Goal: Task Accomplishment & Management: Manage account settings

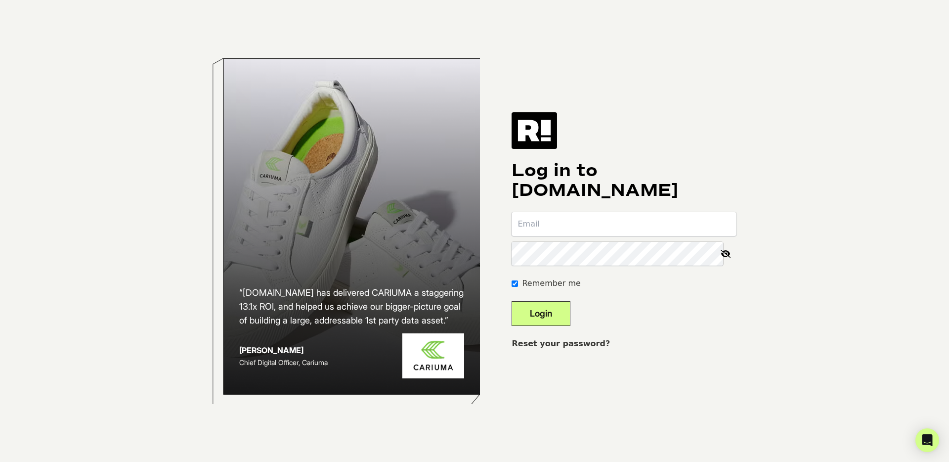
click at [556, 228] on input "email" at bounding box center [624, 224] width 225 height 24
type input "chadjohnson@uvskinz.com"
click at [559, 316] on button "Login" at bounding box center [541, 313] width 59 height 25
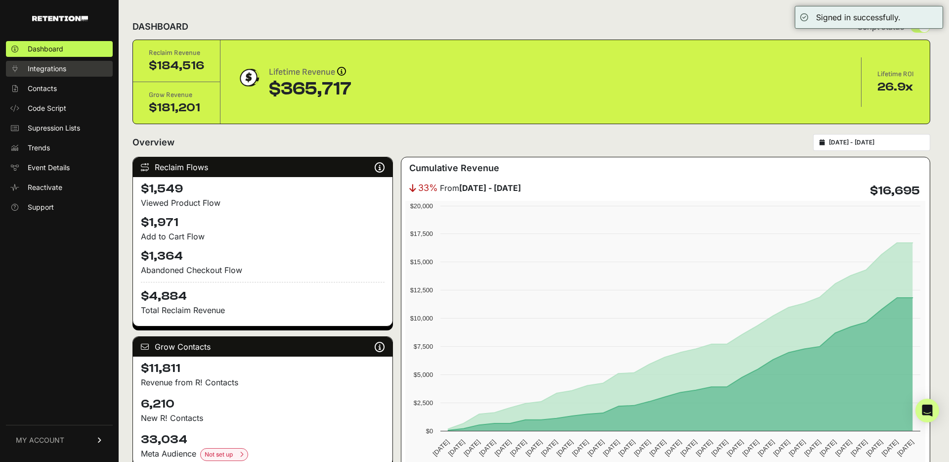
click at [54, 69] on span "Integrations" at bounding box center [47, 69] width 39 height 10
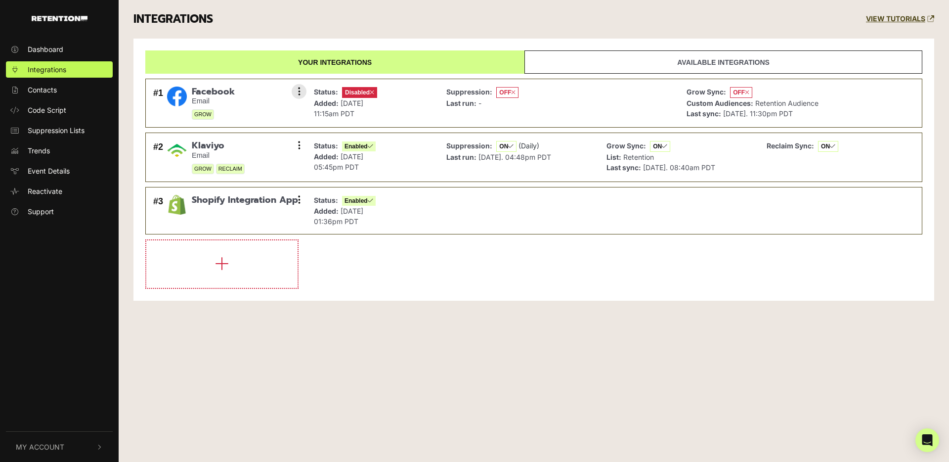
click at [241, 102] on div "#1 Facebook Email GROW Settings Sync History Enable Remove" at bounding box center [227, 103] width 153 height 39
click at [231, 102] on small "Email" at bounding box center [213, 101] width 43 height 8
click at [528, 107] on div "Suppression: OFF Last run: -" at bounding box center [559, 103] width 235 height 39
click at [569, 106] on div "Suppression: OFF Last run: -" at bounding box center [559, 103] width 235 height 39
drag, startPoint x: 569, startPoint y: 106, endPoint x: 520, endPoint y: 104, distance: 48.5
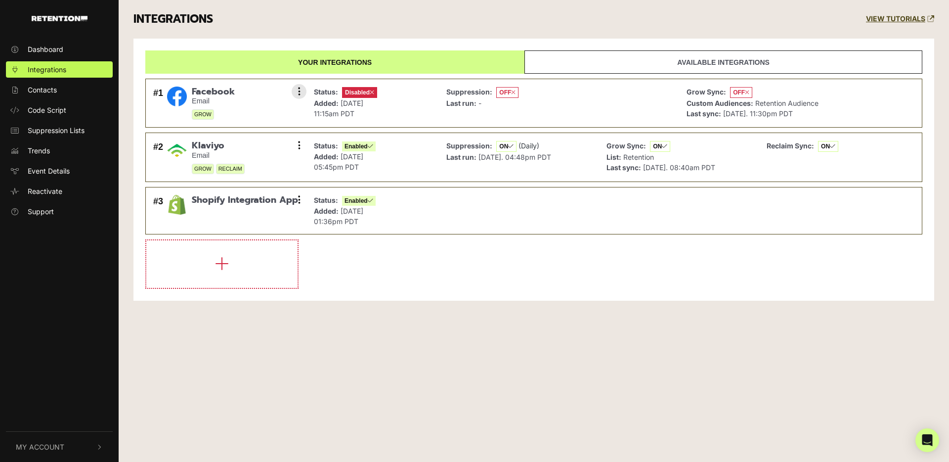
click at [568, 106] on div "Suppression: OFF Last run: -" at bounding box center [559, 103] width 235 height 39
click at [208, 91] on span "Facebook" at bounding box center [213, 92] width 43 height 11
click at [179, 95] on img at bounding box center [177, 97] width 20 height 20
click at [298, 94] on icon at bounding box center [299, 92] width 2 height 10
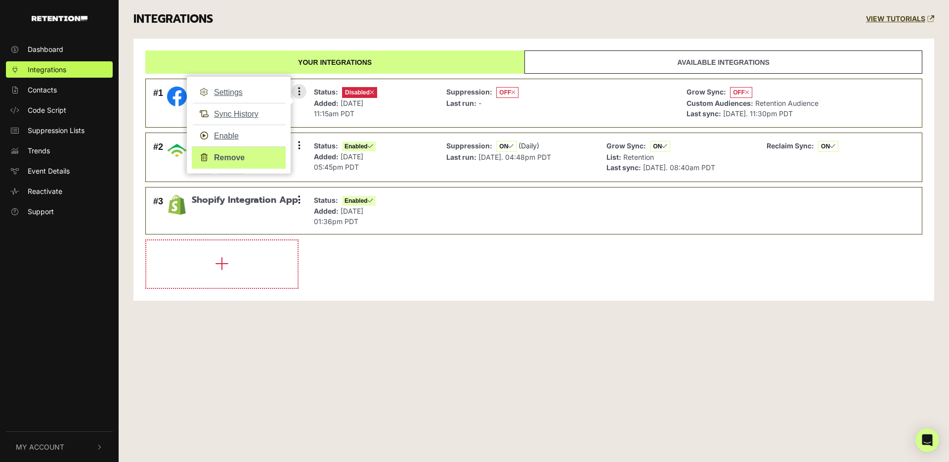
click at [258, 153] on link "Remove" at bounding box center [239, 157] width 94 height 22
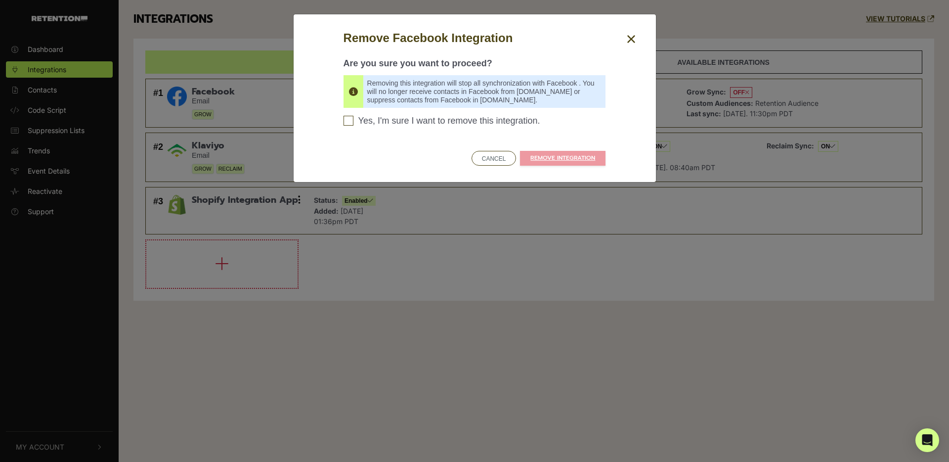
drag, startPoint x: 455, startPoint y: 123, endPoint x: 500, endPoint y: 130, distance: 46.0
click at [459, 123] on span "Yes, I'm sure I want to remove this integration." at bounding box center [450, 121] width 182 height 11
drag, startPoint x: 350, startPoint y: 122, endPoint x: 355, endPoint y: 123, distance: 5.0
click at [350, 122] on input "Yes, I'm sure I want to remove this integration. Please confirm to continue" at bounding box center [349, 121] width 10 height 10
checkbox input "true"
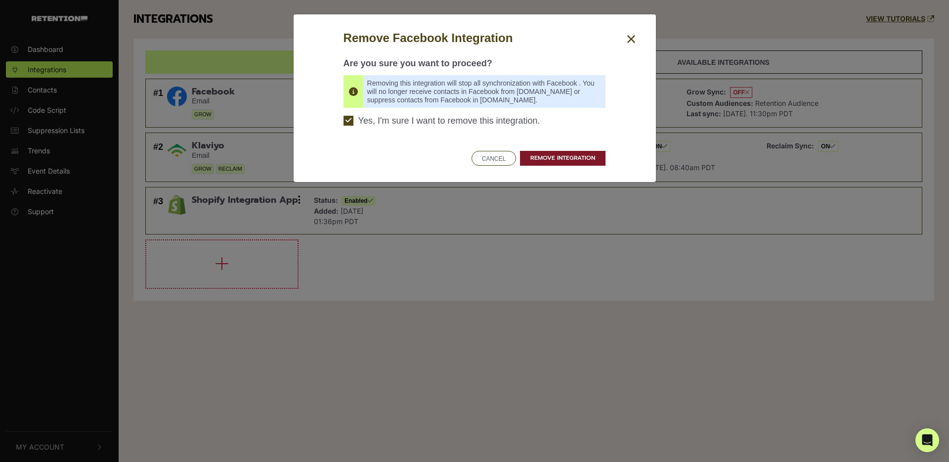
click at [544, 156] on link "REMOVE INTEGRATION" at bounding box center [563, 158] width 86 height 15
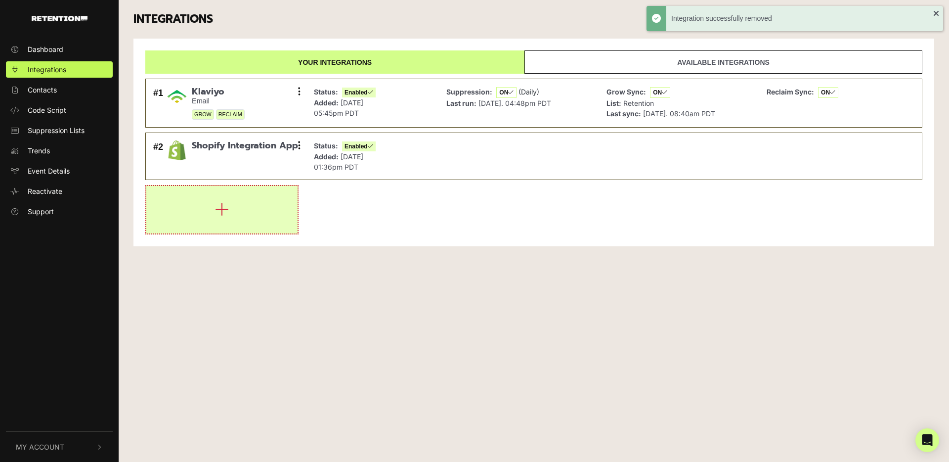
click at [226, 209] on icon "button" at bounding box center [222, 209] width 14 height 16
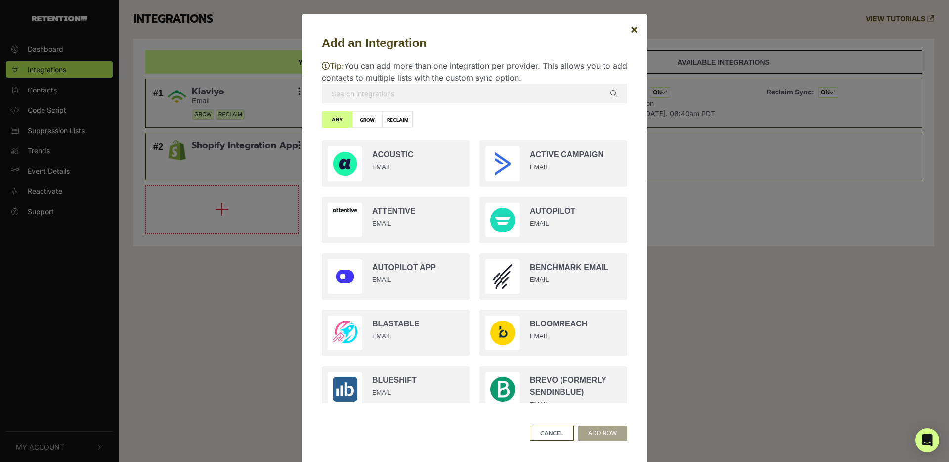
click at [423, 99] on input "text" at bounding box center [475, 94] width 306 height 20
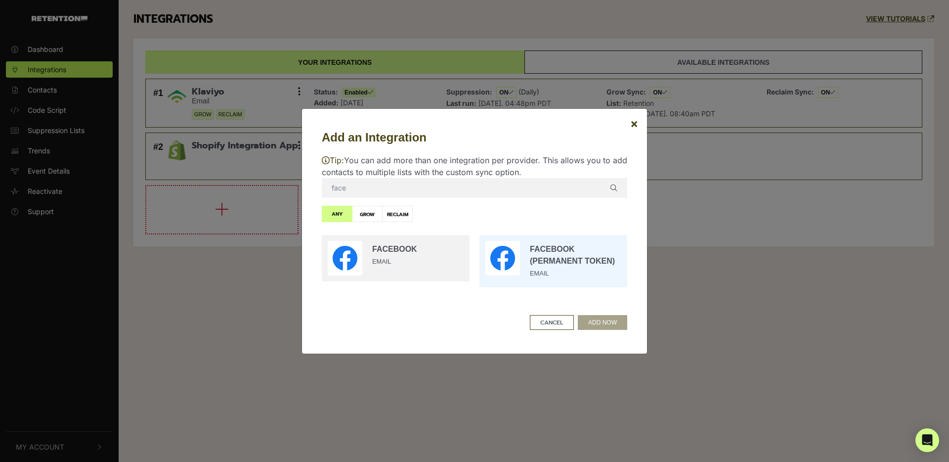
type input "face"
click at [523, 261] on input "radio" at bounding box center [554, 261] width 158 height 62
radio input "true"
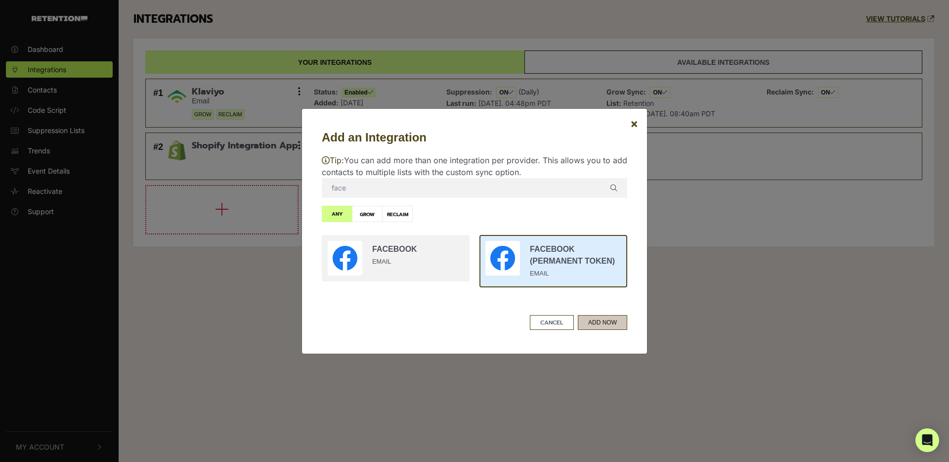
click at [604, 326] on button "ADD NOW" at bounding box center [602, 322] width 49 height 15
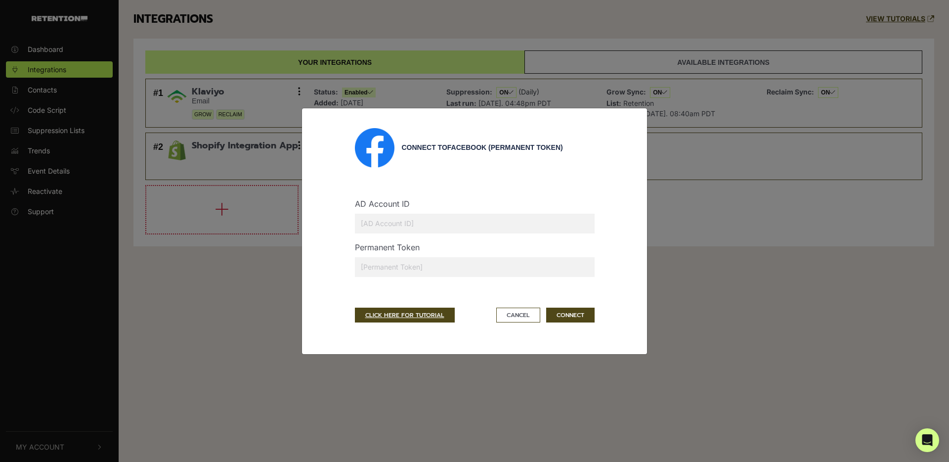
click at [432, 265] on input "text" at bounding box center [475, 267] width 240 height 20
paste input "EAAPpfhGqIQYBPb79ySv43UpuZBdFavL6pyzE4c7DVyaCdZCag2HrJEbzUcZBGjLXw0BM0n1un9EQqn…"
type input "EAAPpfhGqIQYBPb79ySv43UpuZBdFavL6pyzE4c7DVyaCdZCag2HrJEbzUcZBGjLXw0BM0n1un9EQqn…"
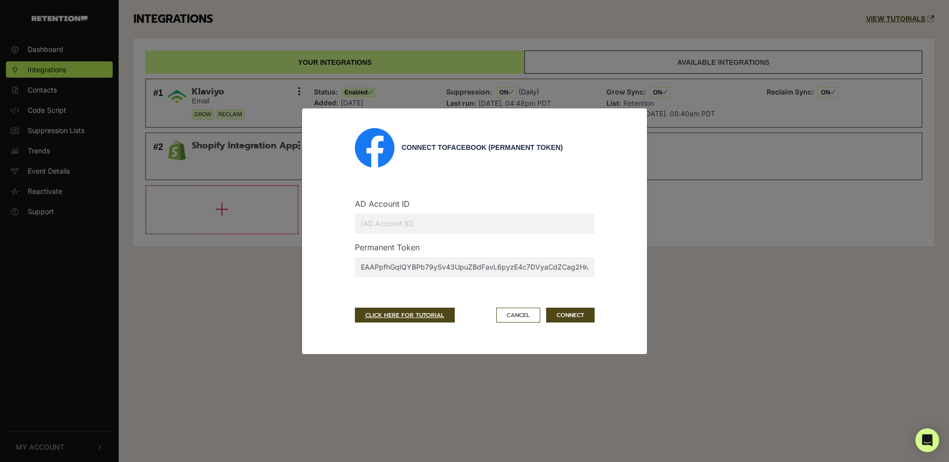
click at [460, 221] on input "text" at bounding box center [475, 224] width 240 height 20
paste input "39509478"
type input "39509478"
click at [570, 319] on button "CONNECT" at bounding box center [570, 315] width 48 height 15
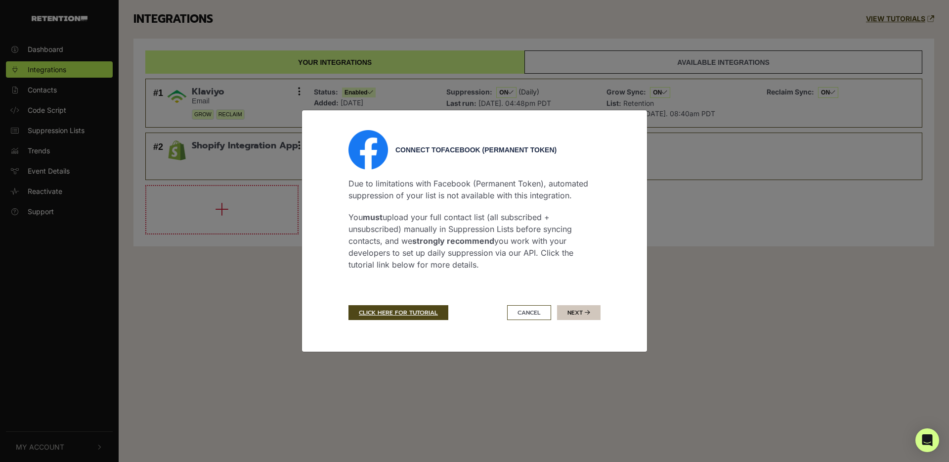
click at [577, 315] on button "Next" at bounding box center [579, 312] width 44 height 15
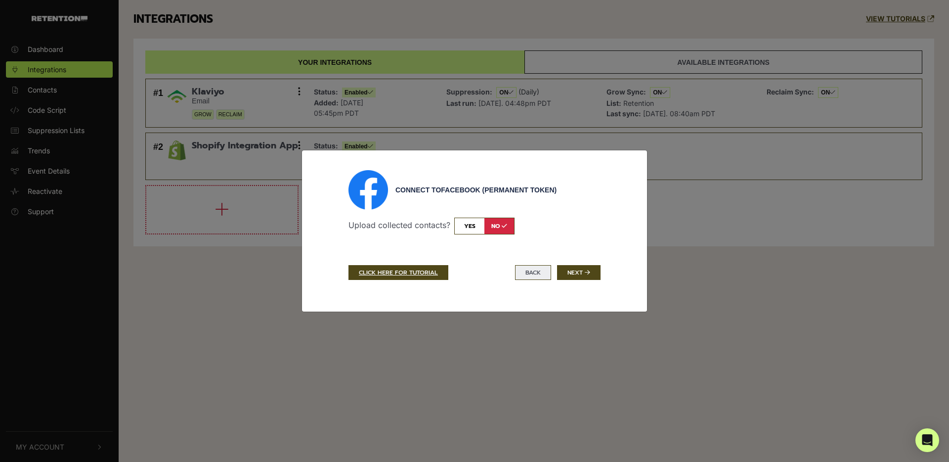
click at [535, 273] on button "BACK" at bounding box center [533, 272] width 36 height 15
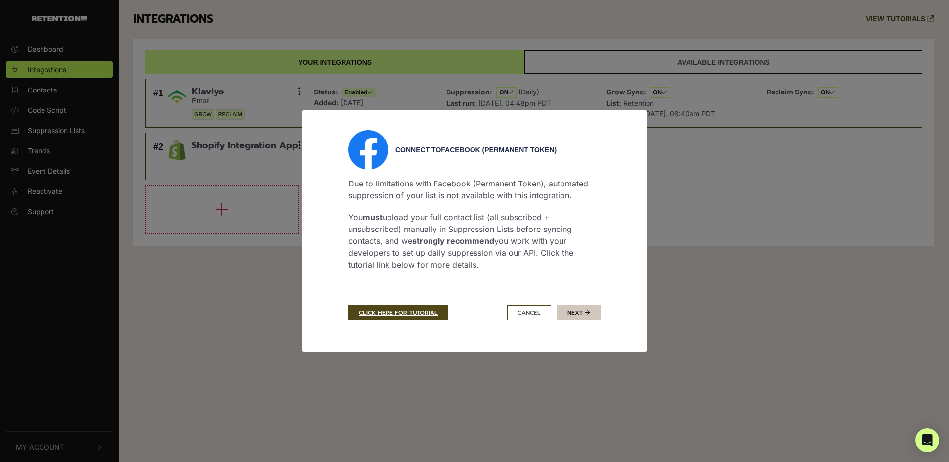
click at [583, 312] on button "Next" at bounding box center [579, 312] width 44 height 15
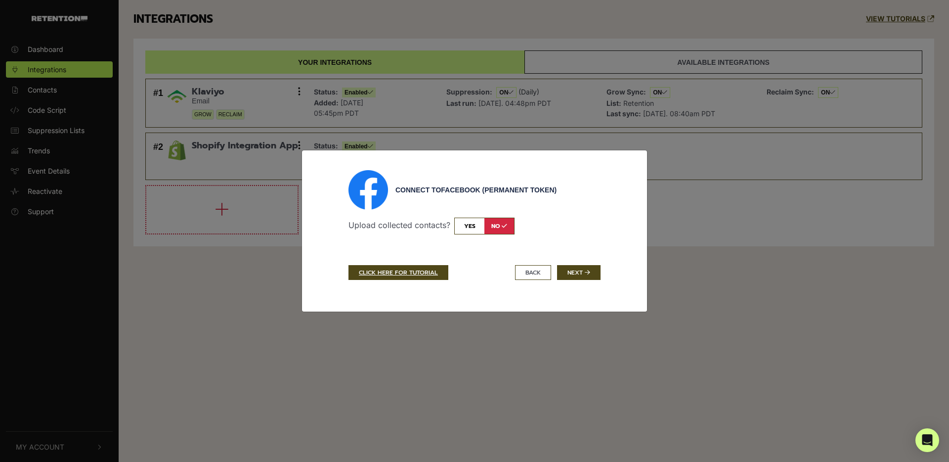
click at [466, 226] on input "checkbox" at bounding box center [484, 226] width 60 height 17
checkbox input "true"
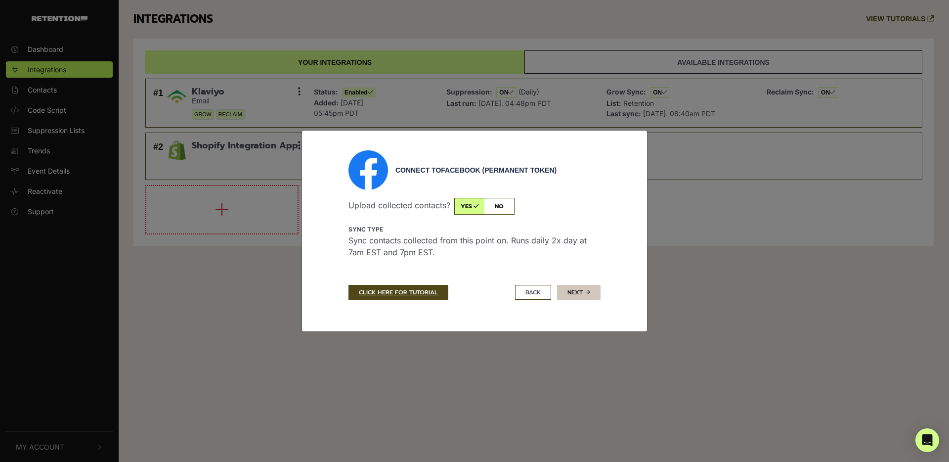
click at [589, 294] on icon "submit" at bounding box center [587, 292] width 5 height 6
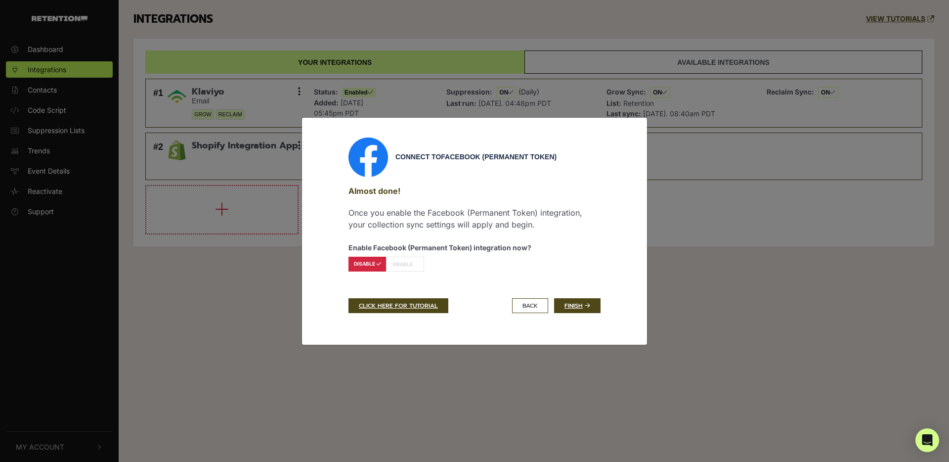
click at [409, 265] on label "ENABLE" at bounding box center [405, 264] width 38 height 15
click at [405, 265] on label "ENABLE" at bounding box center [405, 264] width 38 height 15
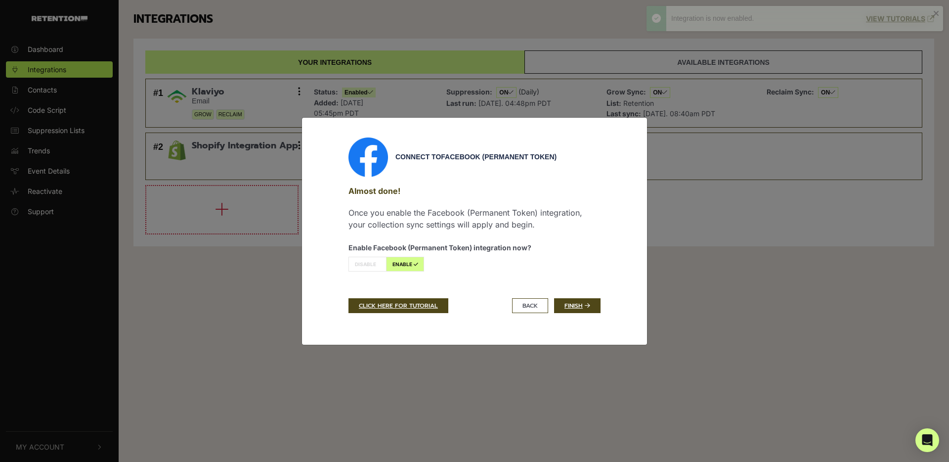
click at [404, 265] on label "ENABLE" at bounding box center [405, 264] width 38 height 15
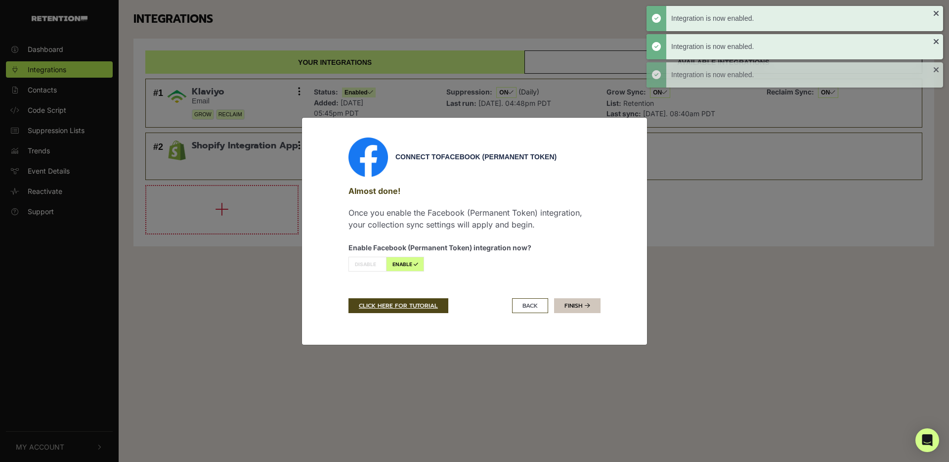
click at [579, 307] on link "Finish" at bounding box center [577, 305] width 46 height 15
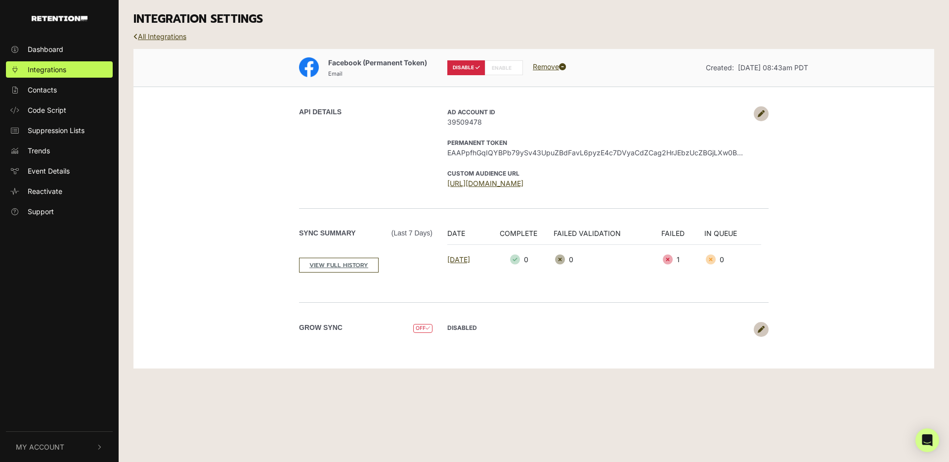
click at [505, 66] on label "ENABLE" at bounding box center [504, 67] width 38 height 15
radio input "false"
radio input "true"
click at [429, 329] on icon at bounding box center [428, 327] width 4 height 5
drag, startPoint x: 447, startPoint y: 330, endPoint x: 476, endPoint y: 329, distance: 29.2
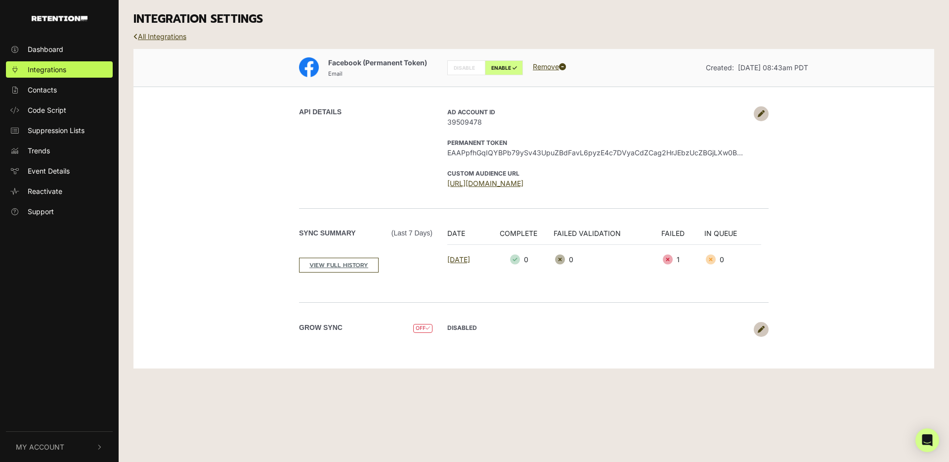
click at [448, 330] on strong "DISABLED" at bounding box center [463, 327] width 30 height 7
click at [762, 330] on icon at bounding box center [761, 329] width 7 height 7
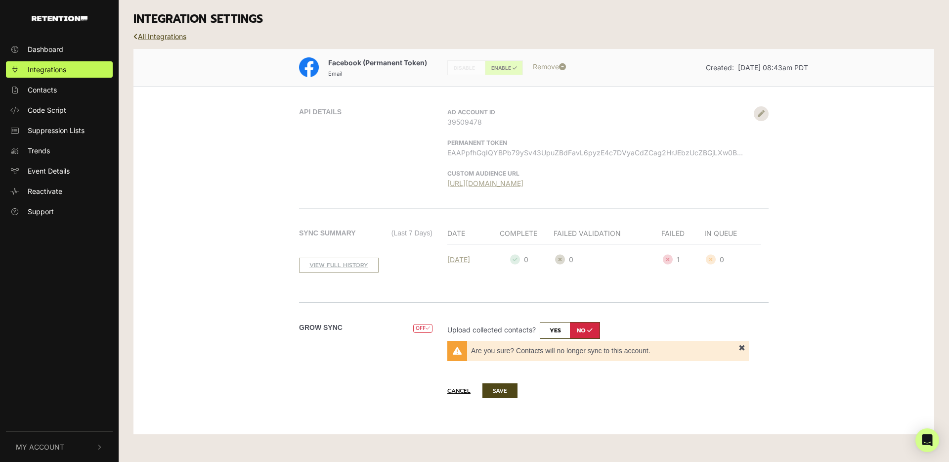
click at [552, 330] on input "checkbox" at bounding box center [570, 330] width 60 height 17
checkbox input "true"
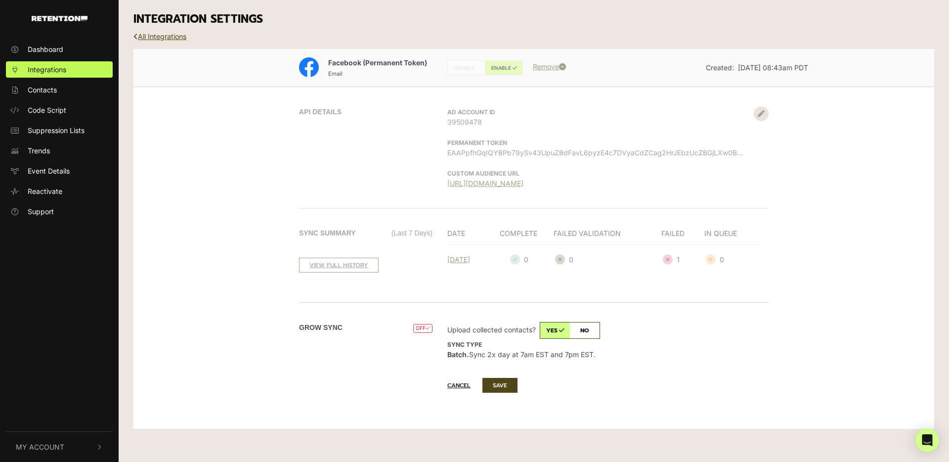
click at [506, 383] on button "SAVE" at bounding box center [500, 385] width 35 height 15
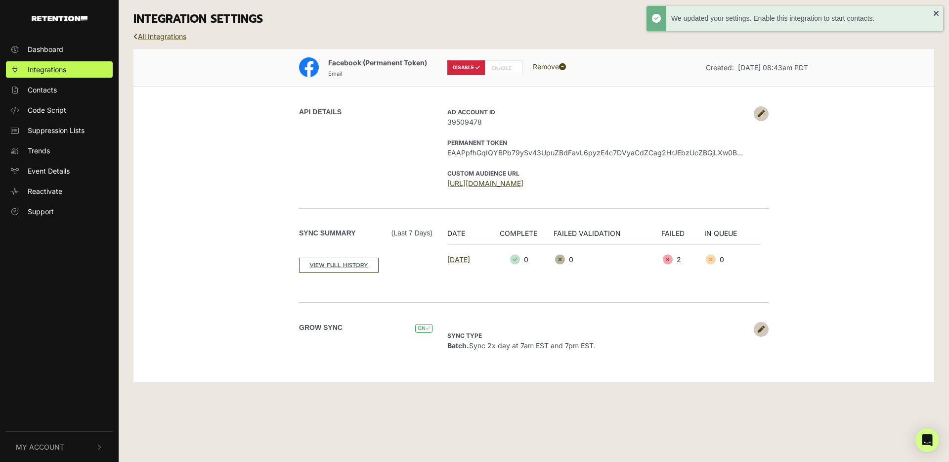
click at [498, 70] on label "ENABLE" at bounding box center [504, 67] width 38 height 15
radio input "false"
radio input "true"
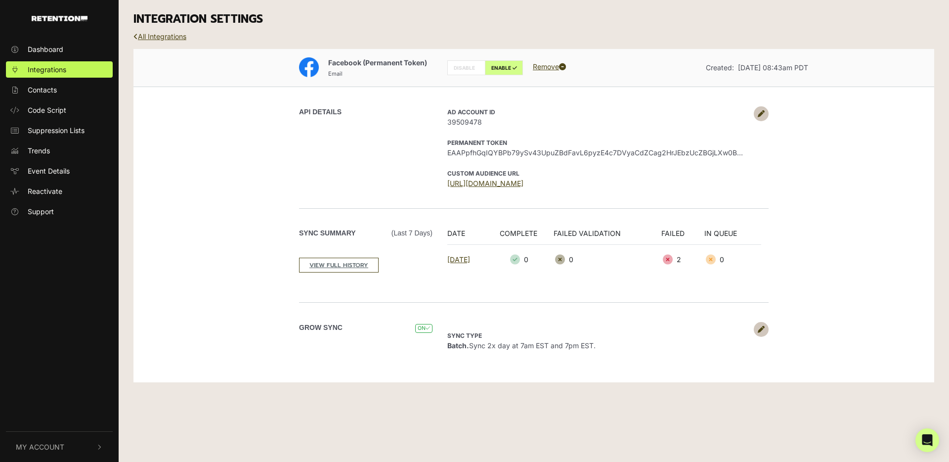
click at [159, 30] on div "INTEGRATION SETTINGS" at bounding box center [534, 19] width 816 height 39
click at [160, 37] on link "All Integrations" at bounding box center [160, 36] width 53 height 8
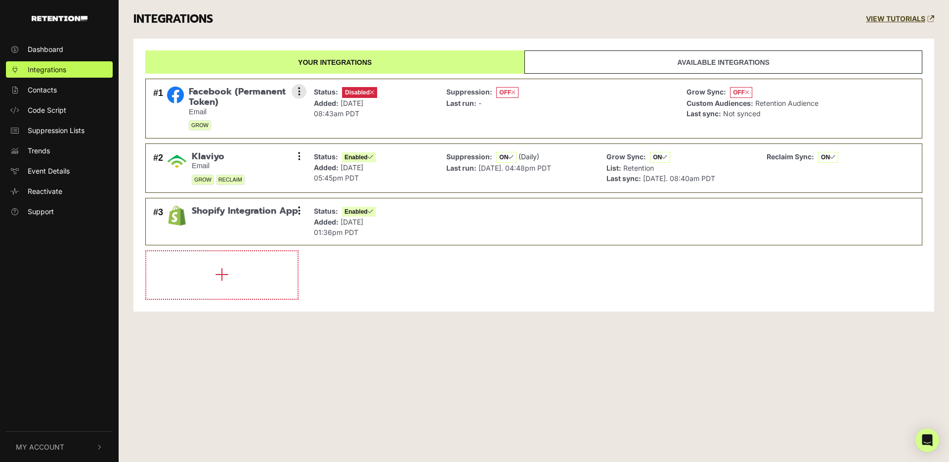
click at [365, 92] on span "Disabled" at bounding box center [359, 92] width 35 height 11
click at [301, 94] on button at bounding box center [299, 91] width 15 height 15
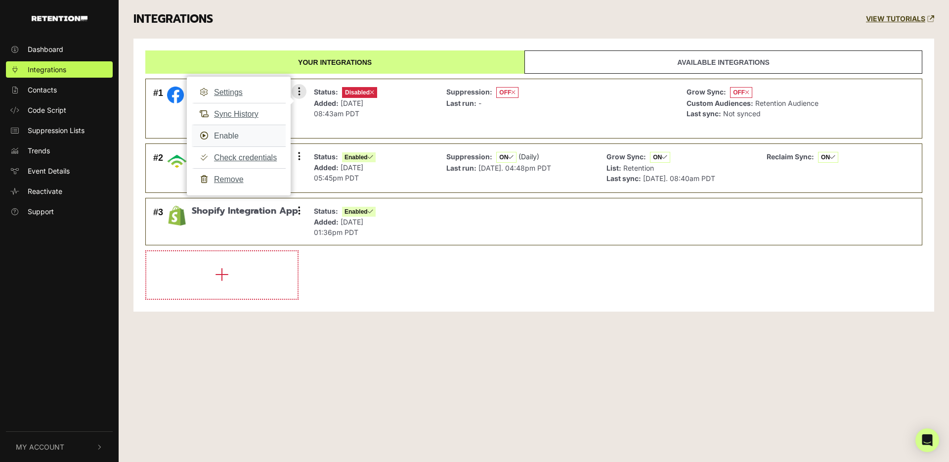
click at [236, 134] on link "Enable" at bounding box center [239, 136] width 94 height 22
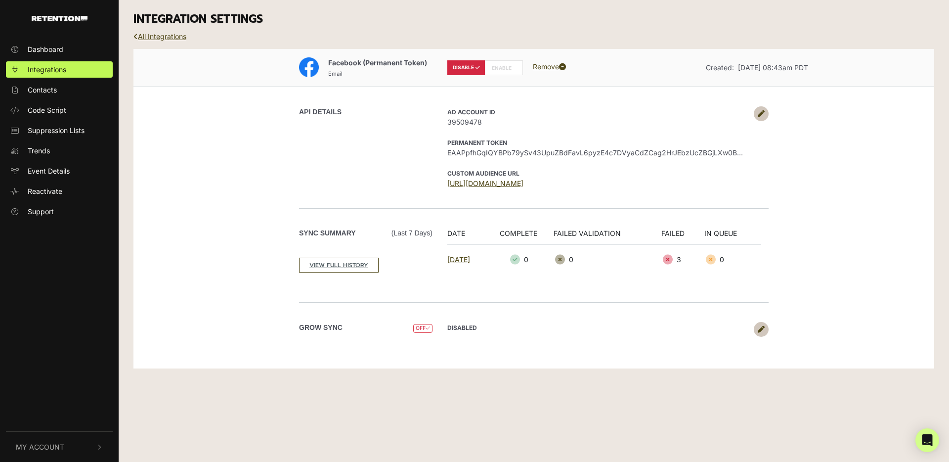
click at [507, 68] on label "ENABLE" at bounding box center [504, 67] width 38 height 15
radio input "false"
radio input "true"
click at [757, 329] on link at bounding box center [761, 329] width 15 height 15
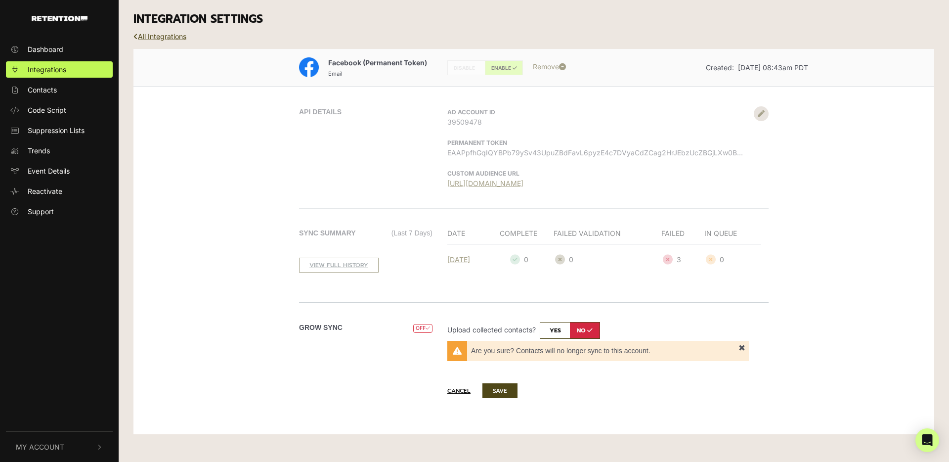
click at [560, 327] on input "checkbox" at bounding box center [570, 330] width 60 height 17
checkbox input "true"
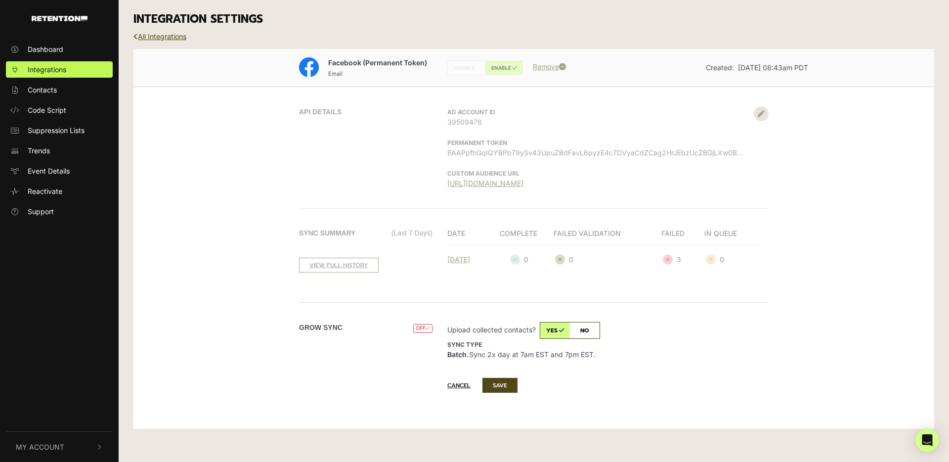
click at [507, 386] on button "SAVE" at bounding box center [500, 385] width 35 height 15
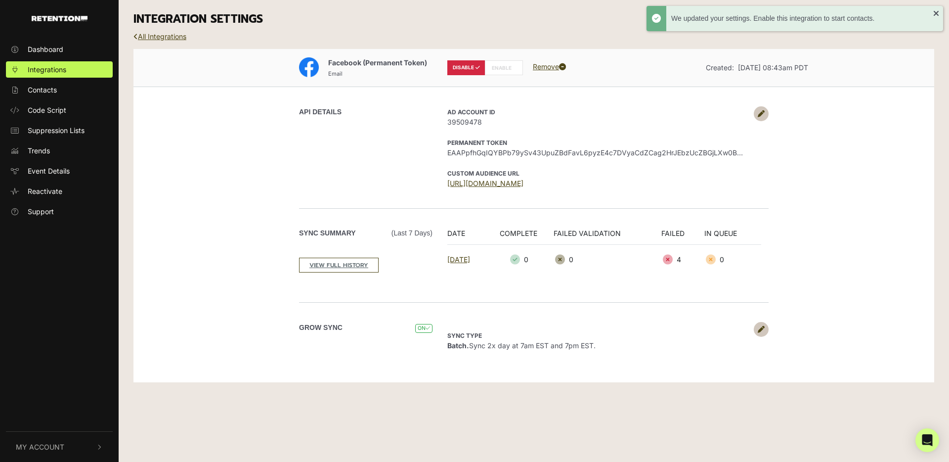
click at [505, 67] on label "ENABLE" at bounding box center [504, 67] width 38 height 15
radio input "false"
radio input "true"
click at [843, 143] on div "Facebook (Permanent Token) Email DISABLE ENABLE Remove Created: Sep 3, 2025 08:…" at bounding box center [534, 216] width 801 height 334
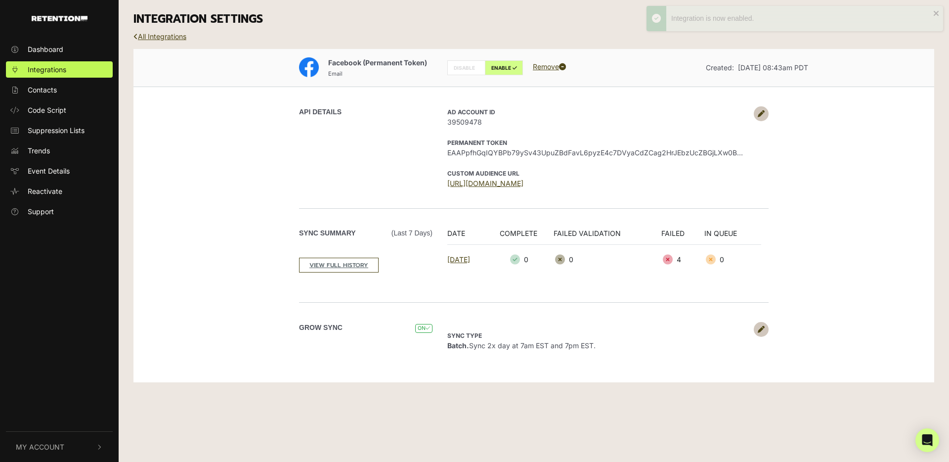
click at [811, 144] on div "API DETAILS AD Account ID 39509478 Permanent Token EAAPpfhGqIQYBPb79ySv43UpuZBd…" at bounding box center [534, 148] width 564 height 122
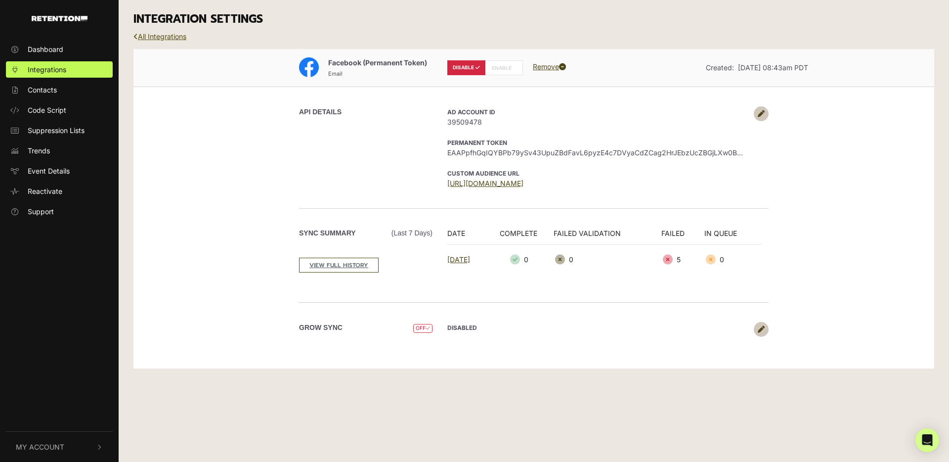
click at [169, 39] on link "All Integrations" at bounding box center [160, 36] width 53 height 8
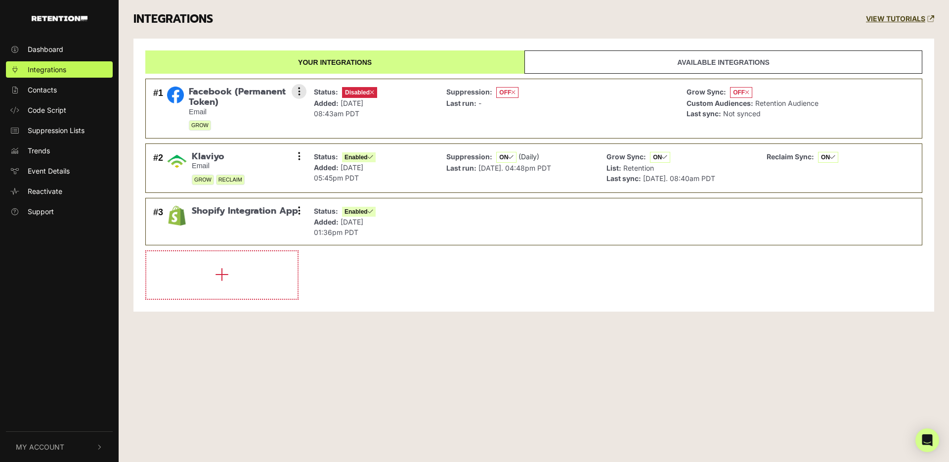
click at [376, 113] on p "Added: [DATE] 08:43am PDT" at bounding box center [345, 108] width 63 height 21
click at [296, 90] on button at bounding box center [299, 91] width 15 height 15
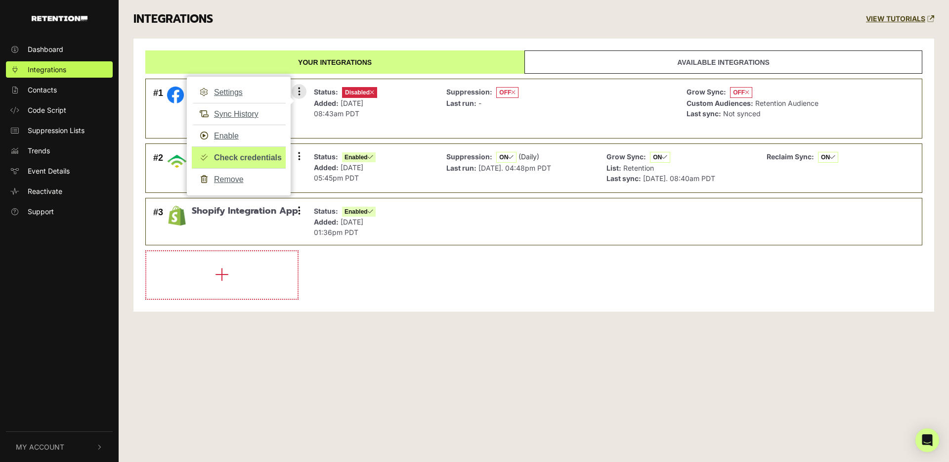
click at [244, 153] on link "Check credentials" at bounding box center [239, 157] width 94 height 22
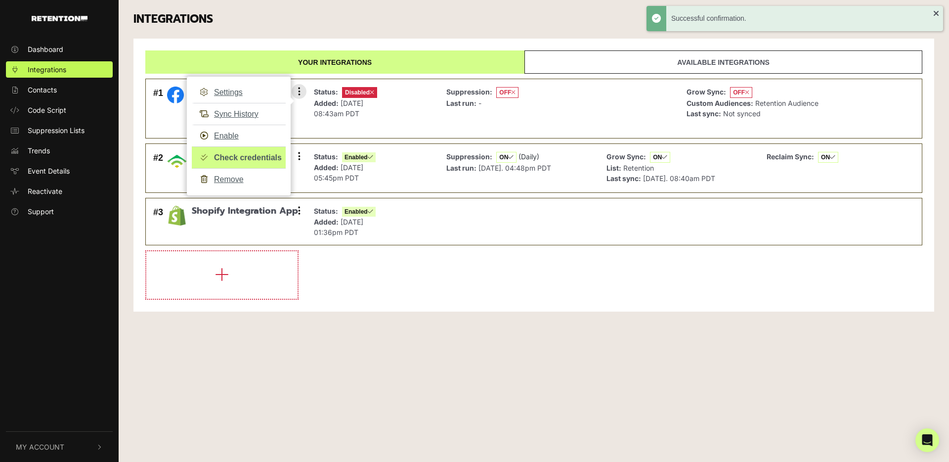
click at [253, 156] on link "Check credentials" at bounding box center [239, 157] width 94 height 22
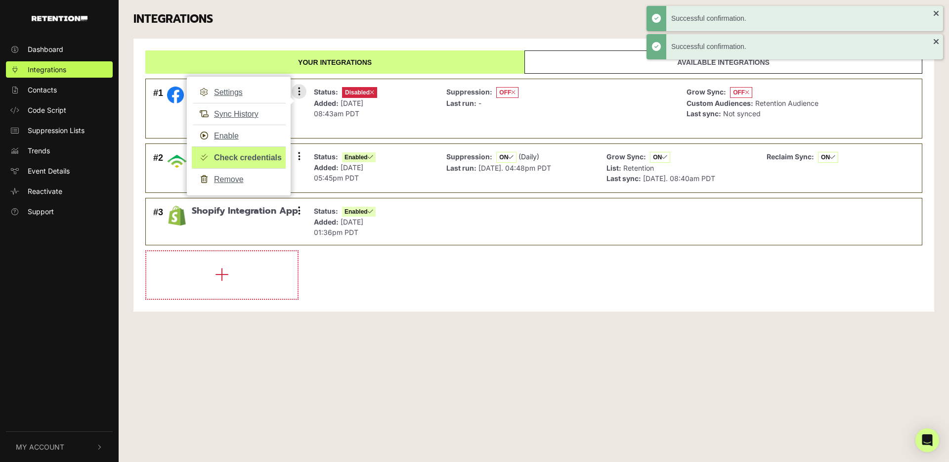
click at [249, 161] on link "Check credentials" at bounding box center [239, 157] width 94 height 22
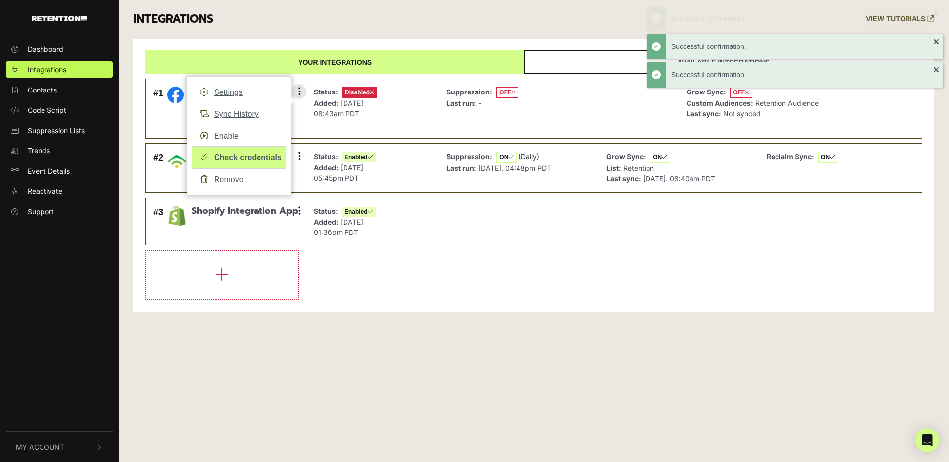
click at [249, 158] on link "Check credentials" at bounding box center [239, 157] width 94 height 22
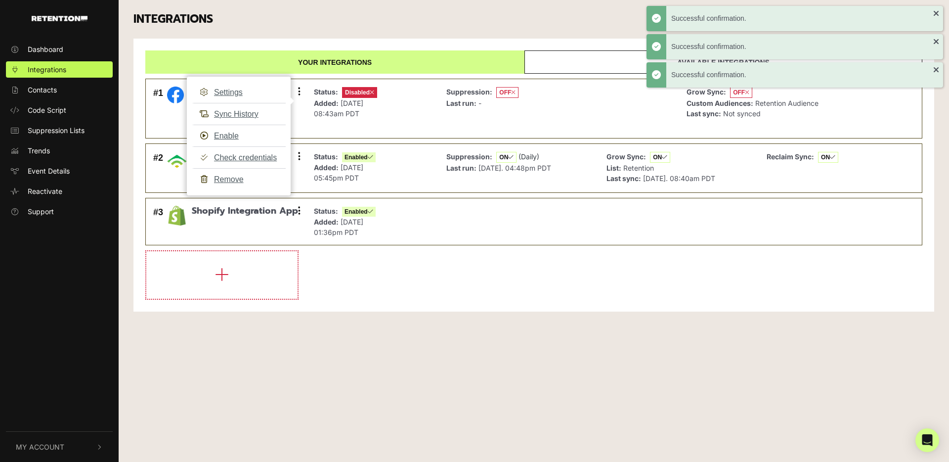
click at [570, 304] on div "Your integrations Available integrations #1 Facebook (Permanent Token) Email GR…" at bounding box center [534, 175] width 801 height 273
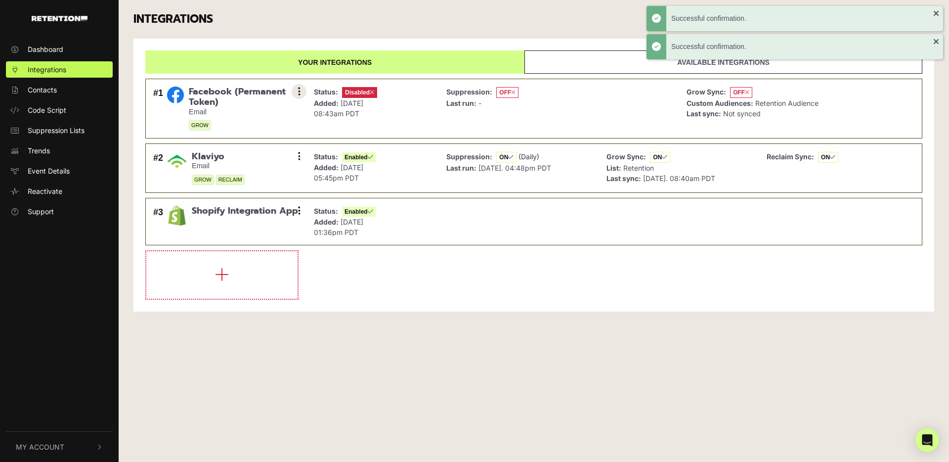
click at [298, 90] on icon at bounding box center [299, 92] width 2 height 10
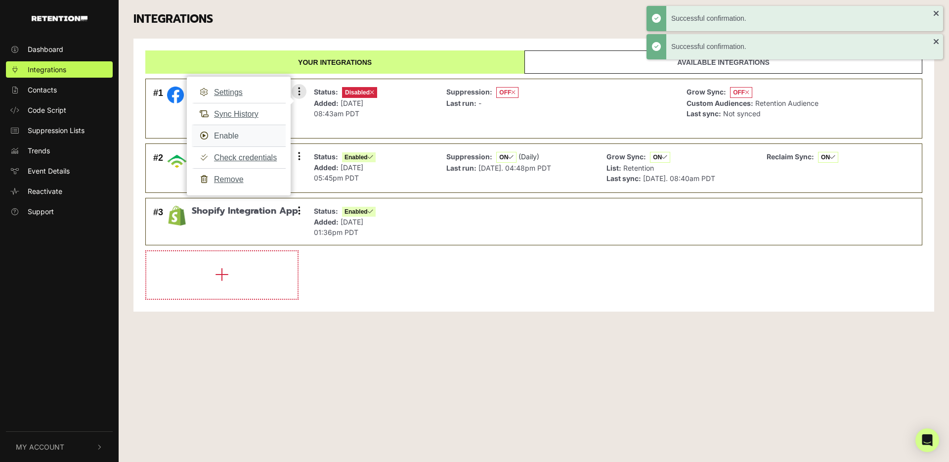
click at [229, 136] on link "Enable" at bounding box center [239, 136] width 94 height 22
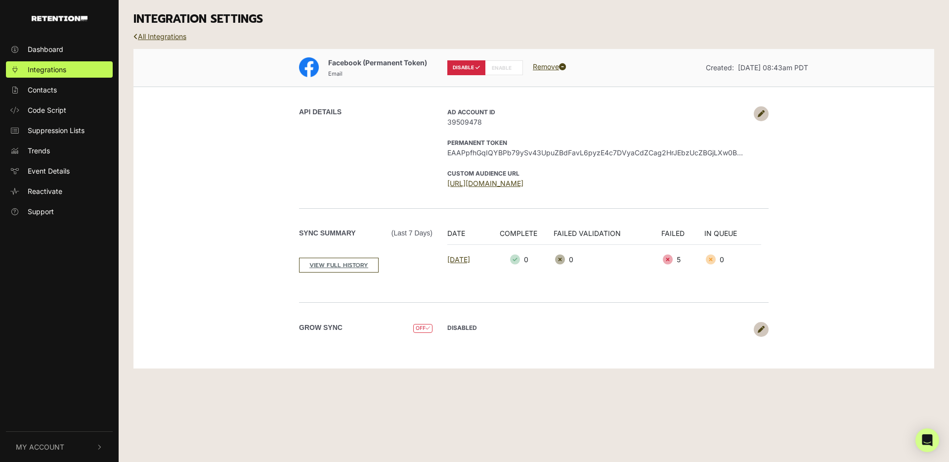
click at [471, 65] on label "DISABLE" at bounding box center [467, 67] width 38 height 15
click at [503, 65] on label "ENABLE" at bounding box center [504, 67] width 38 height 15
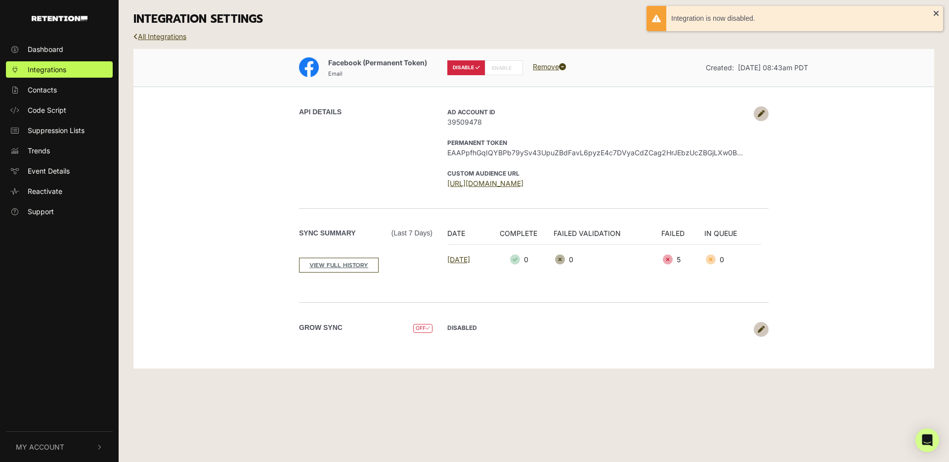
radio input "false"
radio input "true"
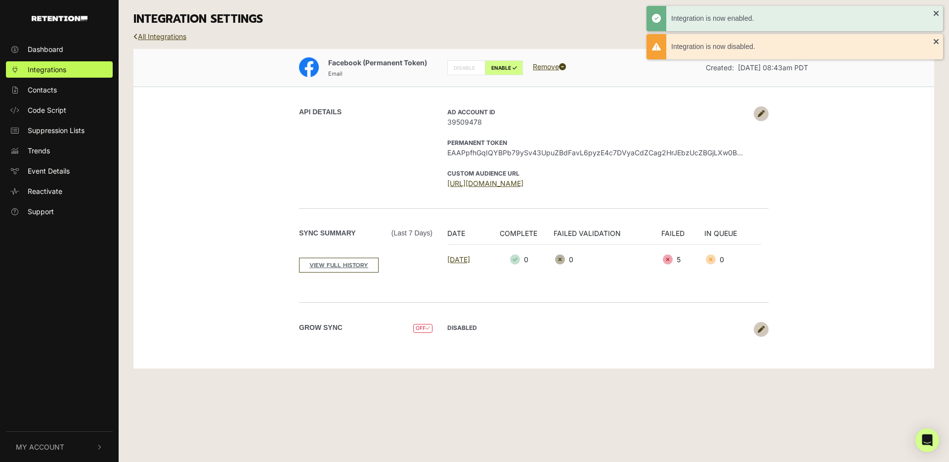
click at [196, 162] on div "Facebook (Permanent Token) Email DISABLE ENABLE Remove Created: [DATE] 08:43am …" at bounding box center [534, 209] width 801 height 320
click at [167, 38] on link "All Integrations" at bounding box center [160, 36] width 53 height 8
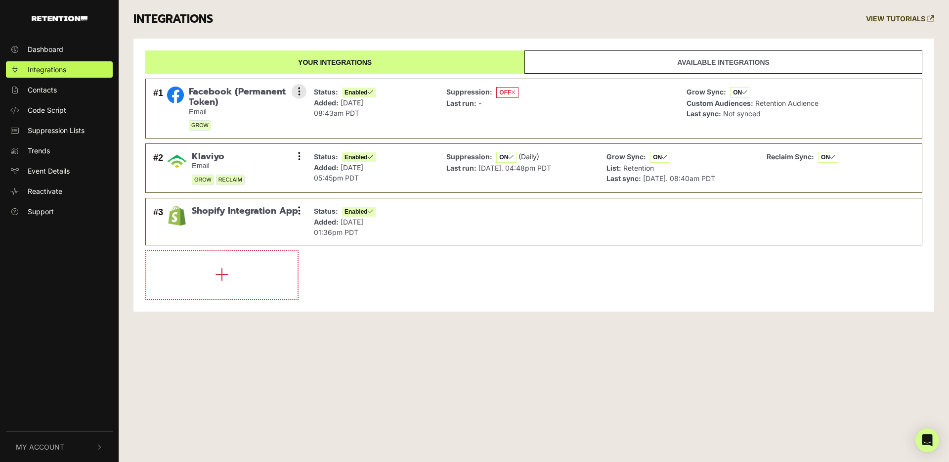
click at [506, 92] on span "OFF" at bounding box center [507, 92] width 22 height 11
click at [298, 88] on icon at bounding box center [299, 92] width 2 height 10
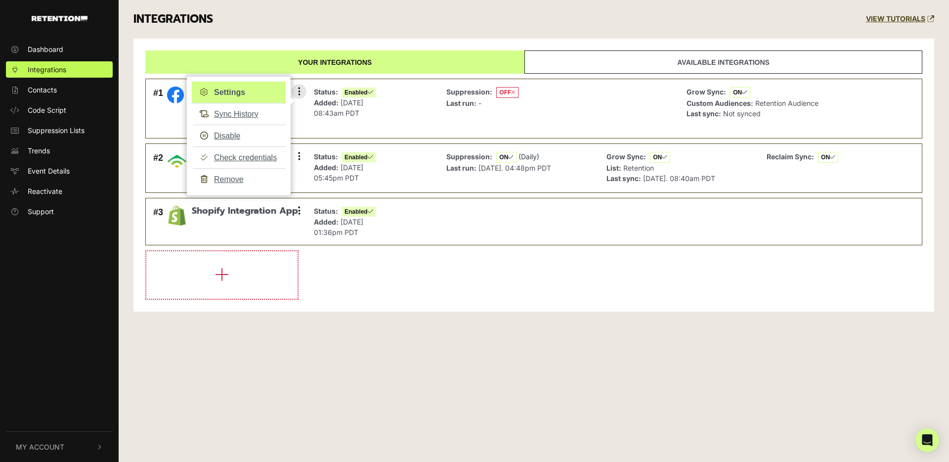
click at [251, 90] on link "Settings" at bounding box center [239, 93] width 94 height 22
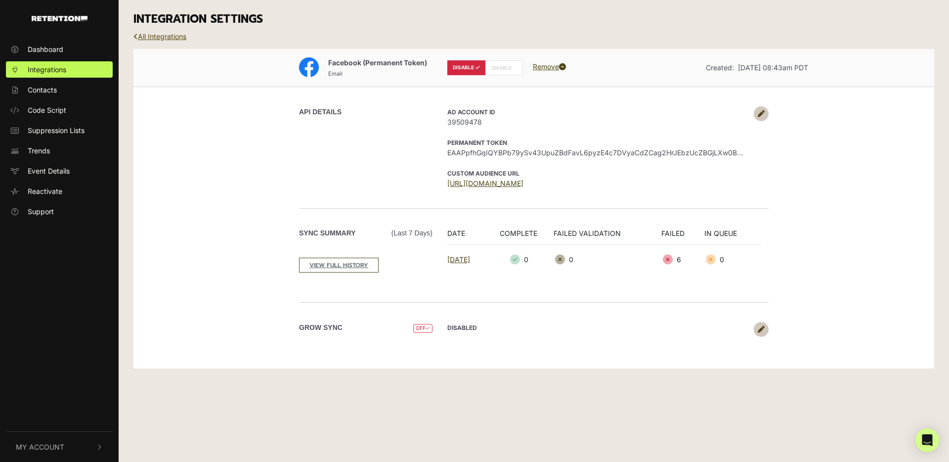
click at [147, 36] on link "All Integrations" at bounding box center [160, 36] width 53 height 8
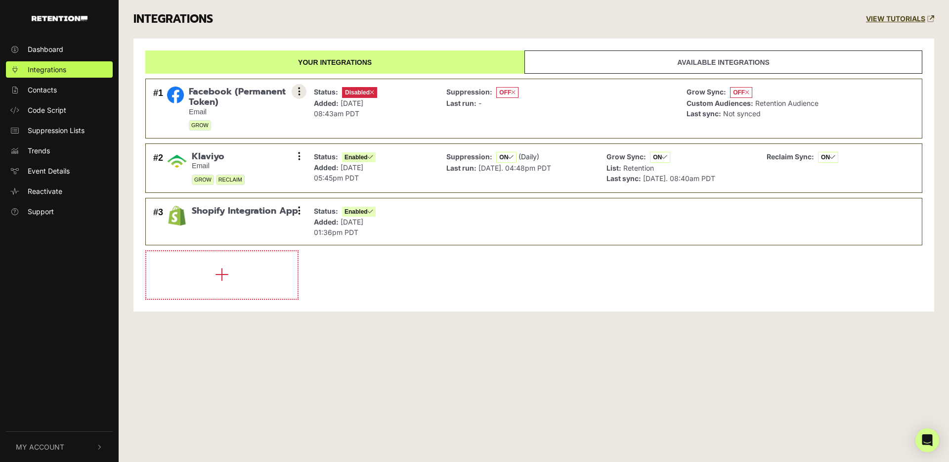
click at [298, 93] on icon at bounding box center [299, 92] width 2 height 10
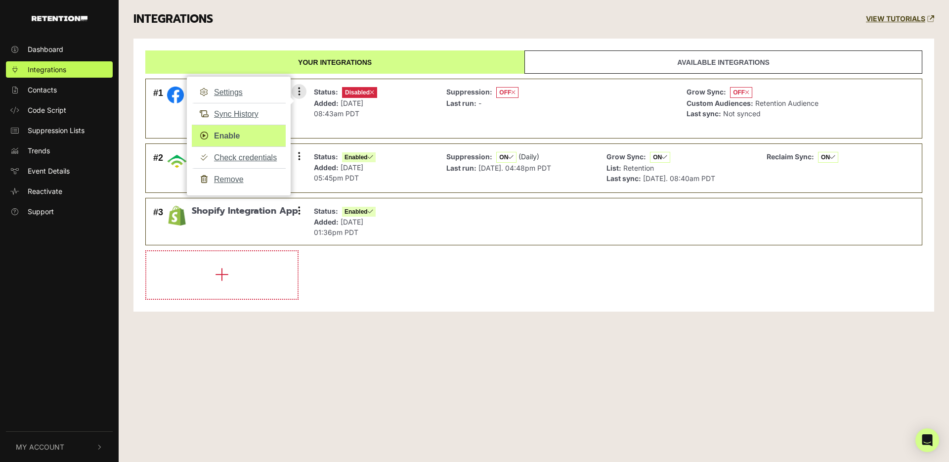
click at [248, 135] on link "Enable" at bounding box center [239, 136] width 94 height 22
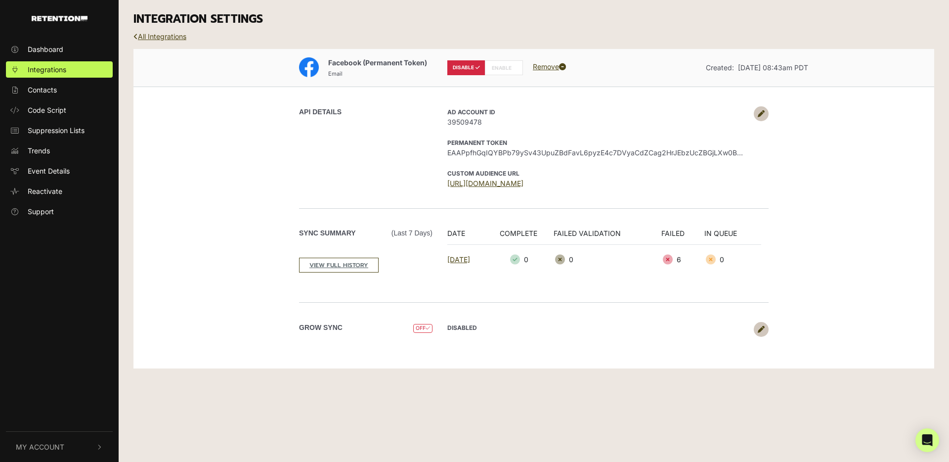
click at [510, 68] on label "ENABLE" at bounding box center [504, 67] width 38 height 15
radio input "false"
radio input "true"
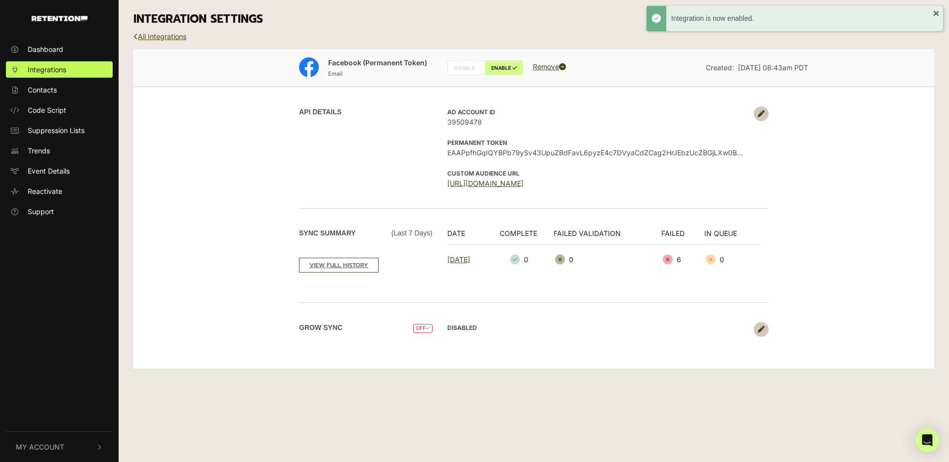
drag, startPoint x: 174, startPoint y: 37, endPoint x: 180, endPoint y: 38, distance: 5.5
click at [175, 37] on link "All Integrations" at bounding box center [160, 36] width 53 height 8
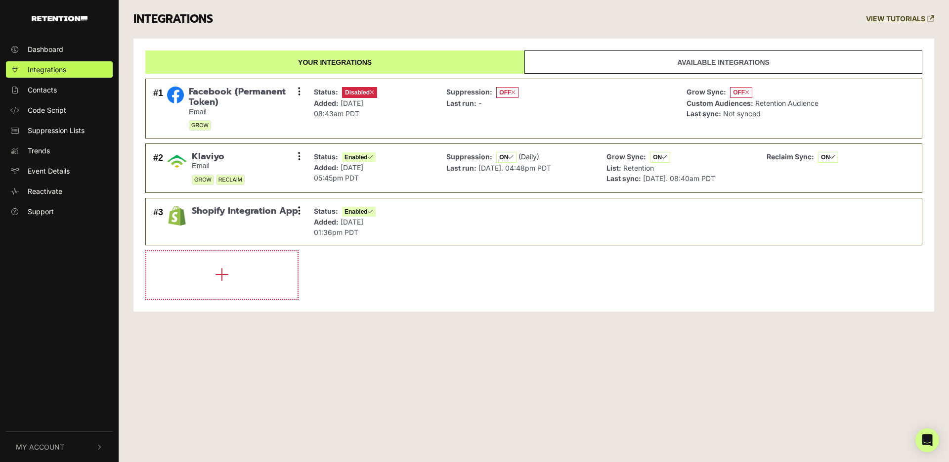
click at [489, 284] on li at bounding box center [533, 274] width 777 height 49
click at [20, 46] on link "Dashboard" at bounding box center [59, 49] width 107 height 16
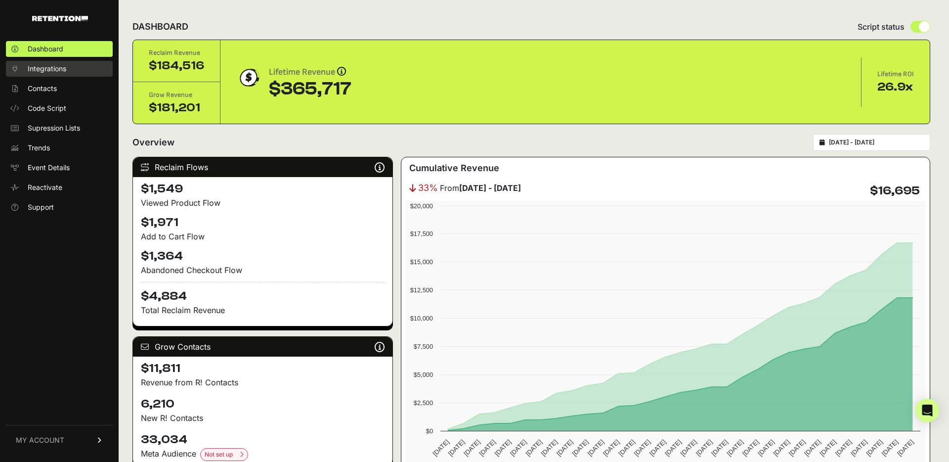
click at [56, 69] on span "Integrations" at bounding box center [47, 69] width 39 height 10
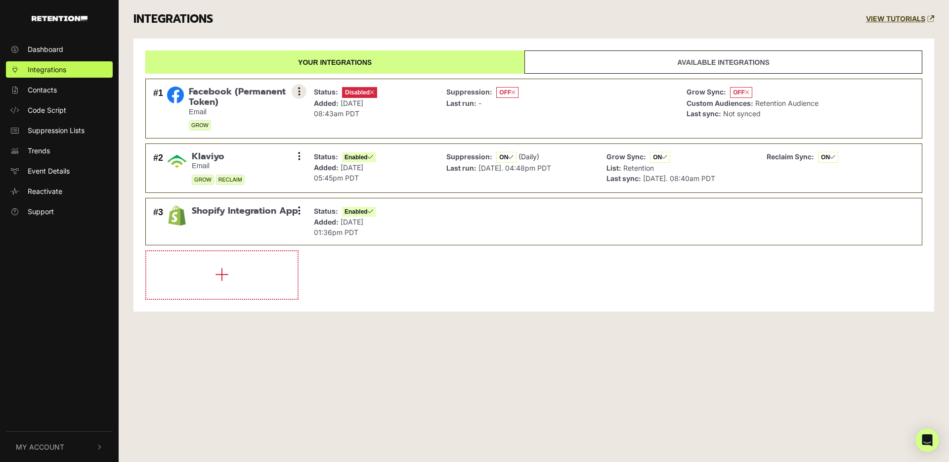
click at [296, 89] on button at bounding box center [299, 91] width 15 height 15
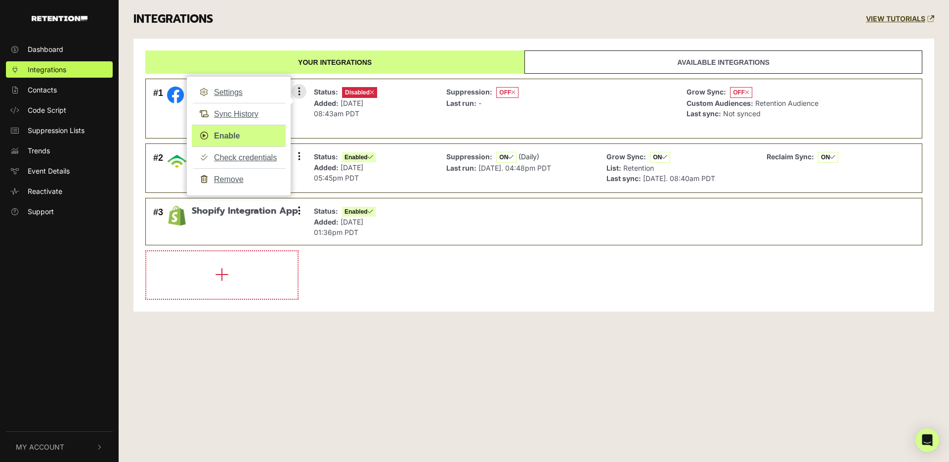
click at [223, 134] on link "Enable" at bounding box center [239, 136] width 94 height 22
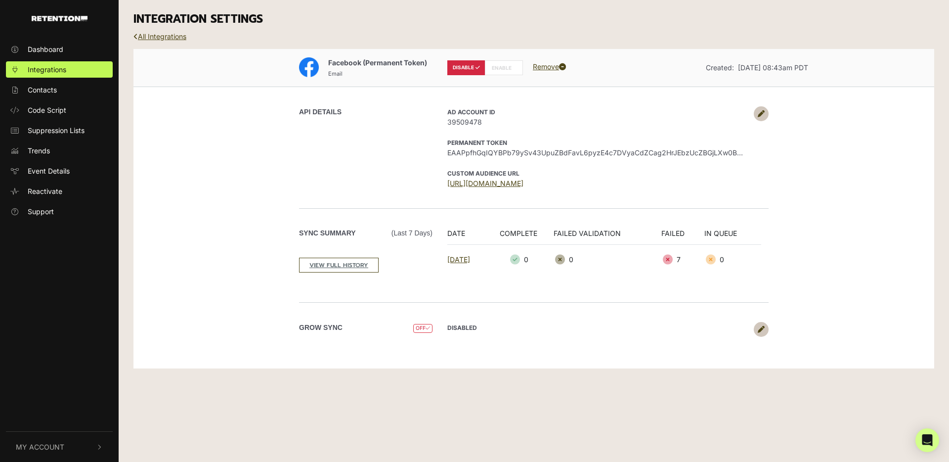
click at [501, 68] on label "ENABLE" at bounding box center [504, 67] width 38 height 15
radio input "false"
radio input "true"
click at [62, 70] on span "Integrations" at bounding box center [47, 69] width 39 height 10
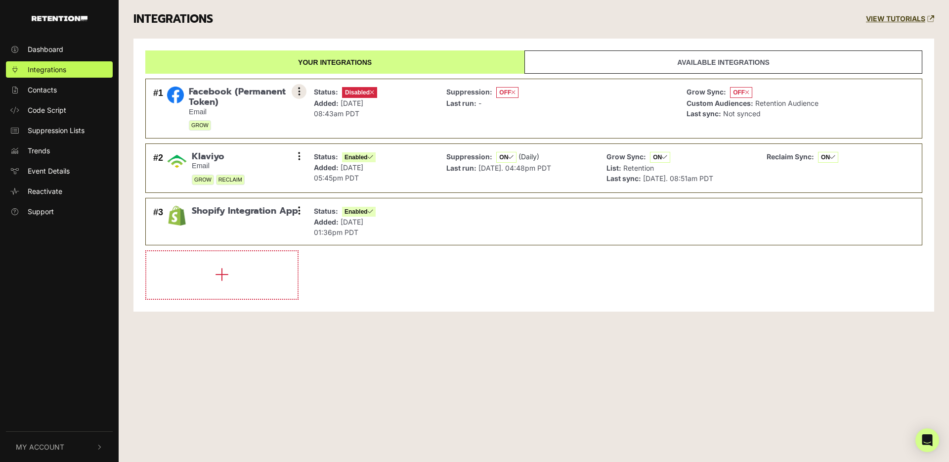
click at [301, 96] on button at bounding box center [299, 91] width 15 height 15
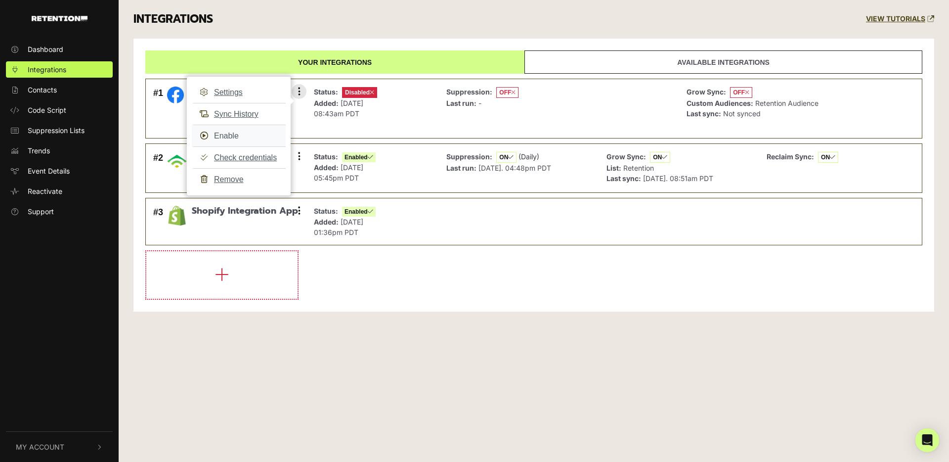
click at [236, 135] on link "Enable" at bounding box center [239, 136] width 94 height 22
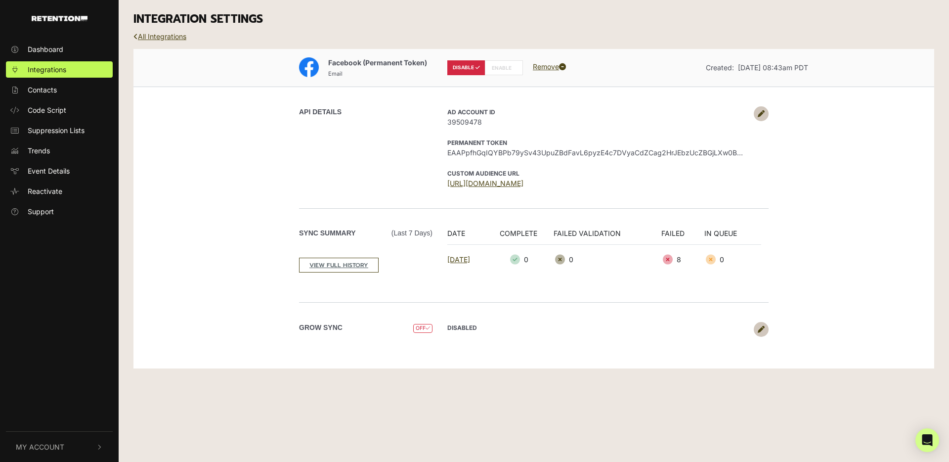
click at [494, 71] on label "ENABLE" at bounding box center [504, 67] width 38 height 15
radio input "false"
radio input "true"
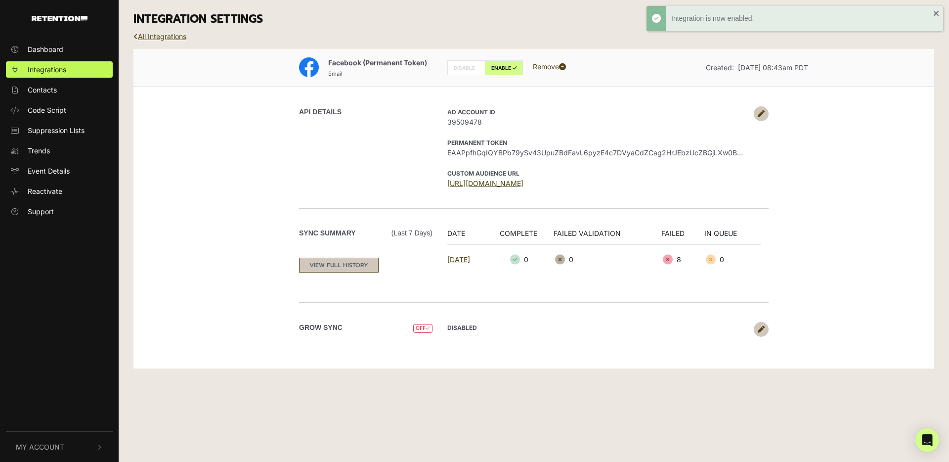
click at [339, 261] on link "VIEW FULL HISTORY" at bounding box center [339, 265] width 80 height 15
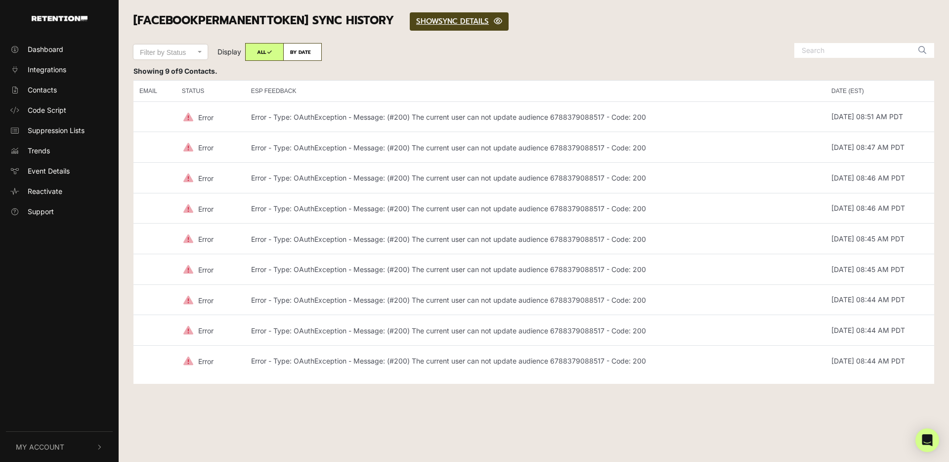
drag, startPoint x: 249, startPoint y: 119, endPoint x: 637, endPoint y: 126, distance: 387.8
click at [637, 126] on td "Error - Type: OAuthException - Message: (#200) The current user can not update …" at bounding box center [535, 116] width 581 height 31
copy p "Error - Type: OAuthException - Message: (#200) The current user can not update …"
click at [59, 68] on span "Integrations" at bounding box center [47, 69] width 39 height 10
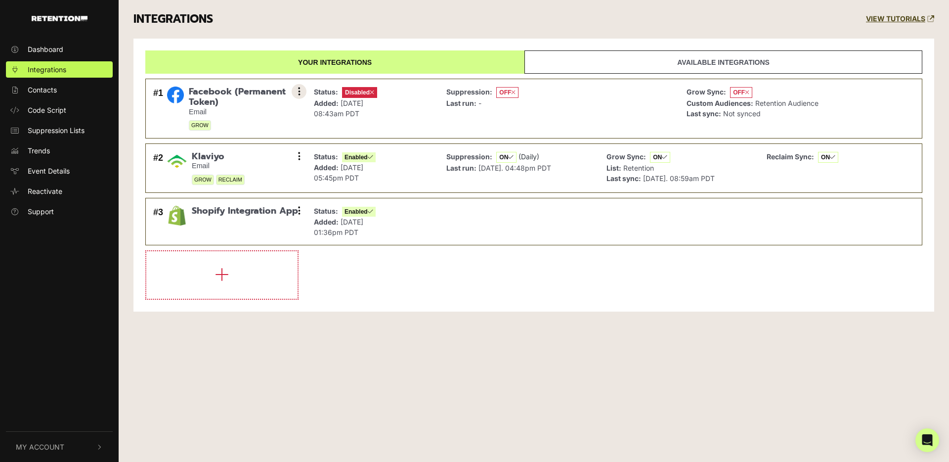
click at [296, 93] on button at bounding box center [299, 91] width 15 height 15
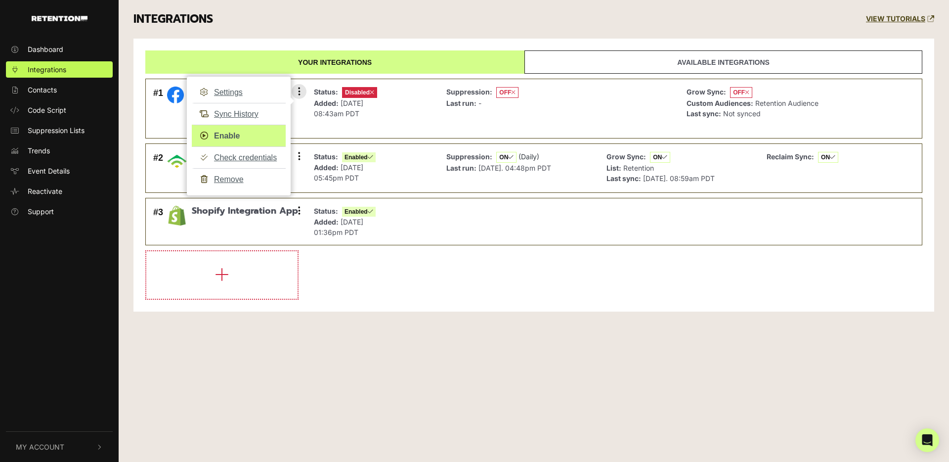
click at [252, 128] on link "Enable" at bounding box center [239, 136] width 94 height 22
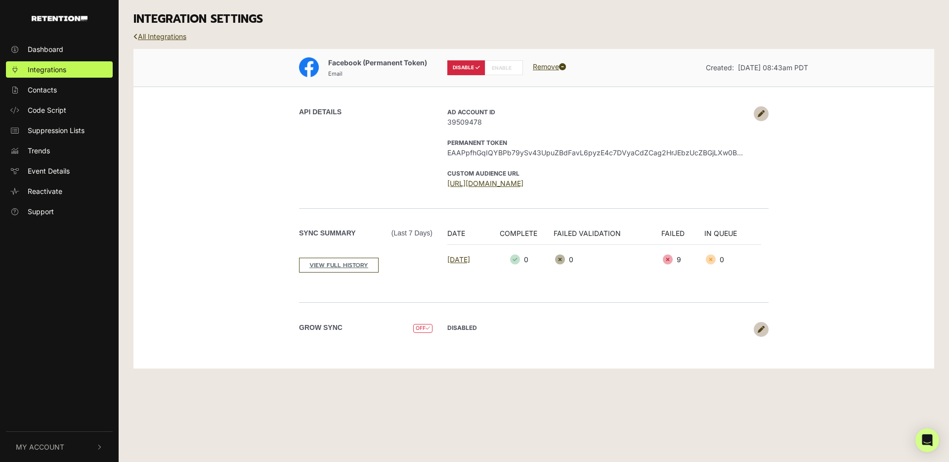
click at [514, 68] on icon at bounding box center [514, 67] width 4 height 5
radio input "false"
radio input "true"
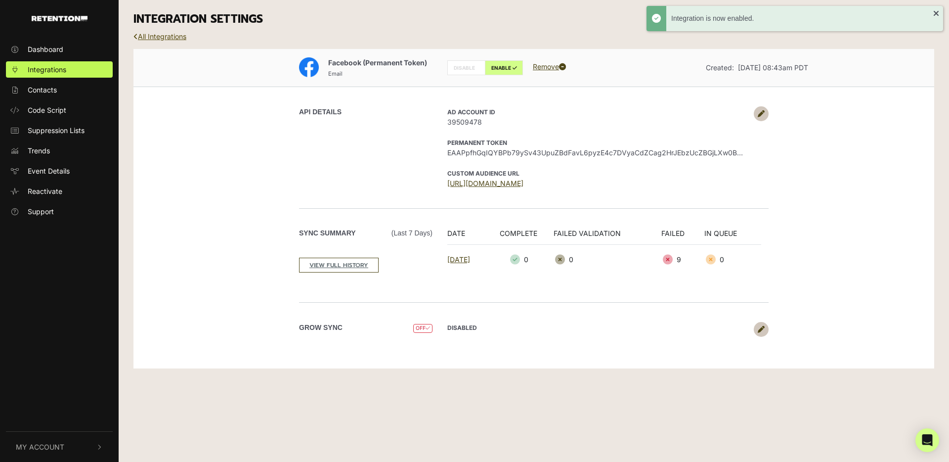
click at [180, 37] on link "All Integrations" at bounding box center [160, 36] width 53 height 8
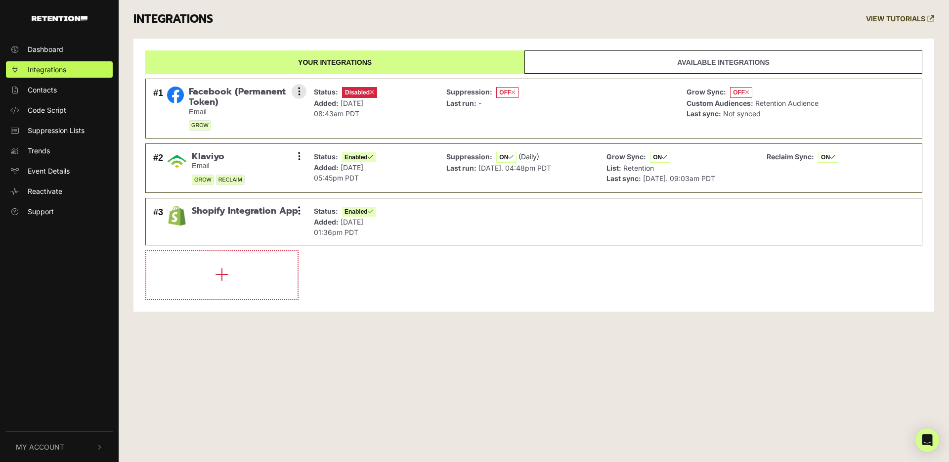
click at [374, 92] on icon at bounding box center [372, 93] width 4 height 6
click at [302, 91] on button at bounding box center [299, 91] width 15 height 15
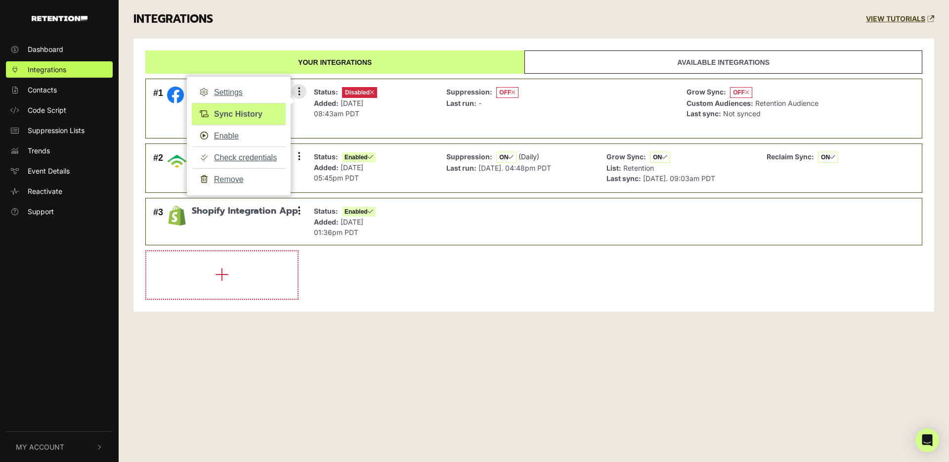
click at [235, 108] on link "Sync History" at bounding box center [239, 114] width 94 height 22
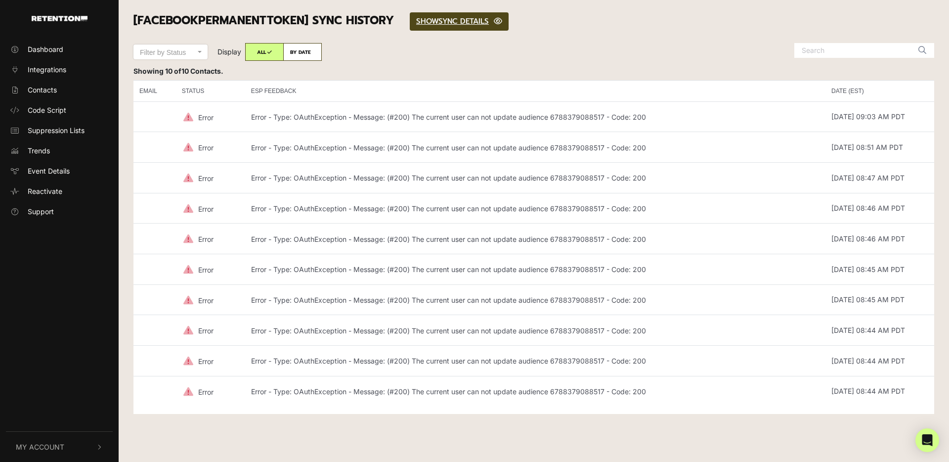
drag, startPoint x: 647, startPoint y: 118, endPoint x: 568, endPoint y: 116, distance: 79.2
click at [568, 116] on td "Error - Type: OAuthException - Message: (#200) The current user can not update …" at bounding box center [535, 116] width 581 height 31
click at [568, 116] on p "Error - Type: OAuthException - Message: (#200) The current user can not update …" at bounding box center [448, 117] width 395 height 8
click at [45, 71] on span "Integrations" at bounding box center [47, 69] width 39 height 10
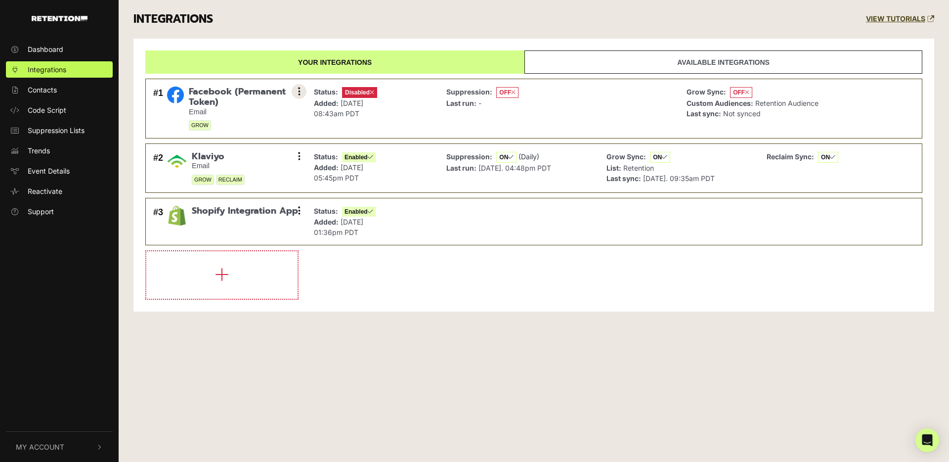
click at [298, 94] on icon at bounding box center [299, 92] width 2 height 10
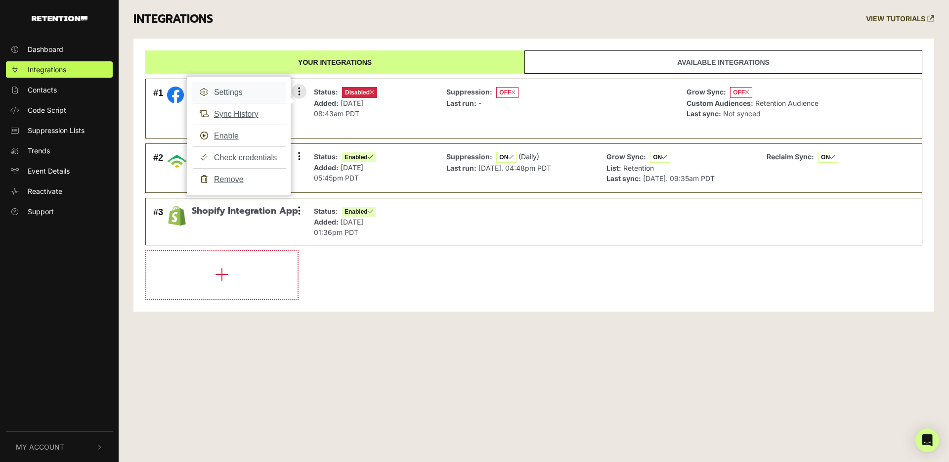
click at [243, 94] on link "Settings" at bounding box center [239, 93] width 94 height 22
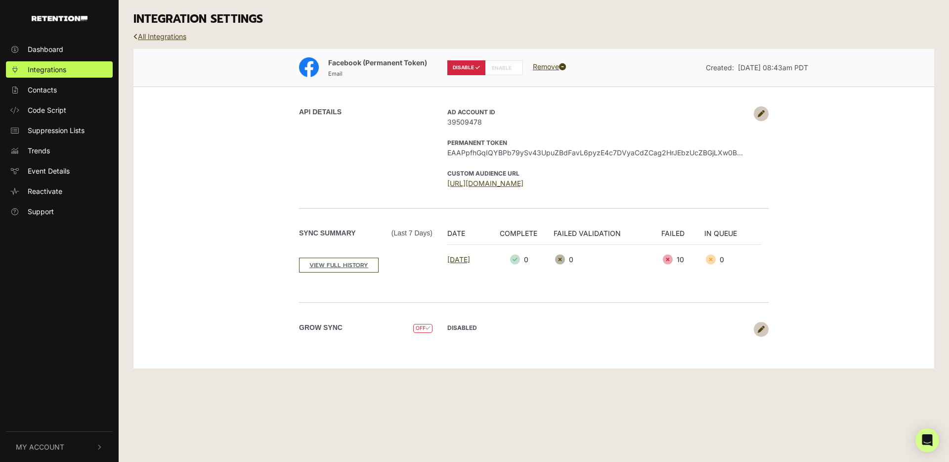
click at [466, 181] on link "[URL][DOMAIN_NAME]" at bounding box center [486, 183] width 76 height 8
click at [505, 69] on label "ENABLE" at bounding box center [504, 67] width 38 height 15
radio input "false"
radio input "true"
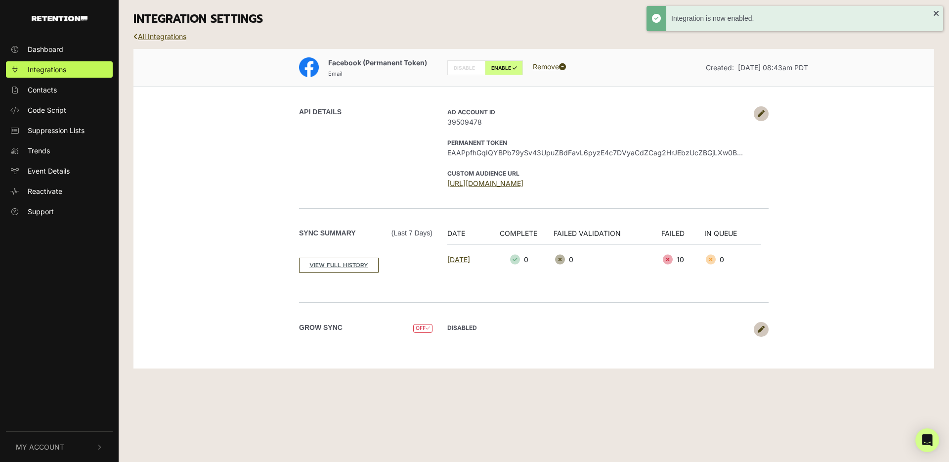
click at [160, 36] on link "All Integrations" at bounding box center [160, 36] width 53 height 8
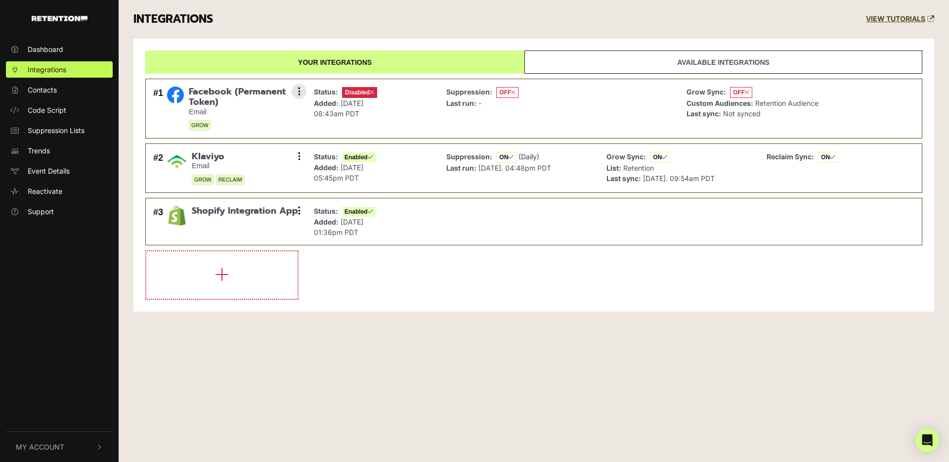
click at [284, 93] on span "Facebook (Permanent Token)" at bounding box center [244, 97] width 110 height 21
click at [294, 92] on button at bounding box center [299, 91] width 15 height 15
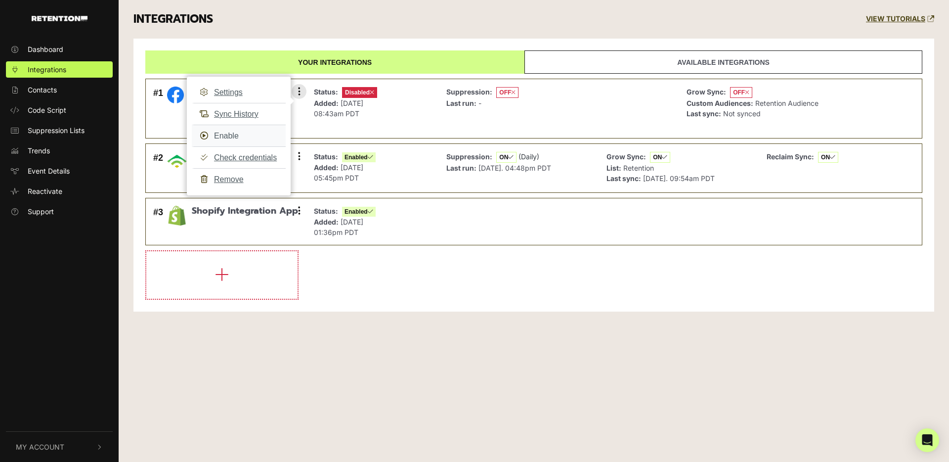
click at [240, 133] on link "Enable" at bounding box center [239, 136] width 94 height 22
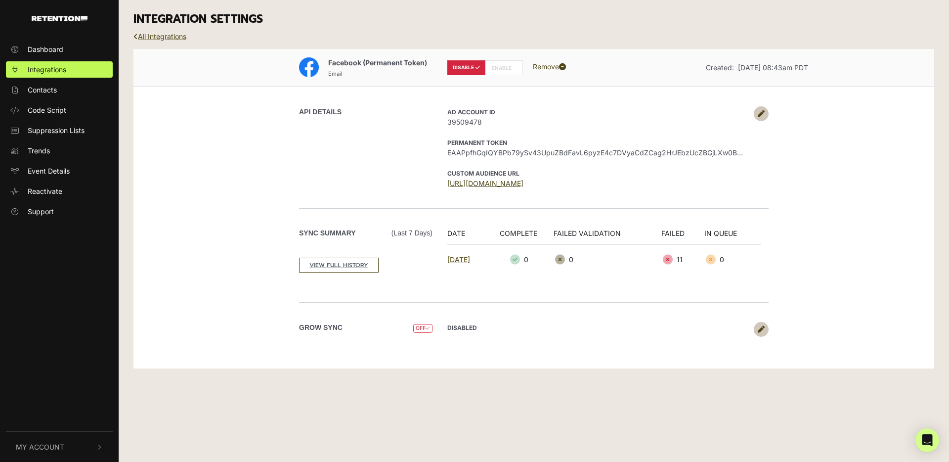
click at [470, 259] on link "2025-09-03" at bounding box center [459, 259] width 23 height 8
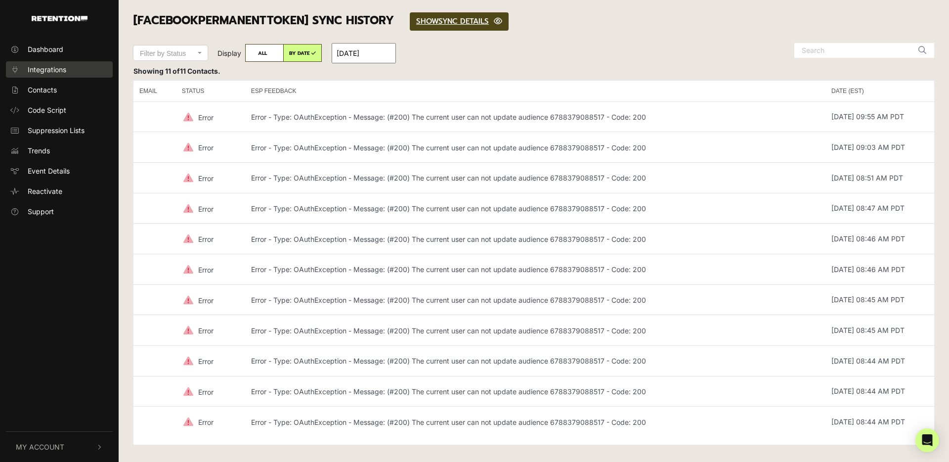
click at [47, 67] on span "Integrations" at bounding box center [47, 69] width 39 height 10
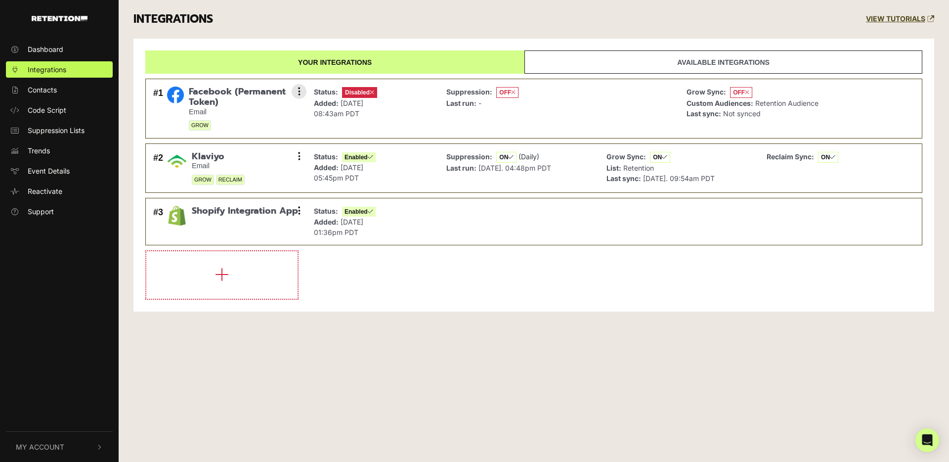
click at [239, 114] on small "Email" at bounding box center [244, 112] width 110 height 8
click at [296, 91] on button at bounding box center [299, 91] width 15 height 15
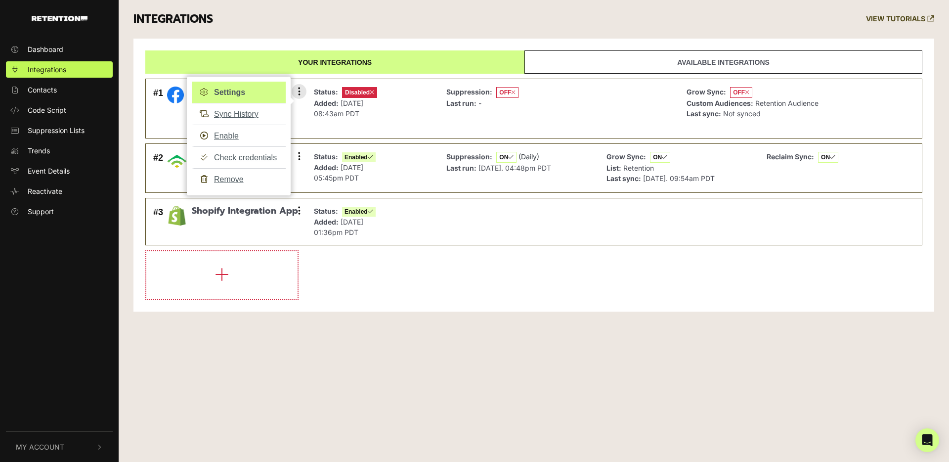
click at [254, 93] on link "Settings" at bounding box center [239, 93] width 94 height 22
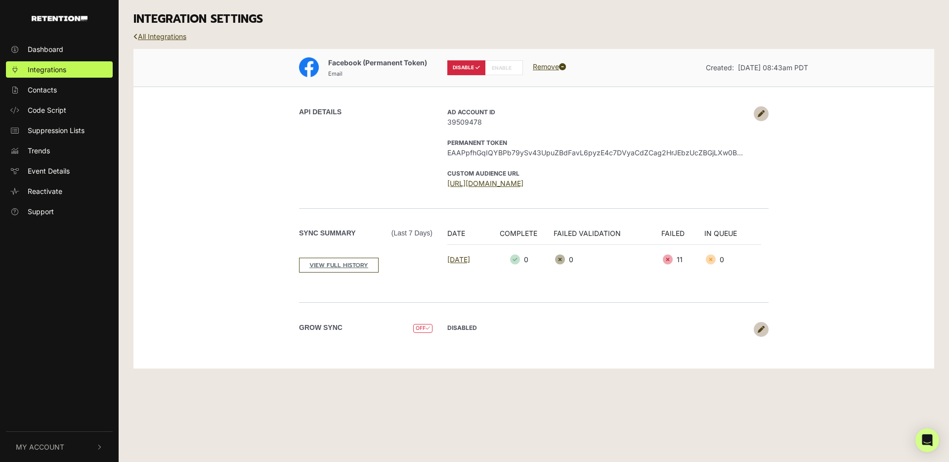
click at [761, 111] on icon at bounding box center [761, 113] width 7 height 7
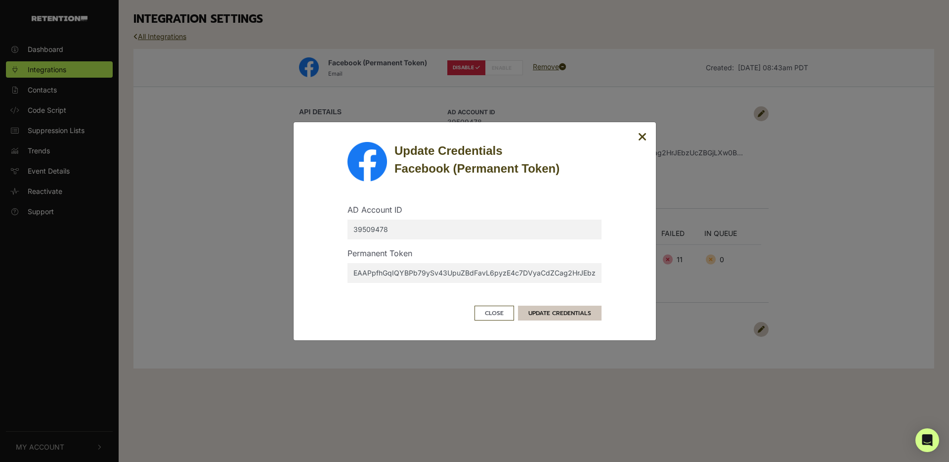
click at [536, 310] on button "UPDATE CREDENTIALS" at bounding box center [560, 313] width 84 height 15
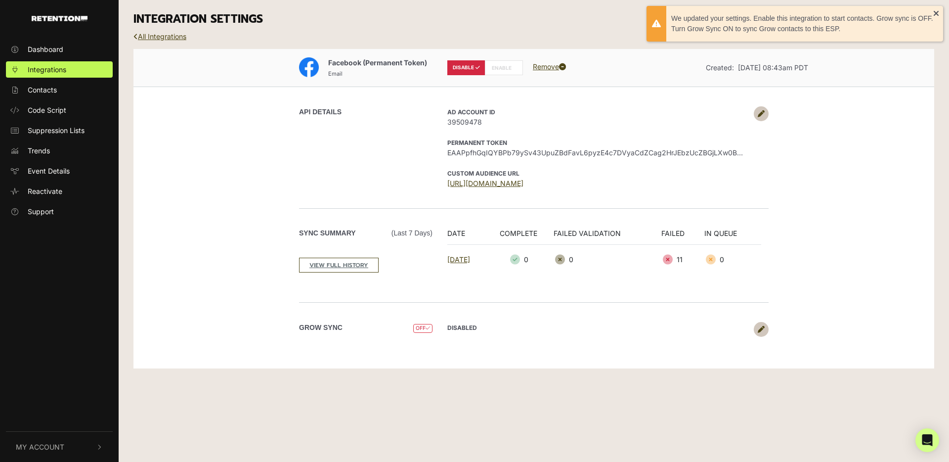
click at [504, 62] on label "ENABLE" at bounding box center [504, 67] width 38 height 15
radio input "false"
radio input "true"
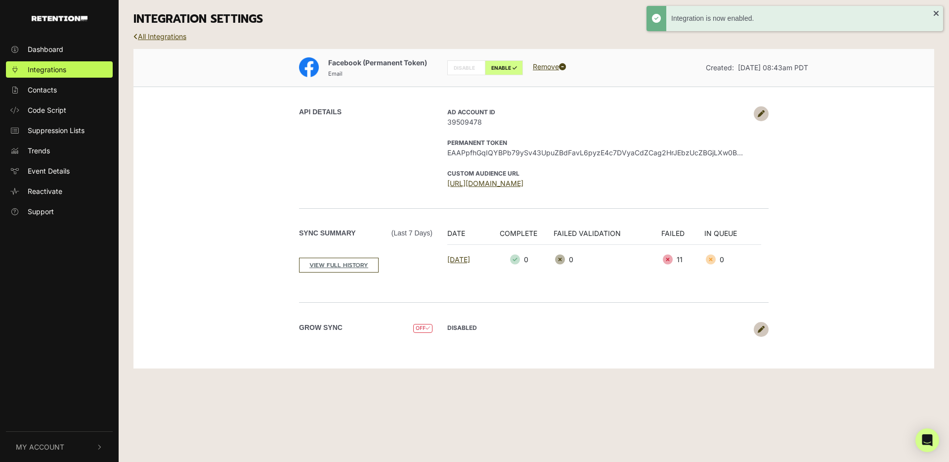
click at [157, 38] on link "All Integrations" at bounding box center [160, 36] width 53 height 8
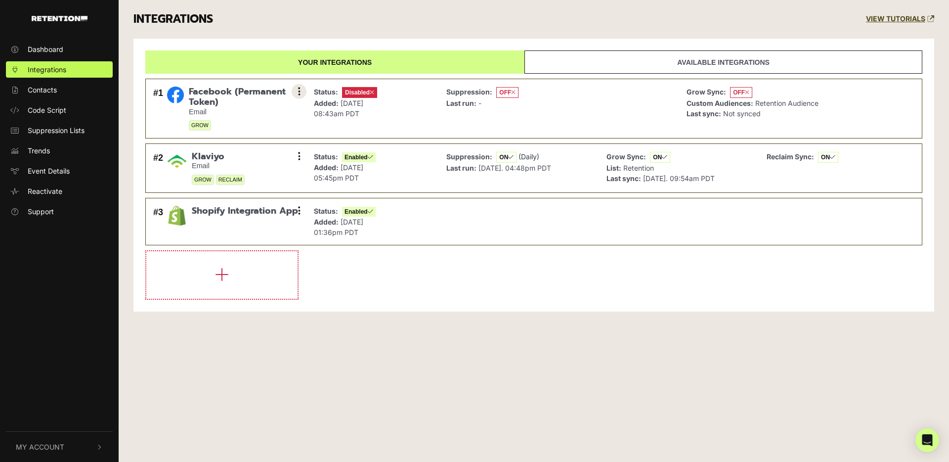
click at [295, 91] on button at bounding box center [299, 91] width 15 height 15
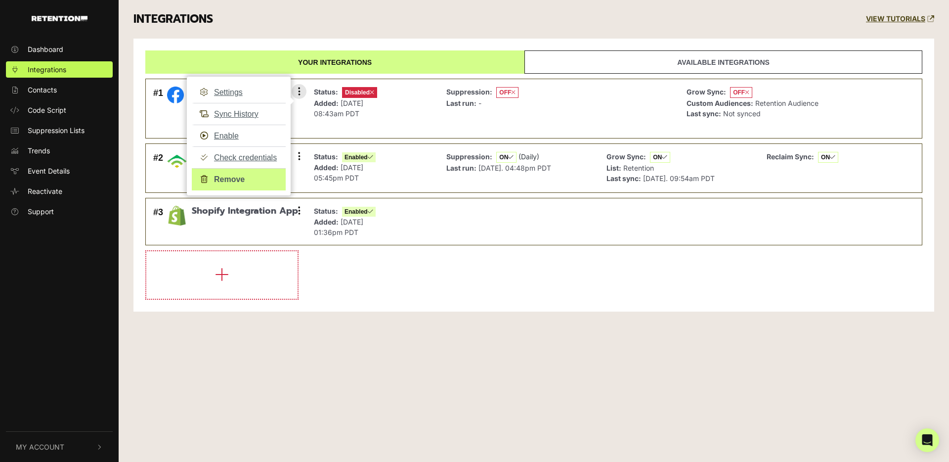
click at [251, 176] on link "Remove" at bounding box center [239, 179] width 94 height 22
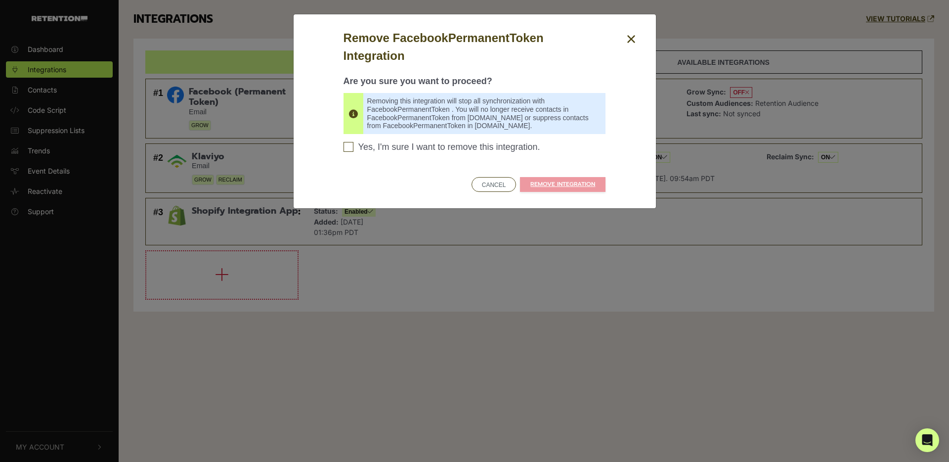
click at [411, 148] on span "Yes, I'm sure I want to remove this integration." at bounding box center [450, 147] width 182 height 11
click at [354, 148] on input "Yes, I'm sure I want to remove this integration. Please confirm to continue" at bounding box center [349, 147] width 10 height 10
checkbox input "true"
click at [548, 184] on link "REMOVE INTEGRATION" at bounding box center [563, 184] width 86 height 15
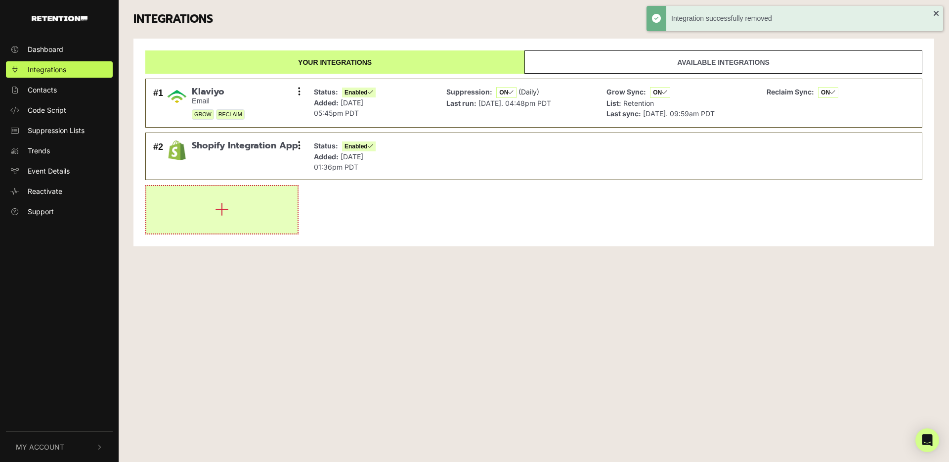
click at [223, 209] on icon "button" at bounding box center [222, 209] width 14 height 16
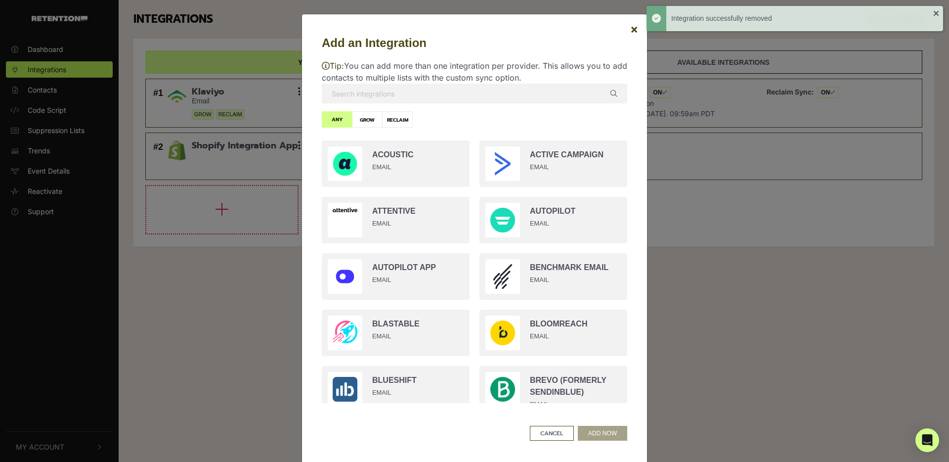
click at [396, 91] on input "text" at bounding box center [475, 94] width 306 height 20
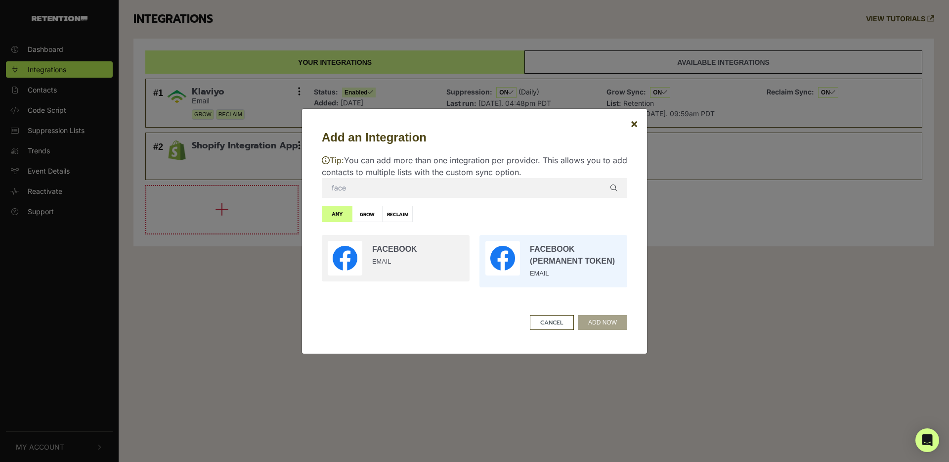
type input "face"
click at [526, 260] on input "radio" at bounding box center [554, 261] width 158 height 62
radio input "true"
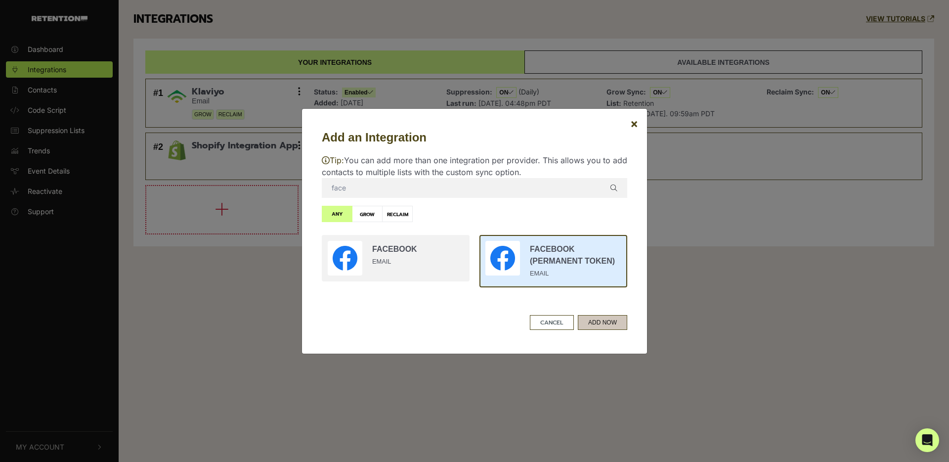
click at [596, 321] on button "ADD NOW" at bounding box center [602, 322] width 49 height 15
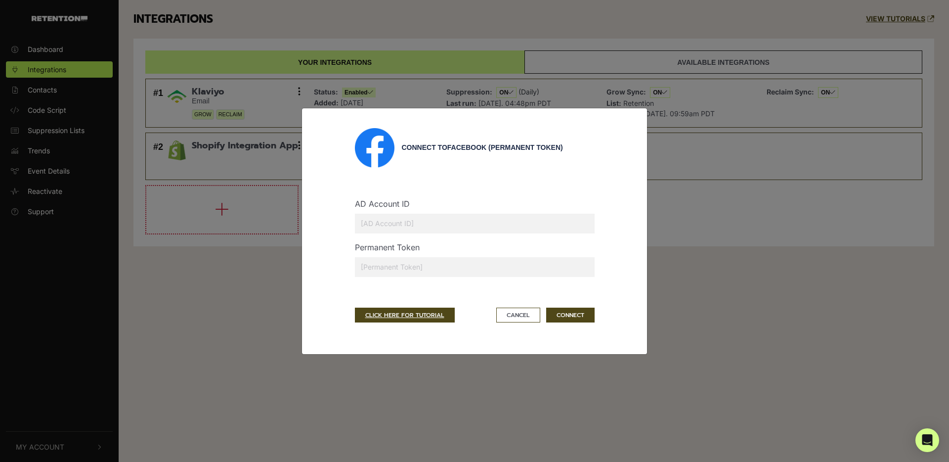
click at [402, 227] on input "text" at bounding box center [475, 224] width 240 height 20
paste input "39509478"
type input "39509478"
click at [422, 273] on input "text" at bounding box center [475, 267] width 240 height 20
paste input "EAAPpfhGqIQYBPb79ySv43UpuZBdFavL6pyzE4c7DVyaCdZCag2HrJEbzUcZBGjLXw0BM0n1un9EQqn…"
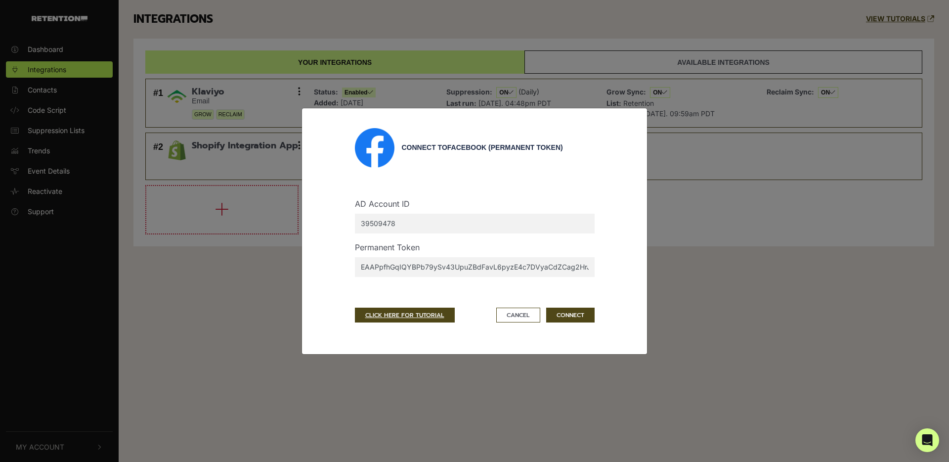
scroll to position [0, 607]
type input "EAAPpfhGqIQYBPb79ySv43UpuZBdFavL6pyzE4c7DVyaCdZCag2HrJEbzUcZBGjLXw0BM0n1un9EQqn…"
click at [570, 317] on button "CONNECT" at bounding box center [570, 315] width 48 height 15
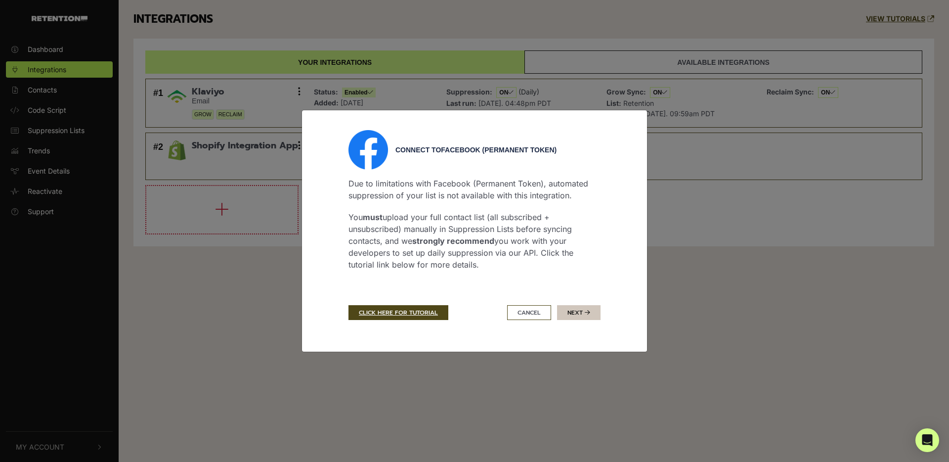
click at [570, 313] on button "Next" at bounding box center [579, 312] width 44 height 15
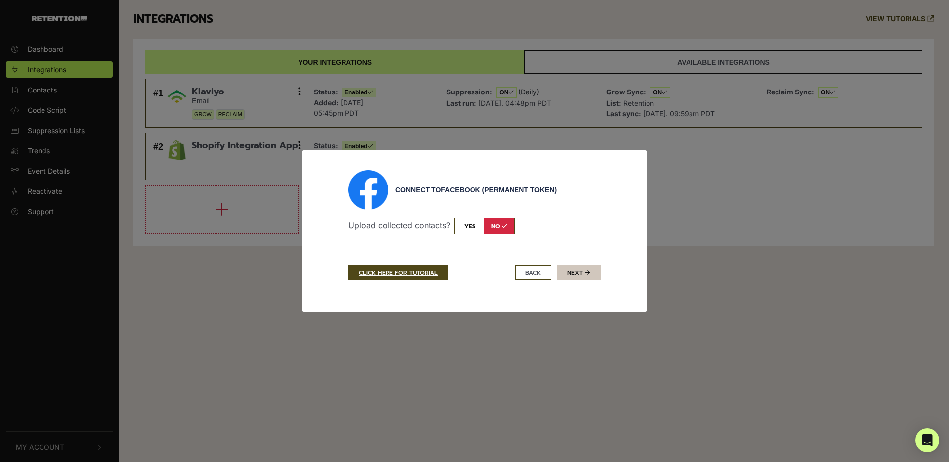
click at [581, 273] on button "Next" at bounding box center [579, 272] width 44 height 15
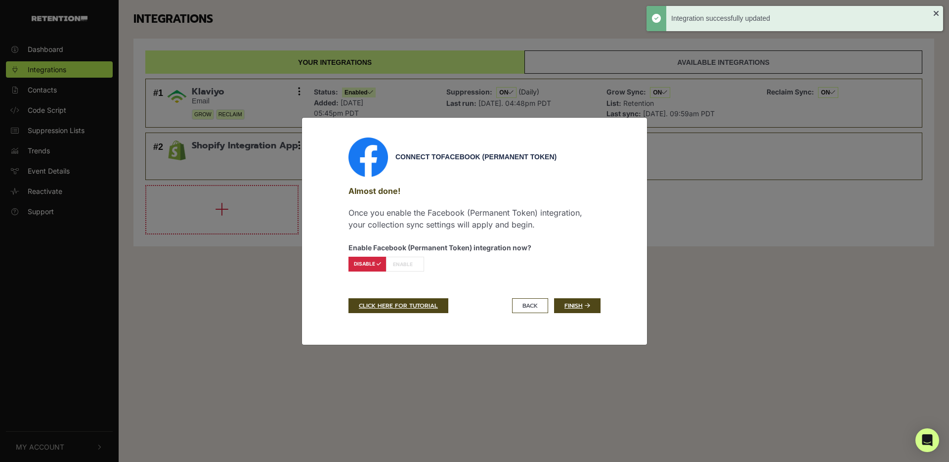
click at [407, 261] on label "ENABLE" at bounding box center [405, 264] width 38 height 15
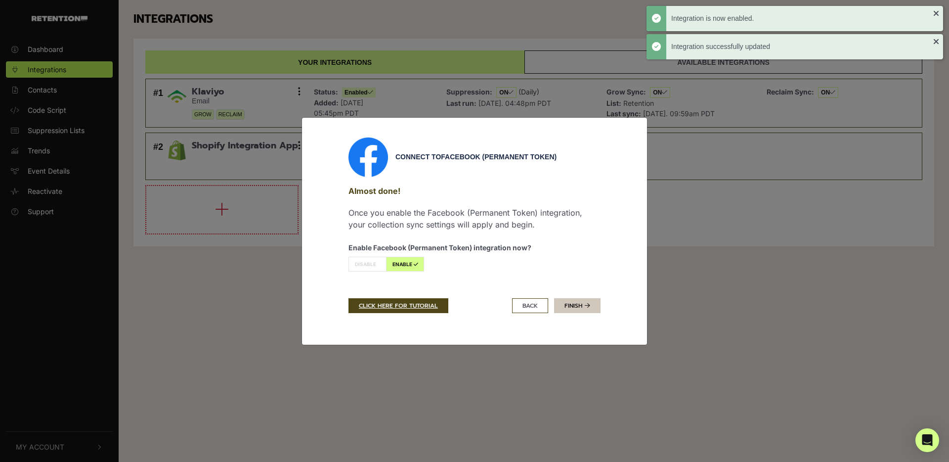
click at [571, 303] on link "Finish" at bounding box center [577, 305] width 46 height 15
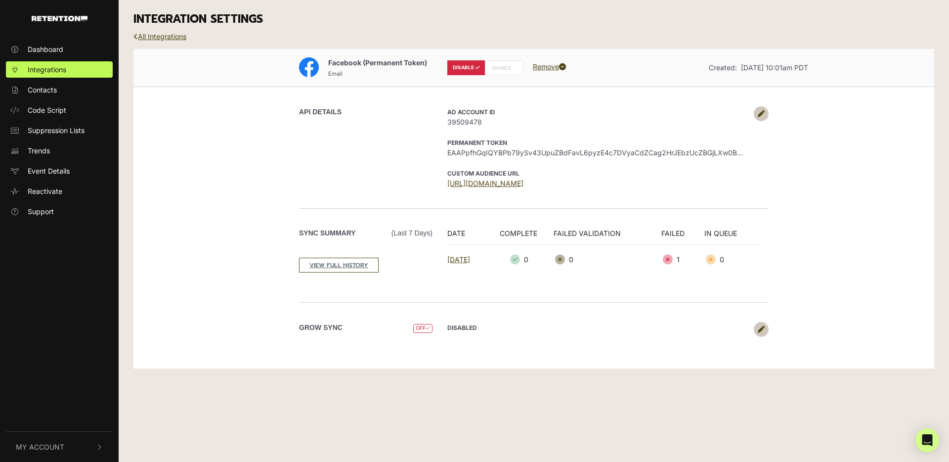
click at [496, 69] on label "ENABLE" at bounding box center [504, 67] width 38 height 15
radio input "false"
radio input "true"
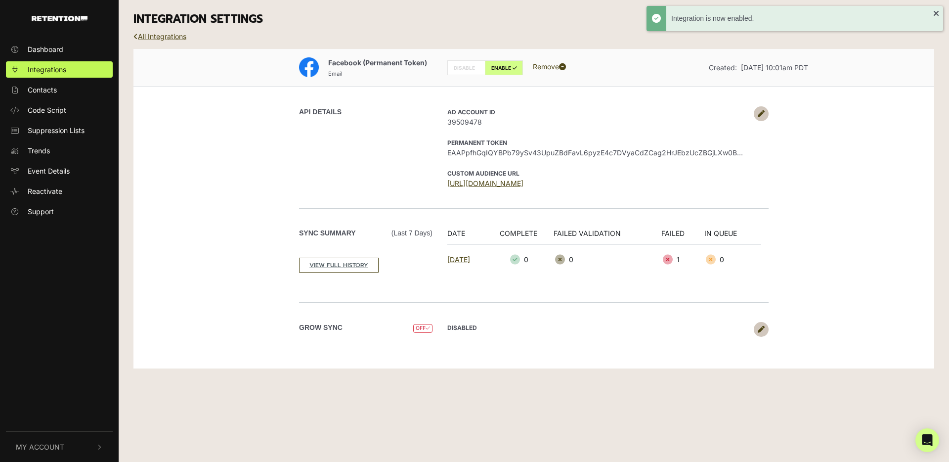
click at [673, 260] on icon at bounding box center [668, 260] width 10 height 10
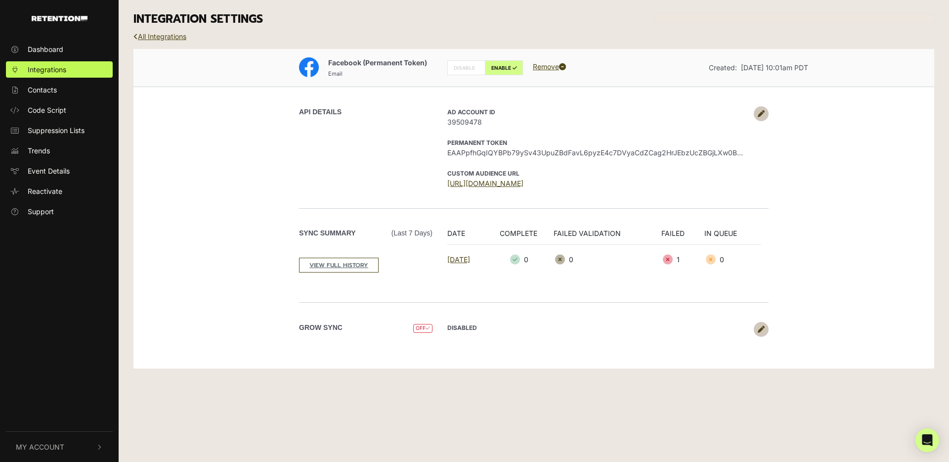
click at [514, 198] on div "API DETAILS AD Account ID 39509478 Permanent Token EAAPpfhGqIQYBPb79ySv43UpuZBd…" at bounding box center [534, 148] width 564 height 122
click at [524, 186] on link "[URL][DOMAIN_NAME]" at bounding box center [486, 183] width 76 height 8
click at [470, 261] on link "[DATE]" at bounding box center [459, 259] width 23 height 8
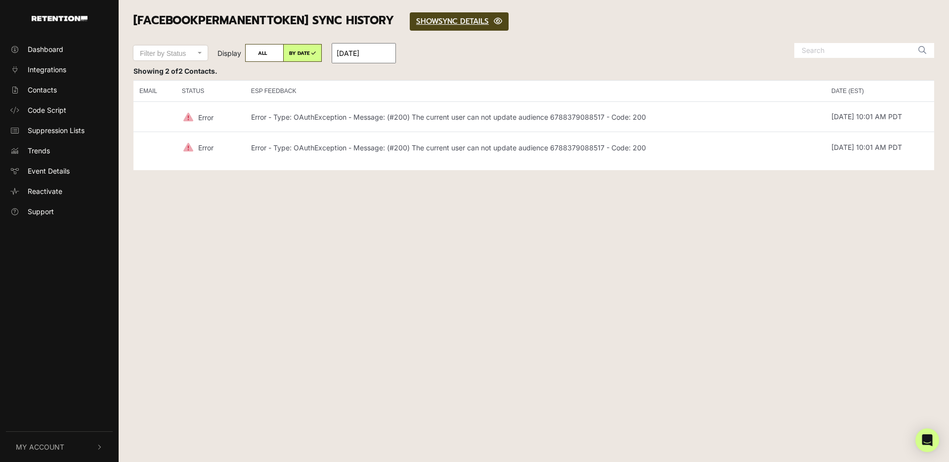
drag, startPoint x: 250, startPoint y: 116, endPoint x: 656, endPoint y: 117, distance: 406.5
click at [657, 117] on td "Error - Type: OAuthException - Message: (#200) The current user can not update …" at bounding box center [535, 116] width 581 height 31
copy p "Error - Type: OAuthException - Message: (#200) The current user can not update …"
click at [405, 279] on div "Dashboard Integrations Contacts Code Script Suppression Lists Trends Event Deta…" at bounding box center [474, 231] width 949 height 462
drag, startPoint x: 919, startPoint y: 431, endPoint x: 924, endPoint y: 434, distance: 5.8
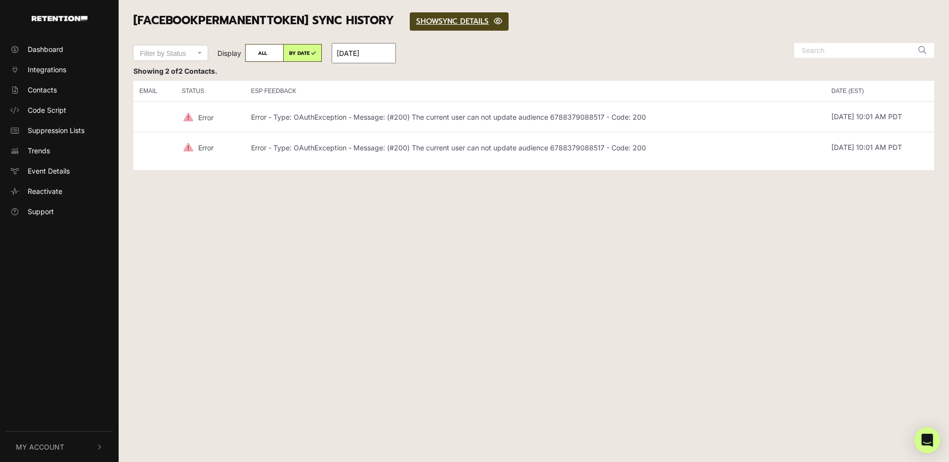
click at [924, 434] on div "Open Intercom Messenger" at bounding box center [928, 440] width 26 height 26
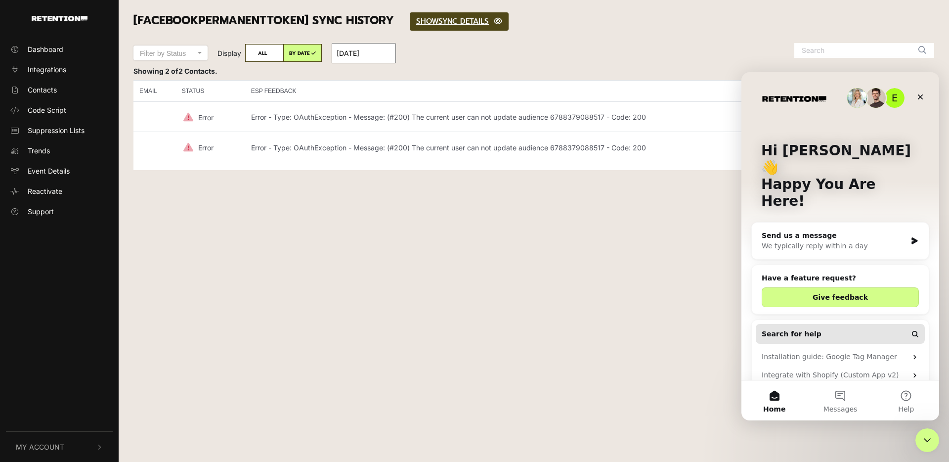
click at [825, 324] on button "Search for help" at bounding box center [840, 334] width 169 height 20
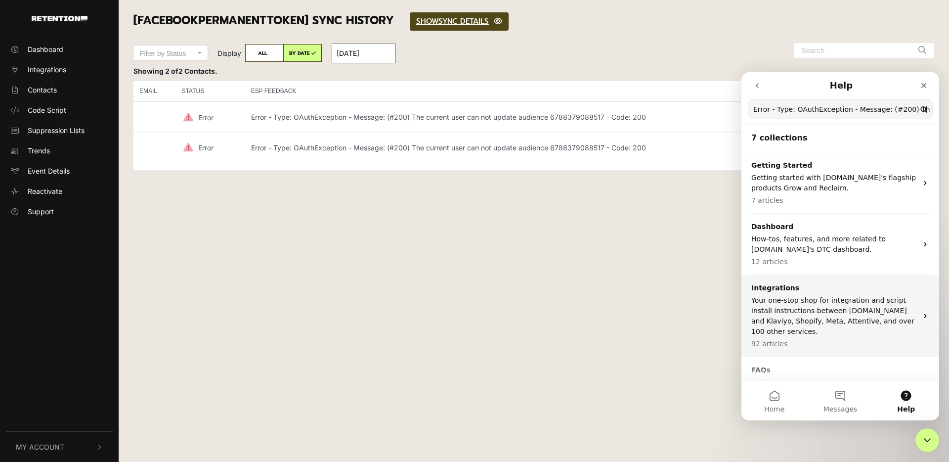
scroll to position [0, 210]
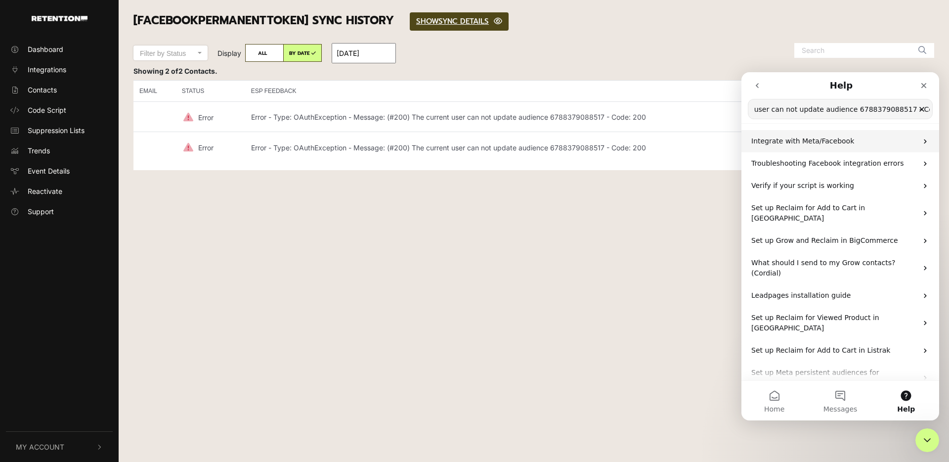
type input "Error - Type: OAuthException - Message: (#200) The current user can not update …"
click at [793, 143] on span "Integrate with Meta/Facebook" at bounding box center [803, 141] width 103 height 8
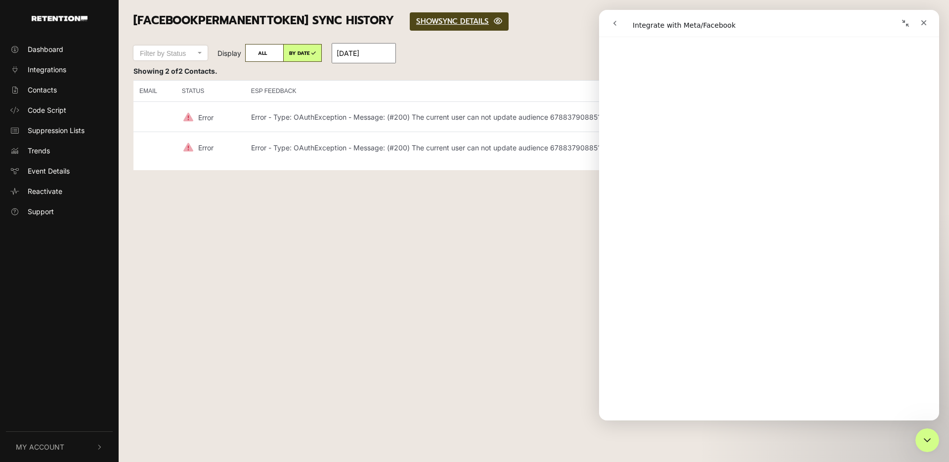
scroll to position [2010, 0]
click at [533, 279] on div "Dashboard Integrations Contacts Code Script Suppression Lists Trends Event Deta…" at bounding box center [474, 231] width 949 height 462
click at [551, 280] on div "Dashboard Integrations Contacts Code Script Suppression Lists Trends Event Deta…" at bounding box center [474, 231] width 949 height 462
click at [927, 23] on icon "Close" at bounding box center [924, 23] width 8 height 8
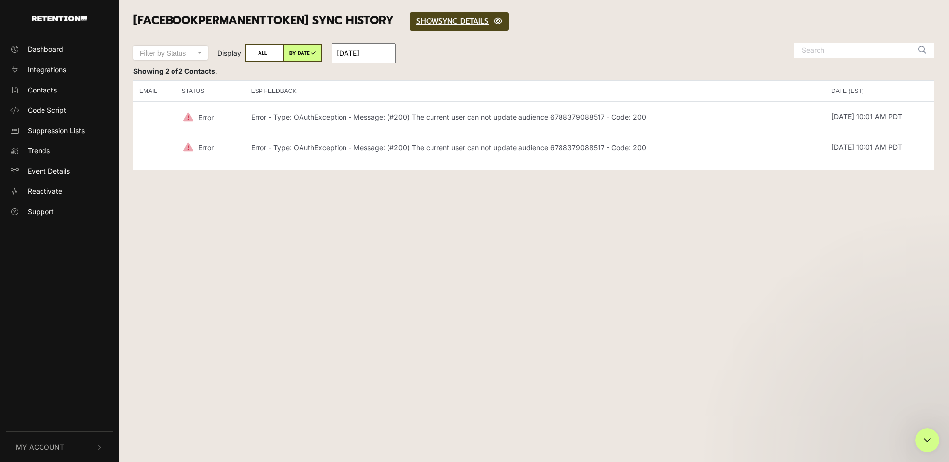
scroll to position [0, 0]
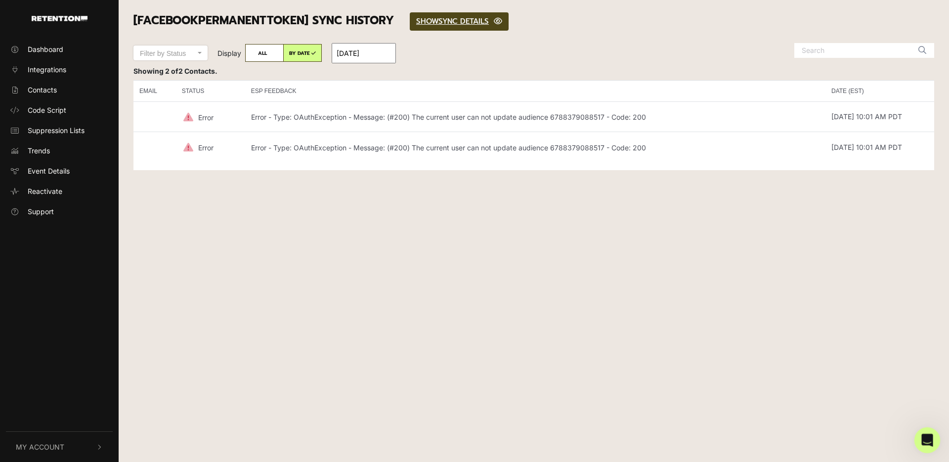
click at [930, 435] on icon "Open Intercom Messenger" at bounding box center [926, 439] width 16 height 16
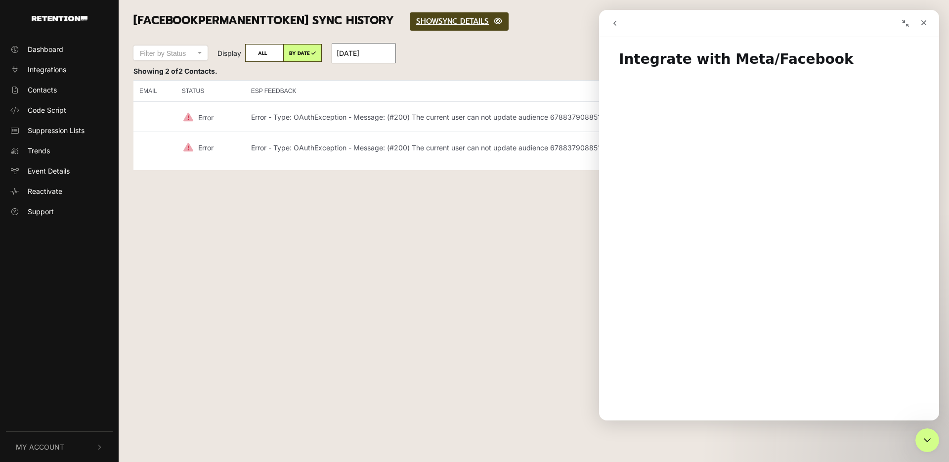
scroll to position [10, 0]
click at [616, 22] on icon "go back" at bounding box center [615, 23] width 8 height 8
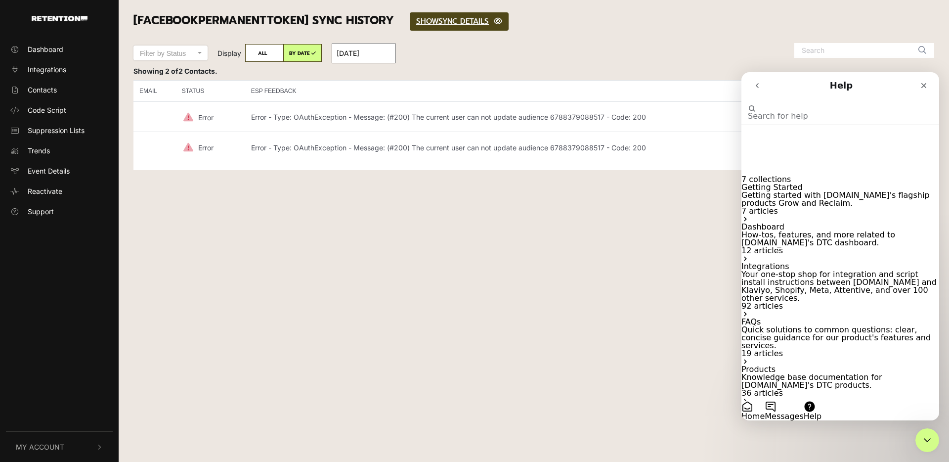
click at [804, 401] on button "Messages" at bounding box center [784, 411] width 39 height 20
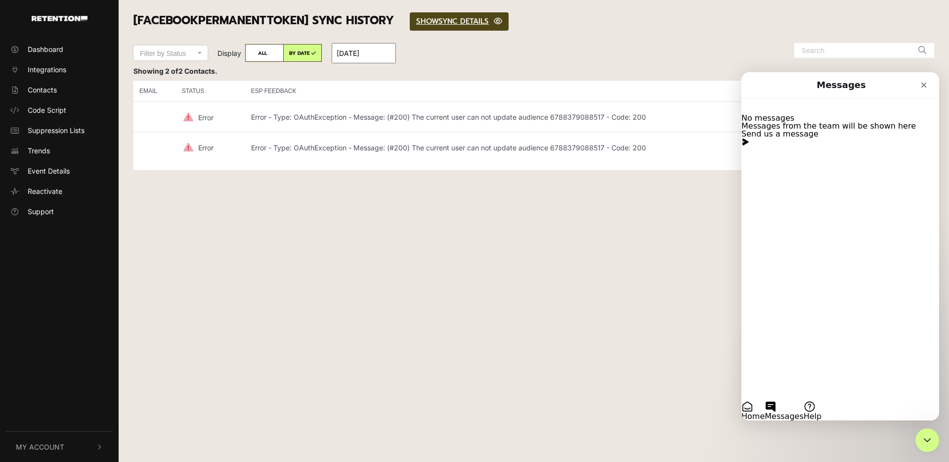
click at [819, 146] on button "Send us a message" at bounding box center [780, 138] width 77 height 16
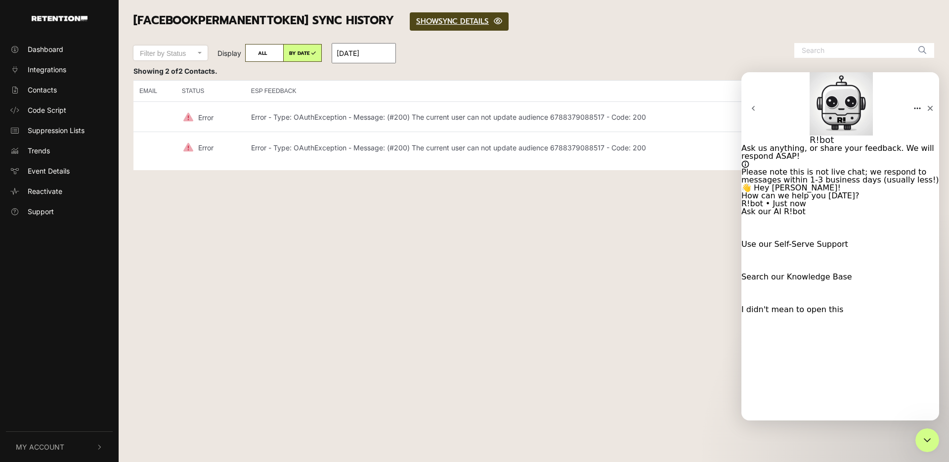
drag, startPoint x: 251, startPoint y: 117, endPoint x: 665, endPoint y: 118, distance: 413.9
click at [665, 118] on td "Error - Type: OAuthException - Message: (#200) The current user can not update …" at bounding box center [535, 116] width 581 height 31
copy p "Error - Type: OAuthException - Message: (#200) The current user can not update …"
click at [806, 216] on button "Ask our AI R!bot" at bounding box center [774, 212] width 64 height 8
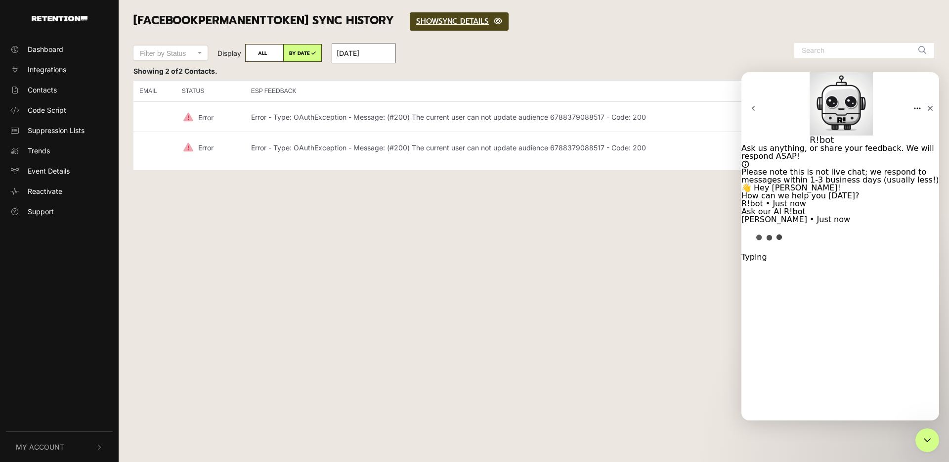
click at [791, 168] on div "Please note this is not live chat; we respond to messages within 1-3 business d…" at bounding box center [841, 176] width 198 height 16
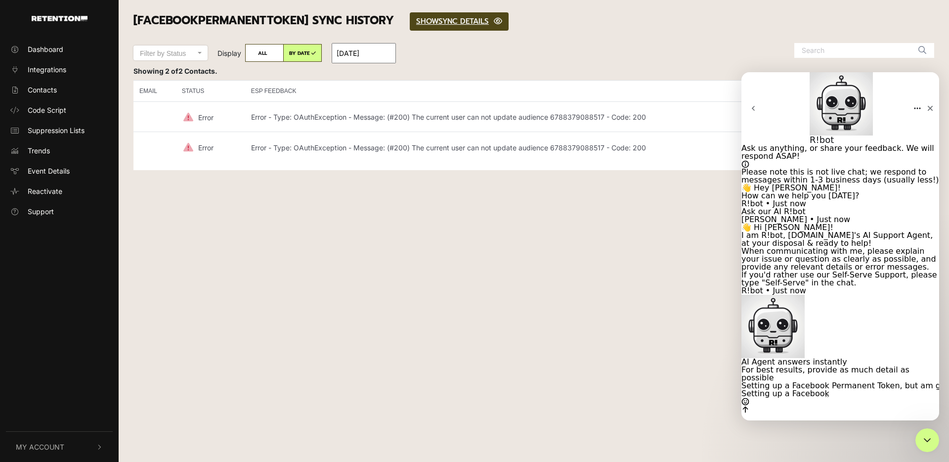
scroll to position [54, 0]
type textarea "Setting up a Facebook Permanent Token, but am getting this error message: Error…"
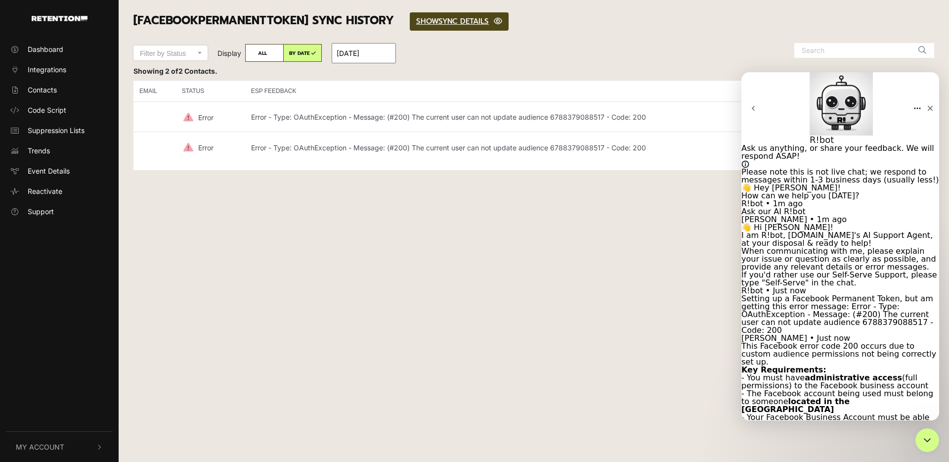
scroll to position [375, 0]
click at [434, 78] on div "EMAIL STATUS ESP FEEDBACK DATE (EST) Error Error - Type: OAuthException - Messa…" at bounding box center [534, 128] width 816 height 104
click at [440, 24] on link "SHOW HIDE SYNC DETAILS" at bounding box center [459, 21] width 99 height 18
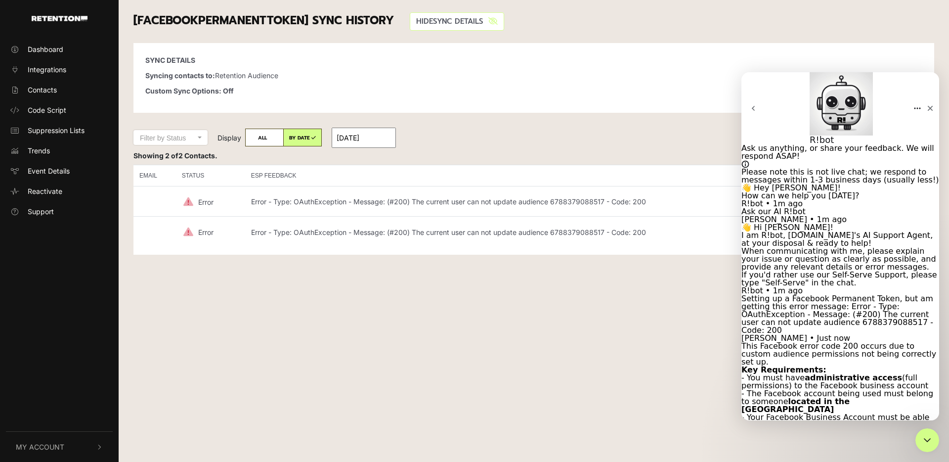
click at [440, 23] on link "SHOW HIDE SYNC DETAILS" at bounding box center [457, 21] width 94 height 18
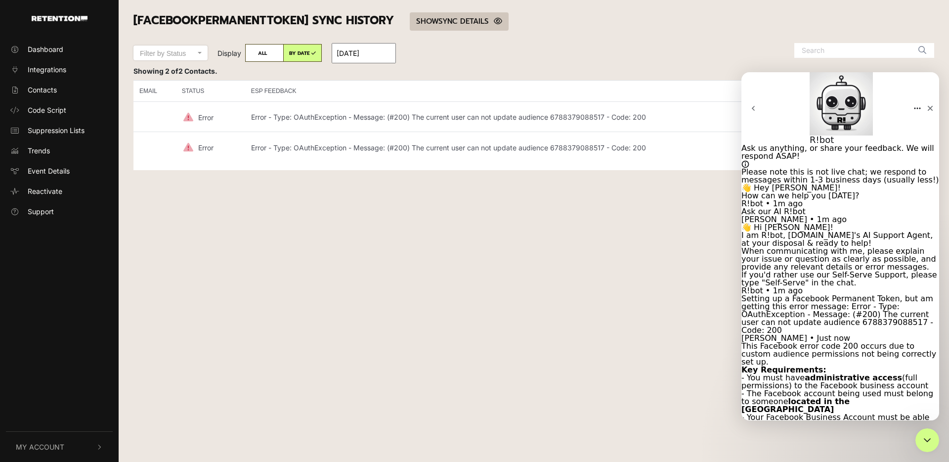
click at [440, 23] on link "SHOW HIDE SYNC DETAILS" at bounding box center [459, 21] width 99 height 18
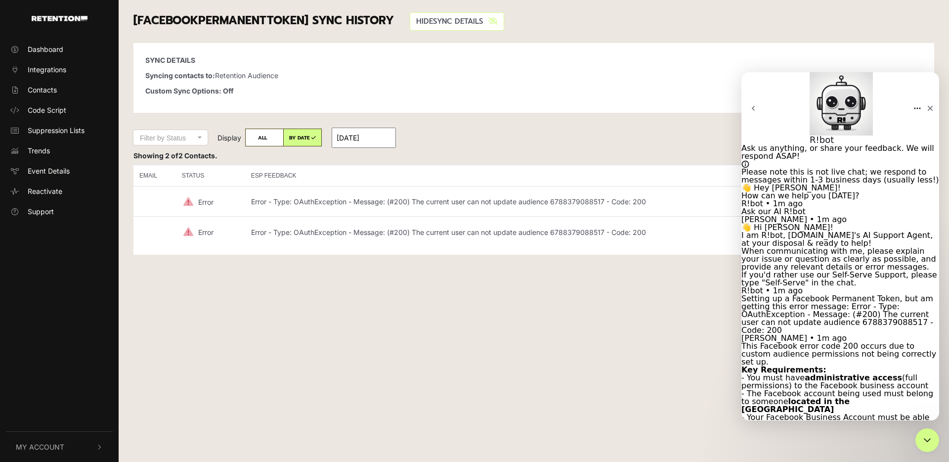
click at [441, 21] on link "SHOW HIDE SYNC DETAILS" at bounding box center [457, 21] width 94 height 18
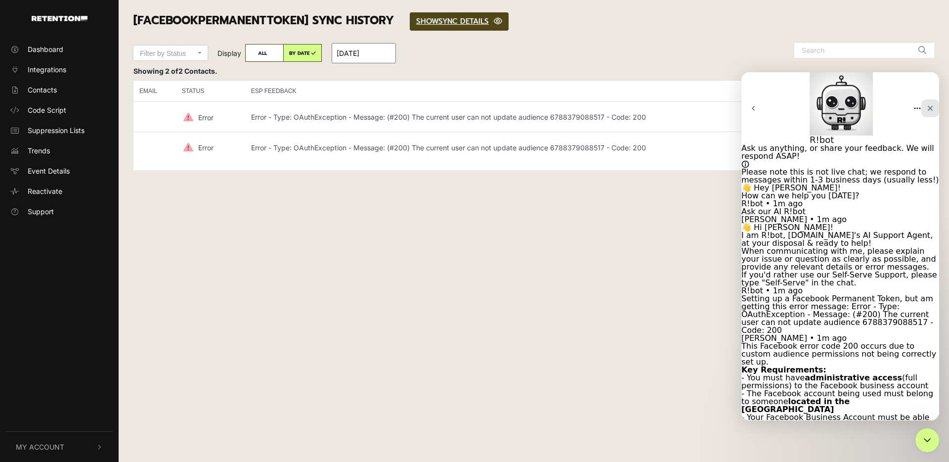
click at [928, 104] on icon "Close" at bounding box center [931, 108] width 8 height 8
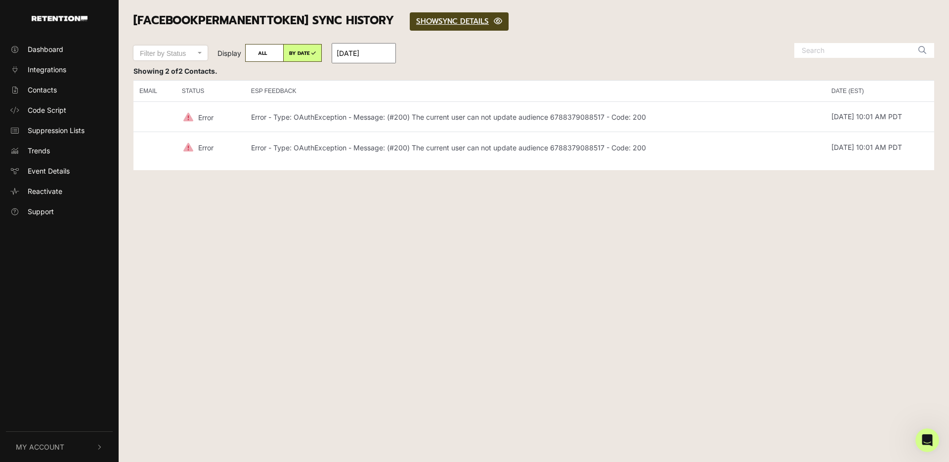
click at [339, 224] on div "Dashboard Integrations Contacts Code Script Suppression Lists Trends Event Deta…" at bounding box center [474, 231] width 949 height 462
click at [163, 31] on div "[FacebookPermanentToken] SYNC HISTORY SHOW HIDE SYNC DETAILS" at bounding box center [534, 21] width 816 height 43
click at [32, 69] on span "Integrations" at bounding box center [47, 69] width 39 height 10
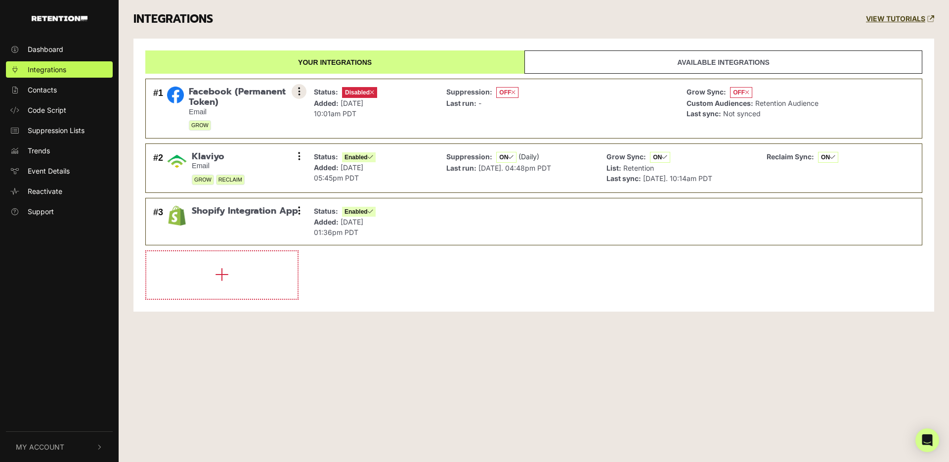
click at [298, 90] on icon at bounding box center [299, 92] width 2 height 10
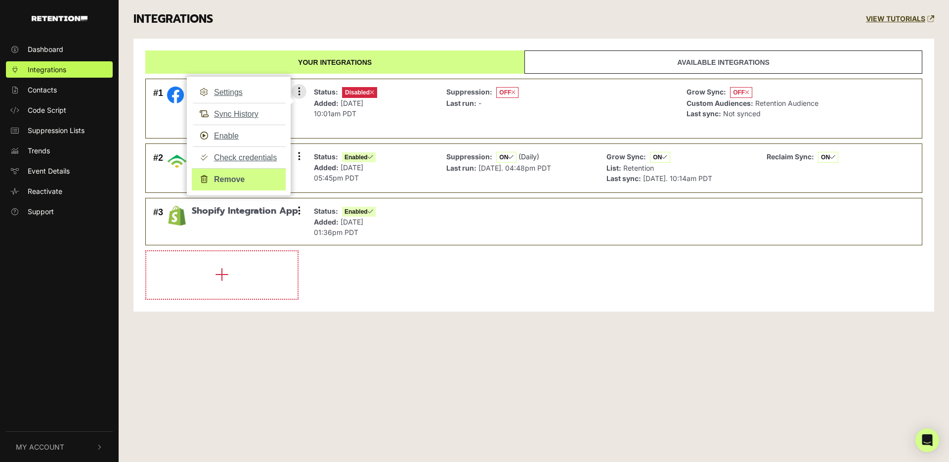
click at [254, 178] on link "Remove" at bounding box center [239, 179] width 94 height 22
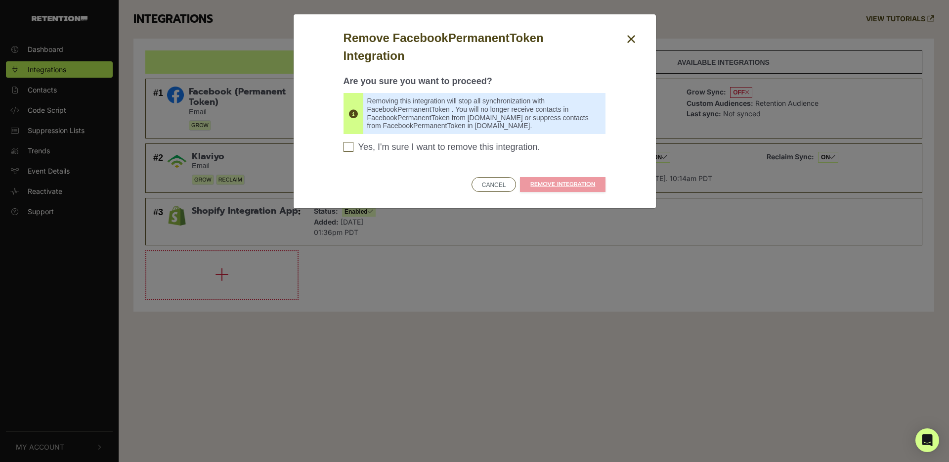
click at [511, 149] on span "Yes, I'm sure I want to remove this integration." at bounding box center [450, 147] width 182 height 11
click at [354, 149] on input "Yes, I'm sure I want to remove this integration. Please confirm to continue" at bounding box center [349, 147] width 10 height 10
checkbox input "true"
drag, startPoint x: 561, startPoint y: 183, endPoint x: 556, endPoint y: 182, distance: 5.2
click at [561, 184] on link "REMOVE INTEGRATION" at bounding box center [563, 184] width 86 height 15
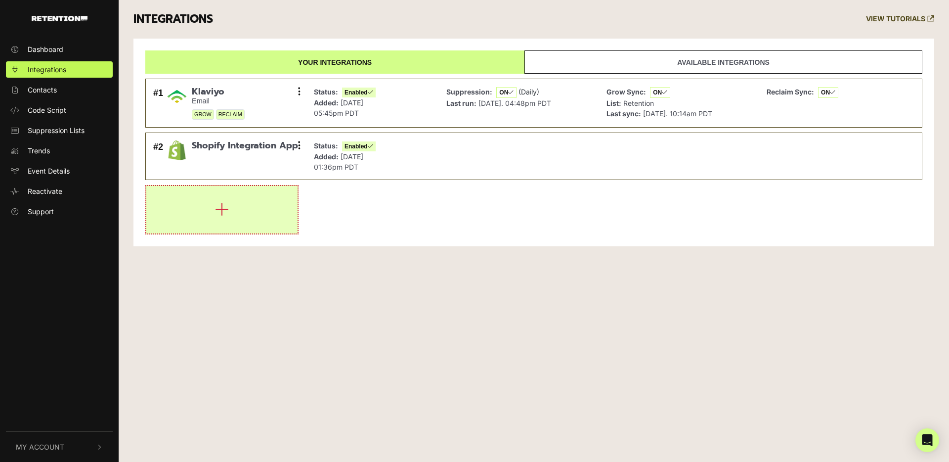
click at [231, 204] on button "button" at bounding box center [221, 209] width 151 height 47
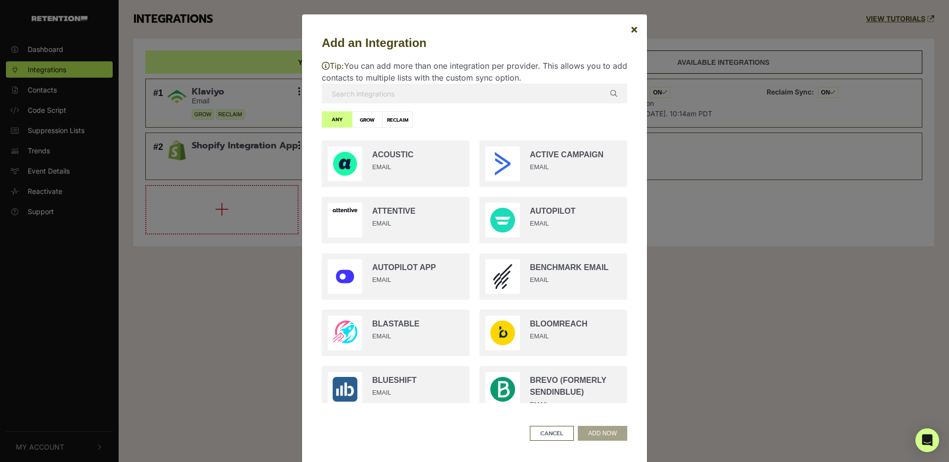
click at [439, 95] on input "text" at bounding box center [475, 94] width 306 height 20
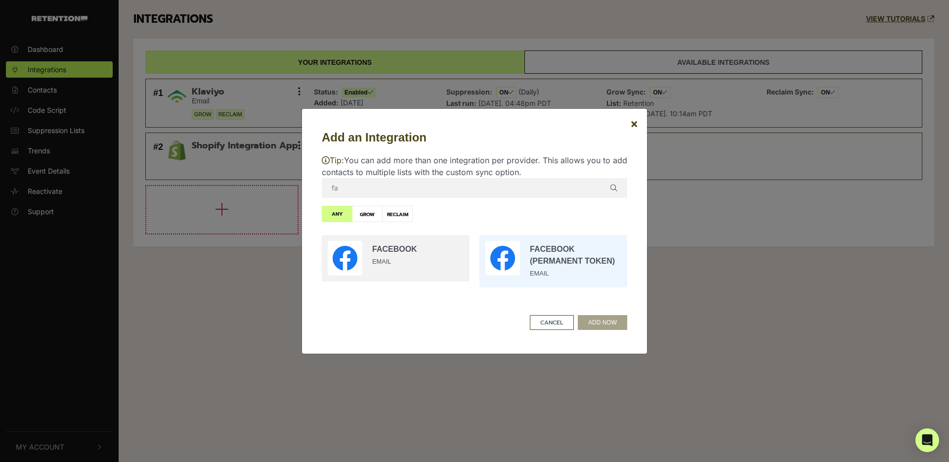
type input "fa"
click at [543, 257] on input "radio" at bounding box center [554, 261] width 158 height 62
radio input "true"
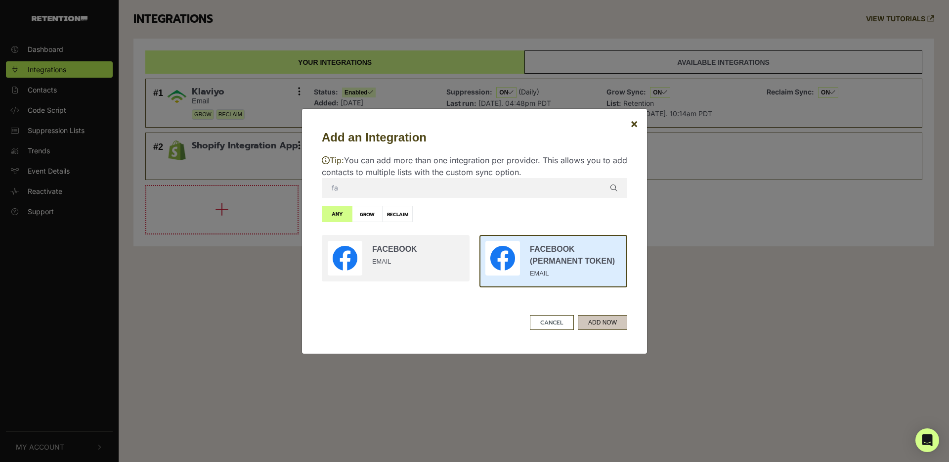
click at [613, 323] on button "ADD NOW" at bounding box center [602, 322] width 49 height 15
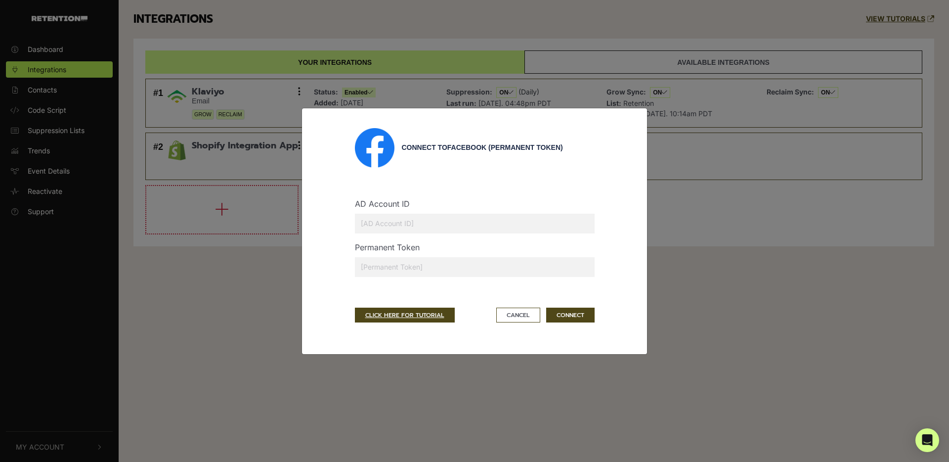
click at [461, 271] on input "text" at bounding box center [475, 267] width 240 height 20
paste input "EAAPpfhGqIQYBPb79ySv43UpuZBdFavL6pyzE4c7DVyaCdZCag2HrJEbzUcZBGjLXw0BM0n1un9EQqn…"
type input "EAAPpfhGqIQYBPb79ySv43UpuZBdFavL6pyzE4c7DVyaCdZCag2HrJEbzUcZBGjLXw0BM0n1un9EQqn…"
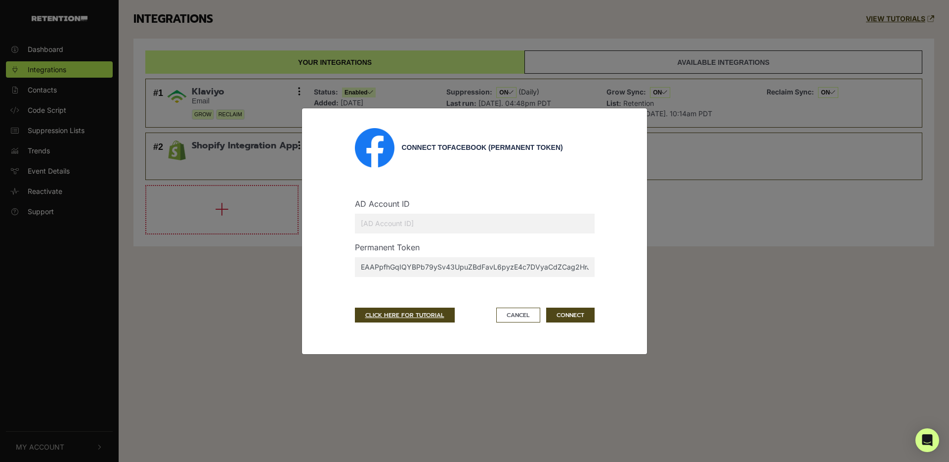
click at [486, 224] on input "text" at bounding box center [475, 224] width 240 height 20
click at [458, 217] on input "text" at bounding box center [475, 224] width 240 height 20
paste input "39509478"
type input "39509478"
click at [572, 315] on button "CONNECT" at bounding box center [570, 315] width 48 height 15
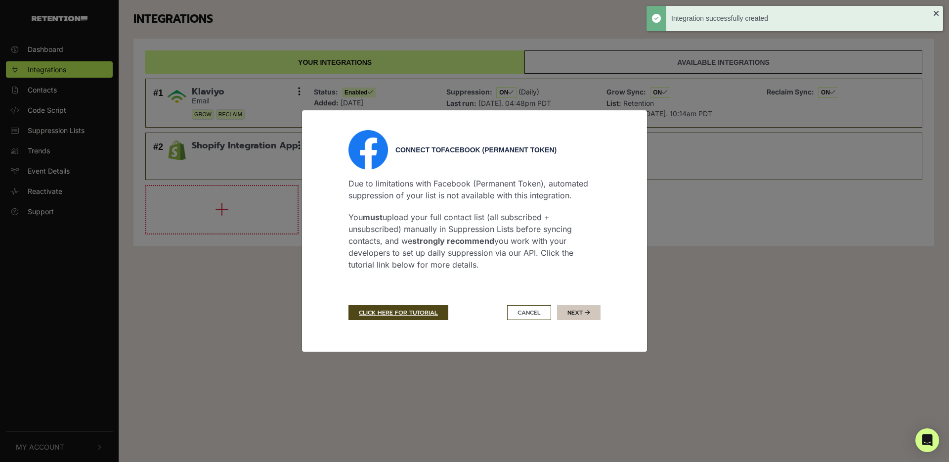
click at [571, 314] on button "Next" at bounding box center [579, 312] width 44 height 15
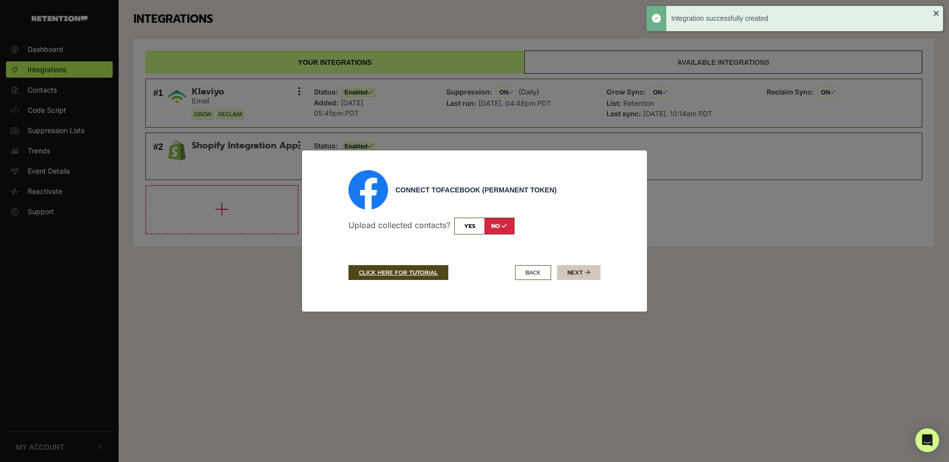
click at [566, 270] on button "Next" at bounding box center [579, 272] width 44 height 15
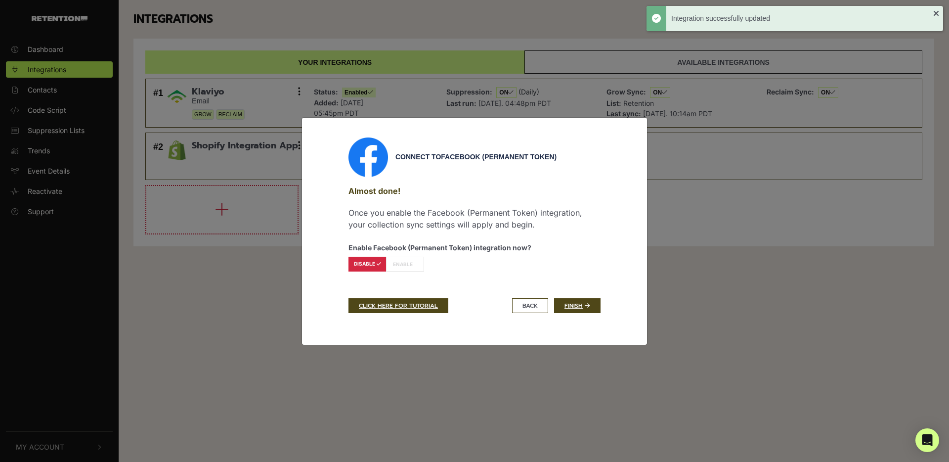
click at [405, 262] on label "ENABLE" at bounding box center [405, 264] width 38 height 15
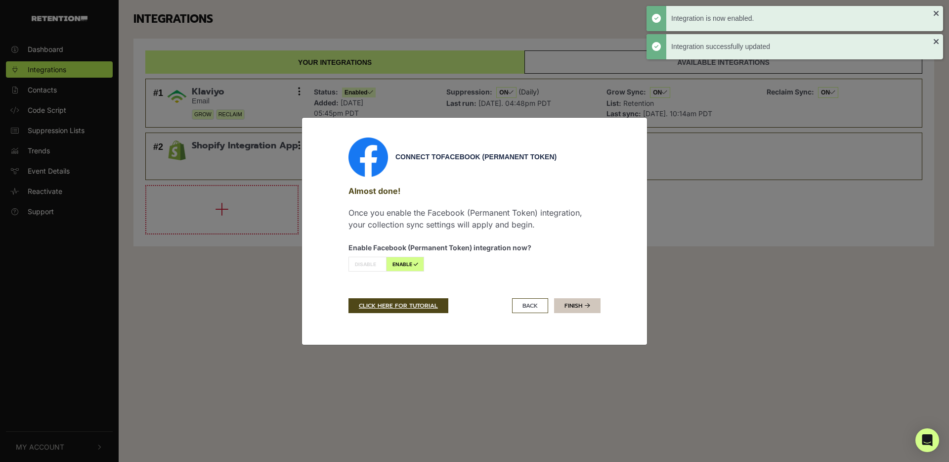
click at [587, 308] on icon at bounding box center [587, 306] width 5 height 6
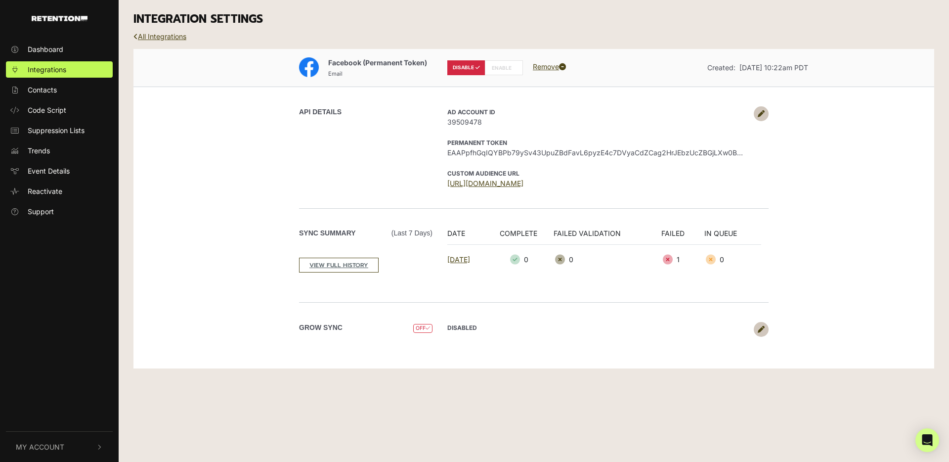
click at [514, 68] on icon at bounding box center [514, 67] width 4 height 5
radio input "false"
radio input "true"
click at [544, 65] on link "Remove" at bounding box center [549, 66] width 33 height 8
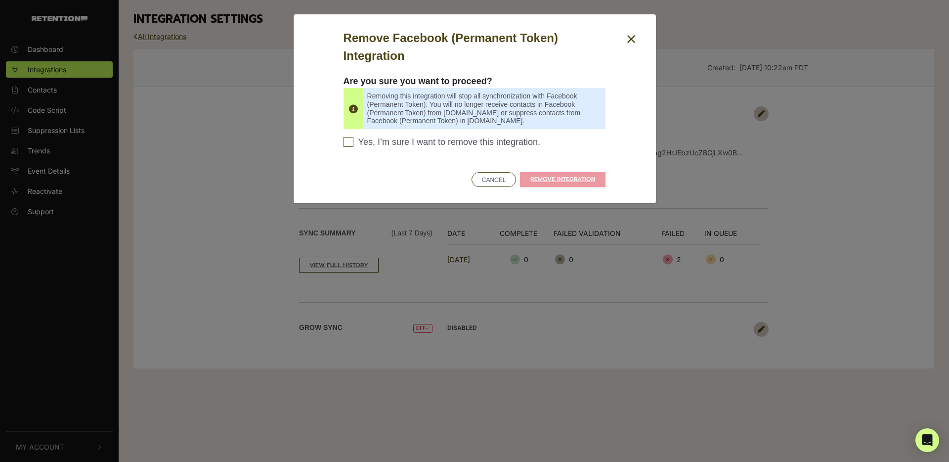
click at [487, 146] on span "Yes, I’m sure I want to remove this integration." at bounding box center [450, 142] width 182 height 11
click at [354, 146] on input "Yes, I’m sure I want to remove this integration. Please confirm to continue" at bounding box center [349, 142] width 10 height 10
checkbox input "true"
click at [540, 180] on link "REMOVE INTEGRATION" at bounding box center [563, 179] width 86 height 15
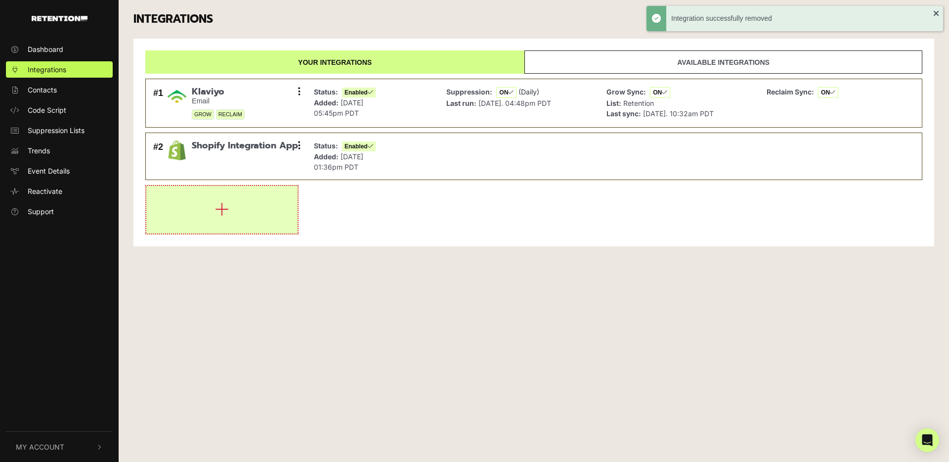
click at [227, 214] on icon "button" at bounding box center [222, 209] width 14 height 16
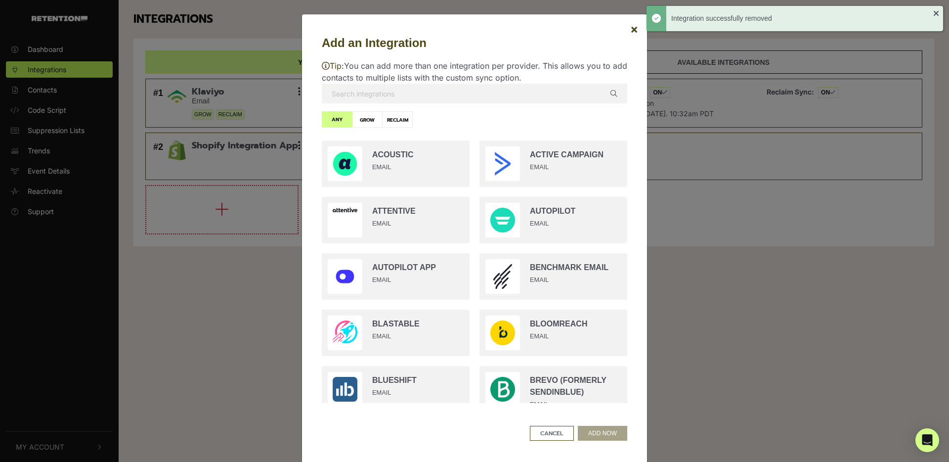
click at [394, 89] on input "text" at bounding box center [475, 94] width 306 height 20
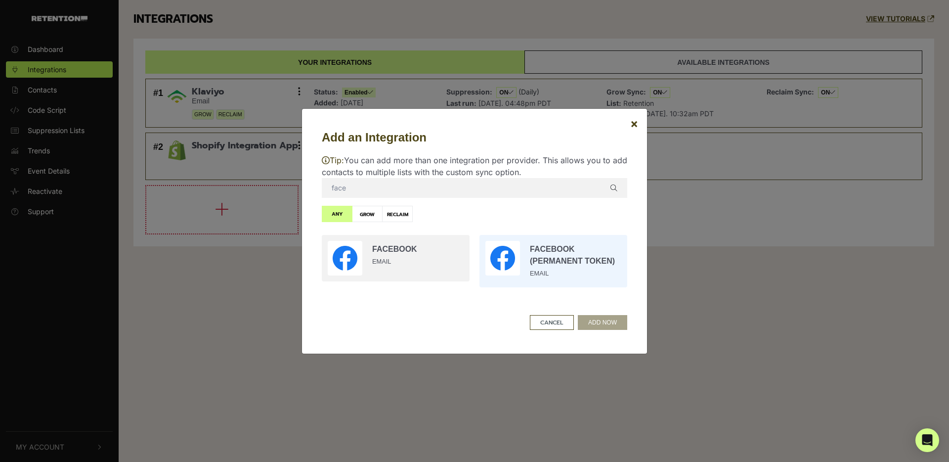
type input "face"
click at [560, 256] on input "radio" at bounding box center [554, 261] width 158 height 62
radio input "true"
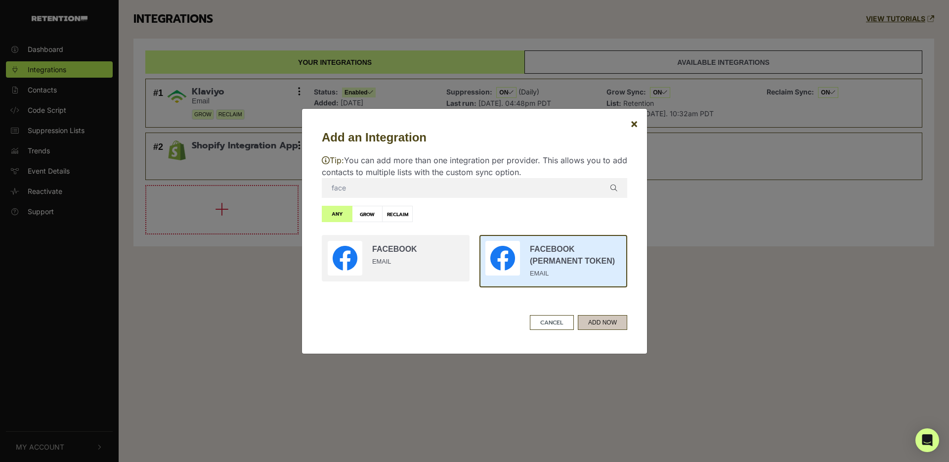
click at [605, 320] on button "ADD NOW" at bounding box center [602, 322] width 49 height 15
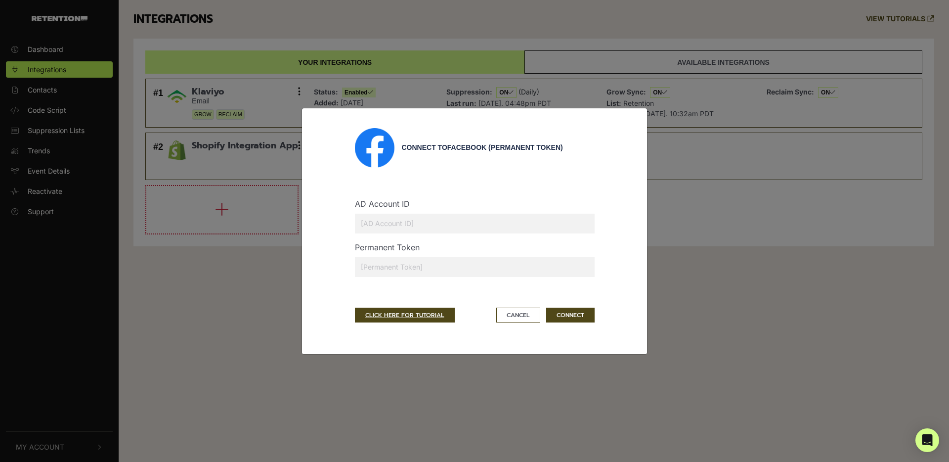
click at [410, 226] on input "text" at bounding box center [475, 224] width 240 height 20
paste input "39509478"
type input "39509478"
click at [500, 265] on input "text" at bounding box center [475, 267] width 240 height 20
paste input "EAAPpfhGqIQYBPb79ySv43UpuZBdFavL6pyzE4c7DVyaCdZCag2HrJEbzUcZBGjLXw0BM0n1un9EQqn…"
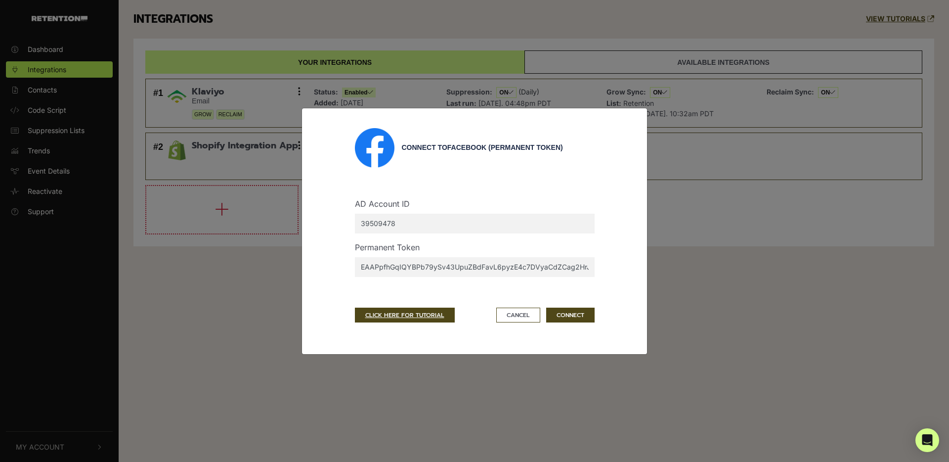
scroll to position [0, 607]
type input "EAAPpfhGqIQYBPb79ySv43UpuZBdFavL6pyzE4c7DVyaCdZCag2HrJEbzUcZBGjLXw0BM0n1un9EQqn…"
click at [563, 314] on button "CONNECT" at bounding box center [570, 315] width 48 height 15
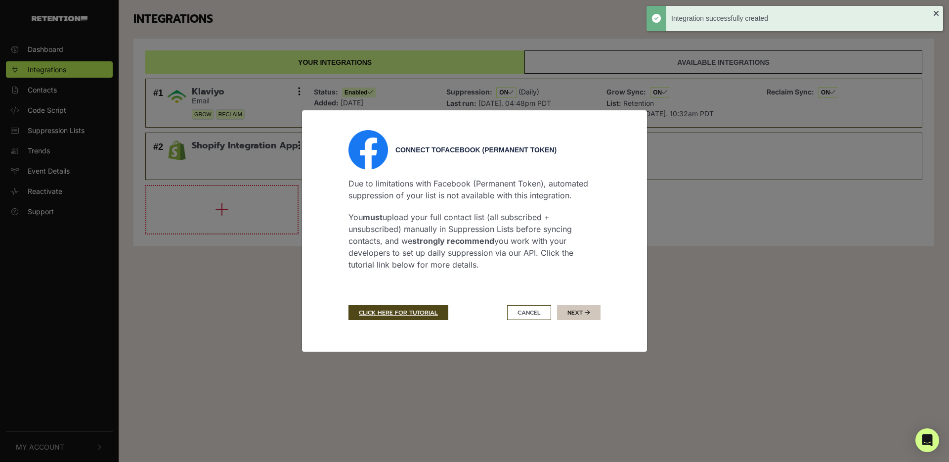
click at [564, 312] on button "Next" at bounding box center [579, 312] width 44 height 15
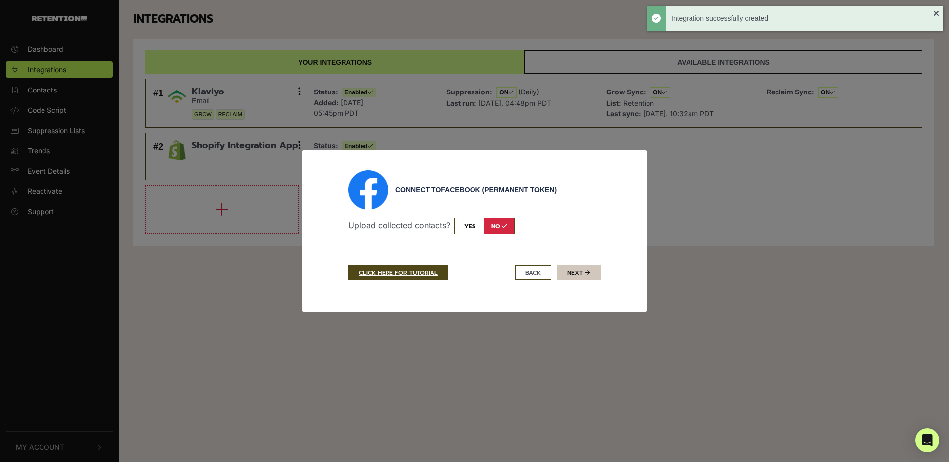
click at [577, 272] on button "Next" at bounding box center [579, 272] width 44 height 15
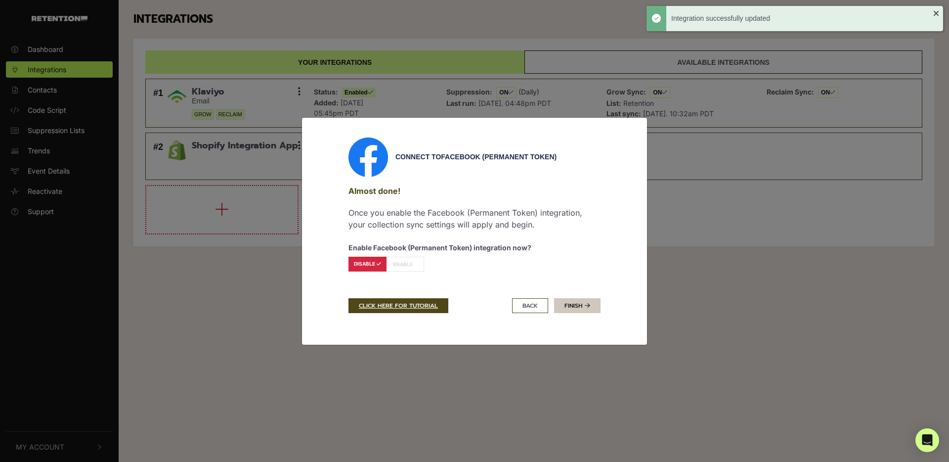
click at [573, 306] on link "Finish" at bounding box center [577, 305] width 46 height 15
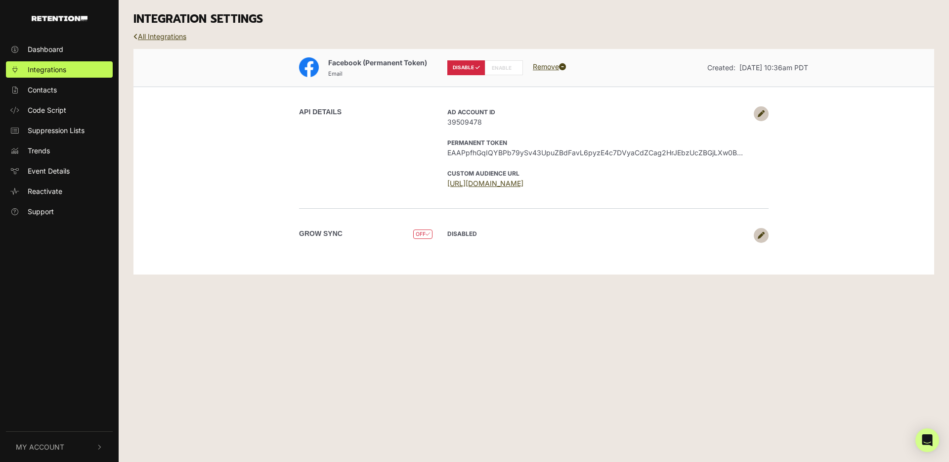
drag, startPoint x: 503, startPoint y: 68, endPoint x: 506, endPoint y: 73, distance: 5.5
click at [503, 69] on label "ENABLE" at bounding box center [504, 67] width 38 height 15
radio input "false"
radio input "true"
click at [152, 32] on link "All Integrations" at bounding box center [160, 36] width 53 height 8
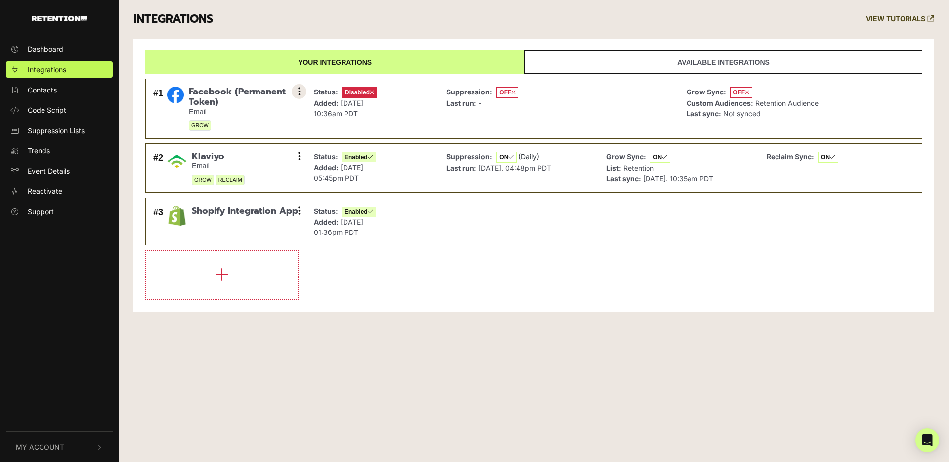
click at [301, 92] on button at bounding box center [299, 91] width 15 height 15
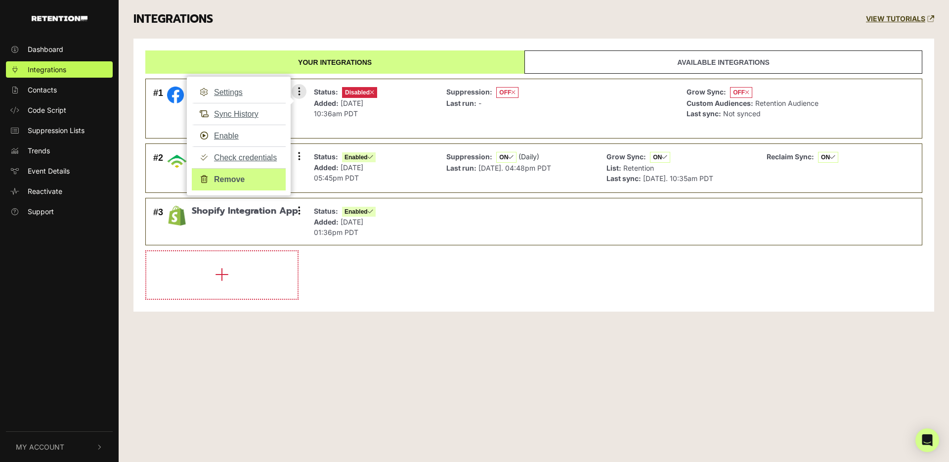
click at [247, 180] on link "Remove" at bounding box center [239, 179] width 94 height 22
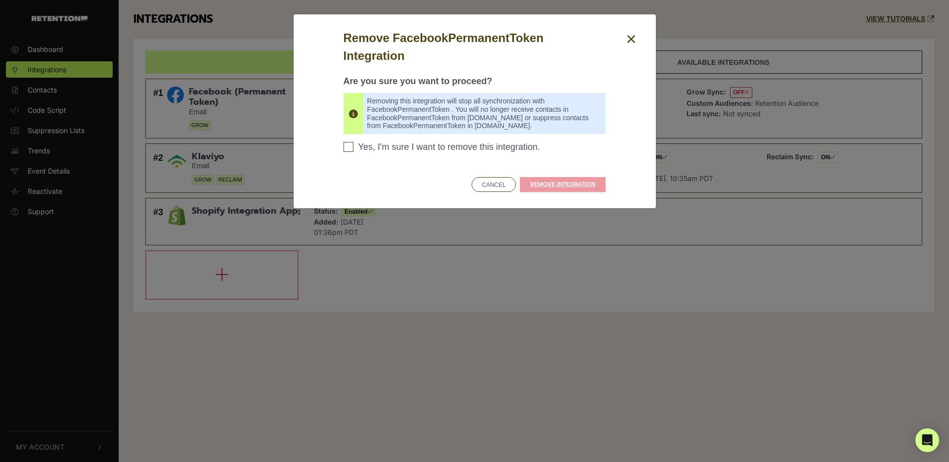
click at [474, 155] on label "Yes, I'm sure I want to remove this integration. Please confirm to continue" at bounding box center [475, 149] width 263 height 15
click at [354, 152] on input "Yes, I'm sure I want to remove this integration. Please confirm to continue" at bounding box center [349, 147] width 10 height 10
checkbox input "true"
click at [629, 35] on icon "Close" at bounding box center [631, 39] width 9 height 12
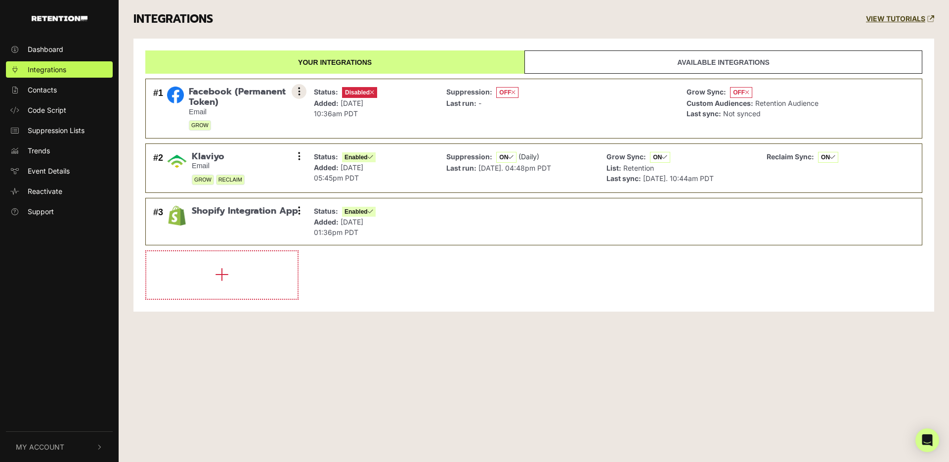
click at [300, 90] on icon at bounding box center [299, 92] width 2 height 10
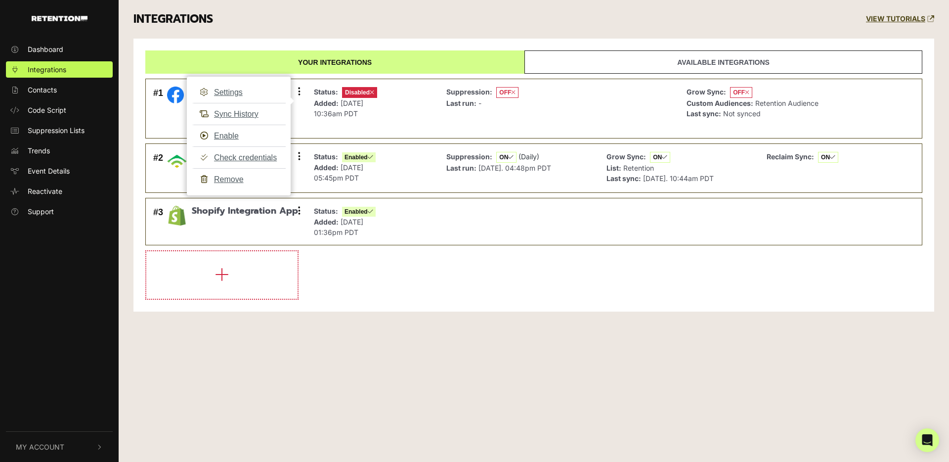
click at [353, 23] on div "INTEGRATIONS VIEW TUTORIALS" at bounding box center [534, 19] width 816 height 39
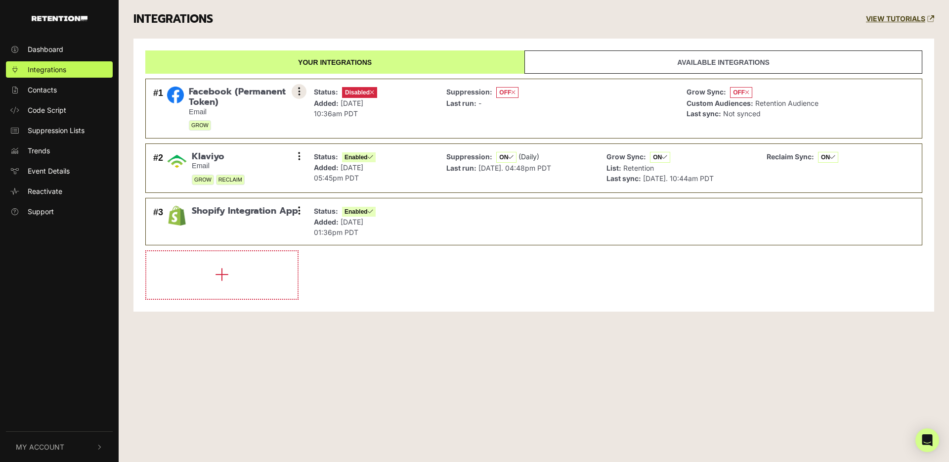
click at [301, 90] on button at bounding box center [299, 91] width 15 height 15
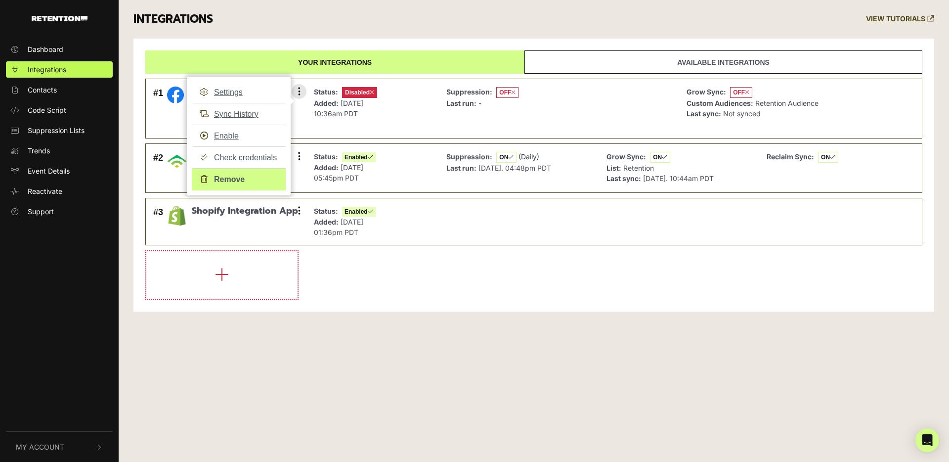
click at [256, 177] on link "Remove" at bounding box center [239, 179] width 94 height 22
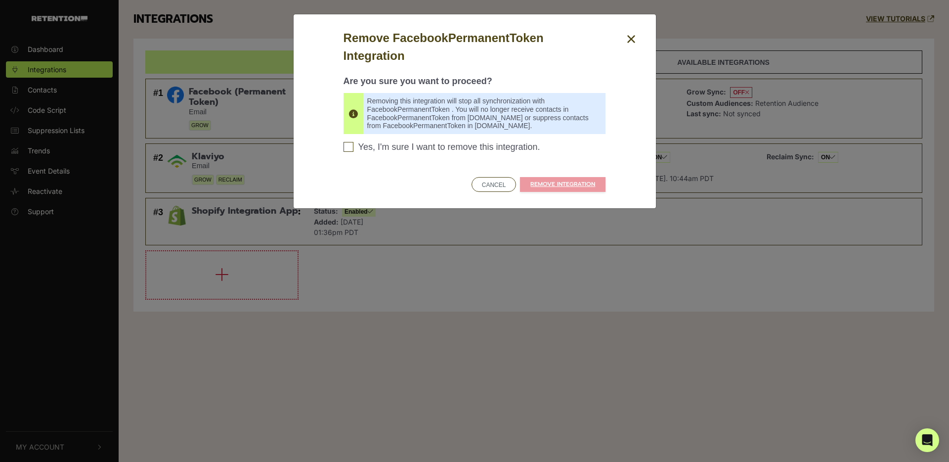
drag, startPoint x: 475, startPoint y: 147, endPoint x: 484, endPoint y: 150, distance: 9.2
click at [478, 148] on span "Yes, I'm sure I want to remove this integration." at bounding box center [450, 147] width 182 height 11
drag, startPoint x: 347, startPoint y: 144, endPoint x: 361, endPoint y: 147, distance: 14.6
click at [347, 144] on input "Yes, I'm sure I want to remove this integration. Please confirm to continue" at bounding box center [349, 147] width 10 height 10
checkbox input "true"
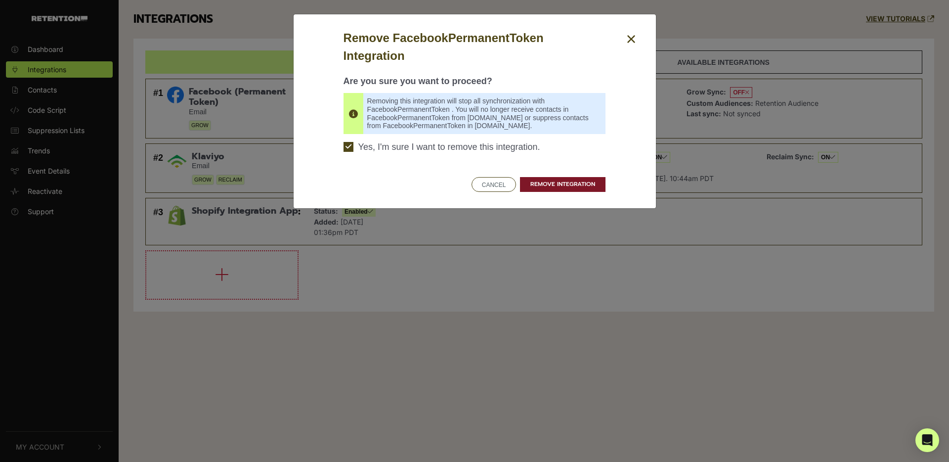
click at [541, 183] on link "REMOVE INTEGRATION" at bounding box center [563, 184] width 86 height 15
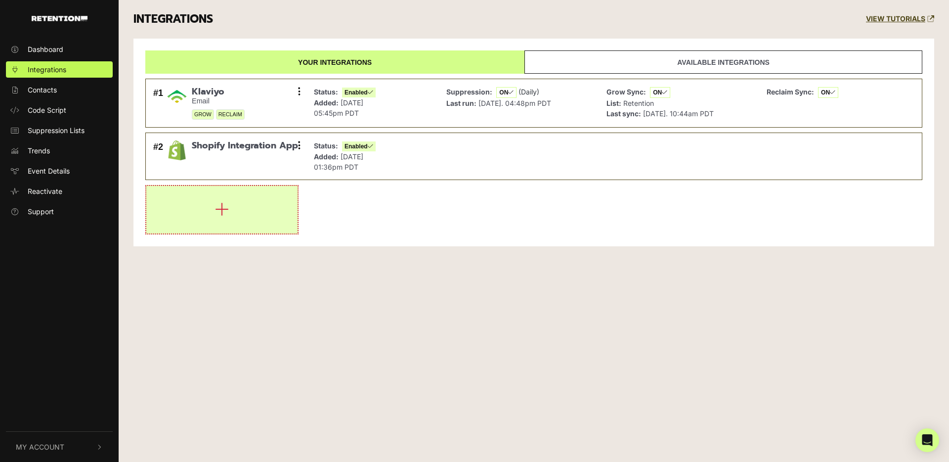
click at [215, 207] on button "button" at bounding box center [221, 209] width 151 height 47
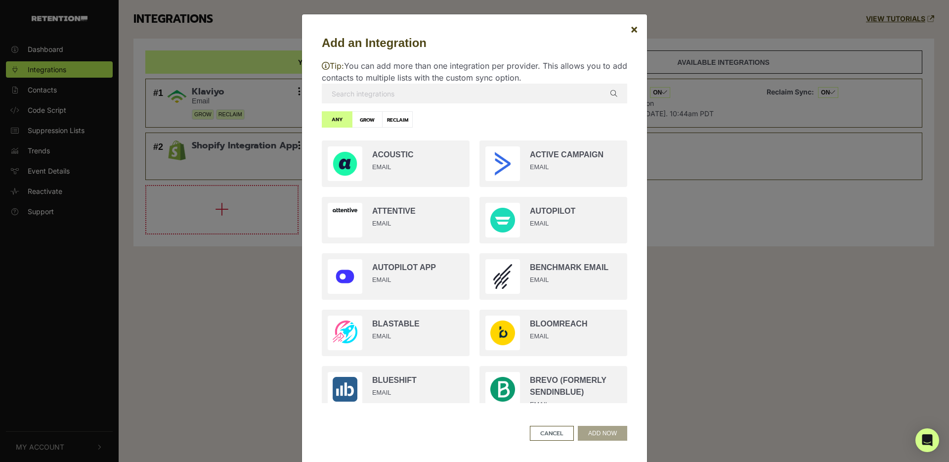
click at [376, 97] on input "text" at bounding box center [475, 94] width 306 height 20
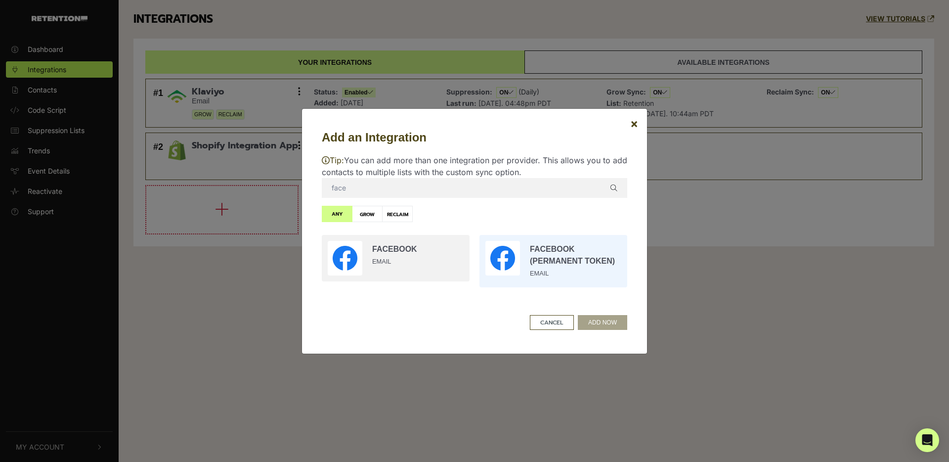
type input "face"
click at [548, 255] on input "radio" at bounding box center [554, 261] width 158 height 62
radio input "true"
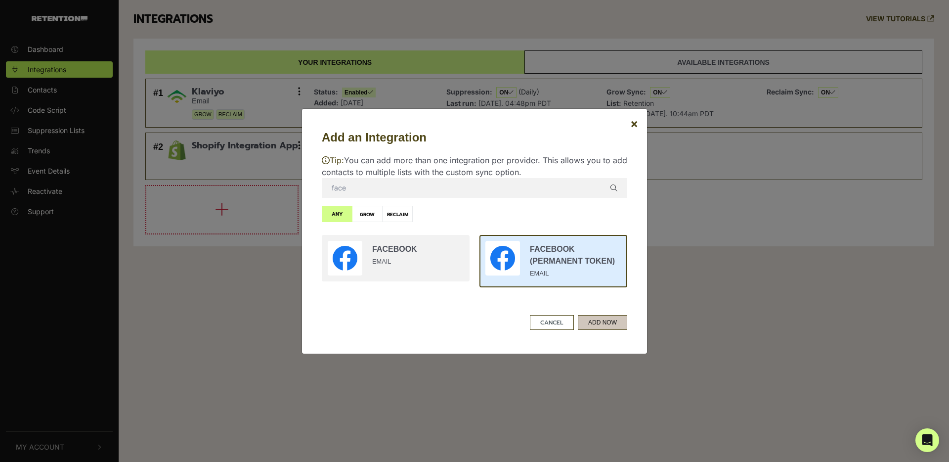
click at [596, 322] on button "ADD NOW" at bounding box center [602, 322] width 49 height 15
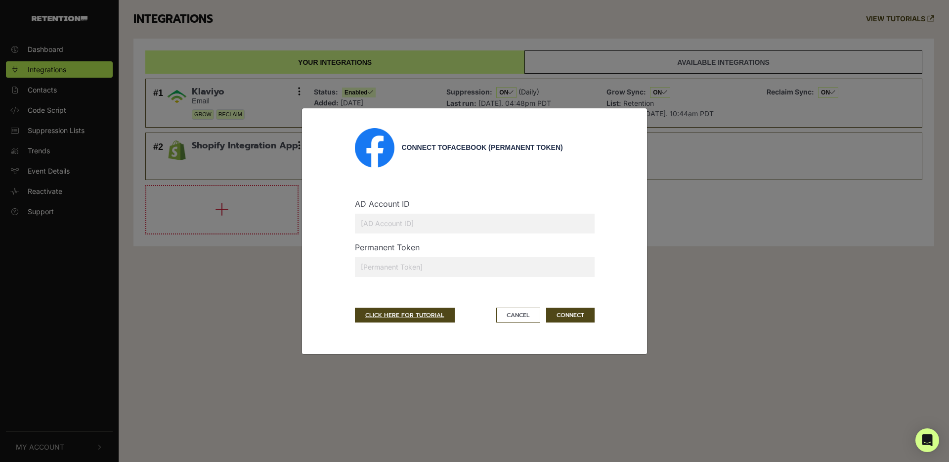
click at [400, 263] on input "text" at bounding box center [475, 267] width 240 height 20
paste input "EAAJnV6ZAjdCkBPSgpZA4fZBtemz4dDk6jGavuxnNlpZBqJWa8nGrLZAZCeaPeEYgfXzPicLUawfI22…"
type input "EAAJnV6ZAjdCkBPSgpZA4fZBtemz4dDk6jGavuxnNlpZBqJWa8nGrLZAZCeaPeEYgfXzPicLUawfI22…"
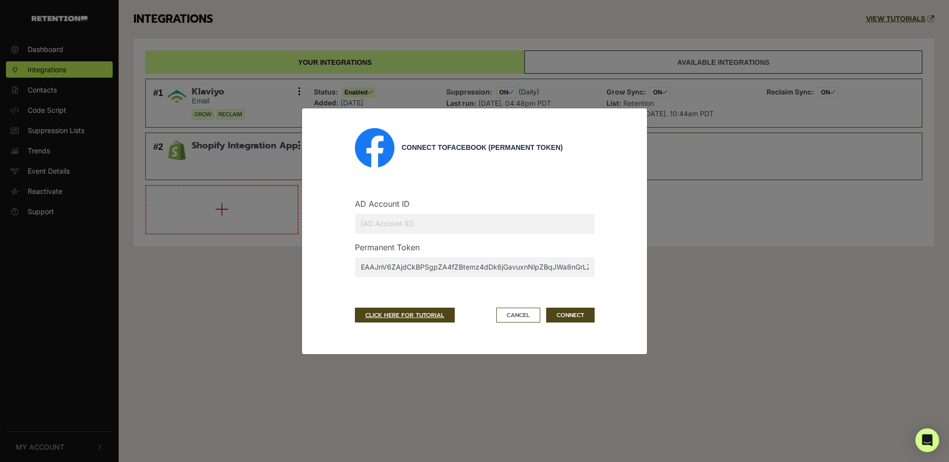
click at [419, 219] on input "text" at bounding box center [475, 224] width 240 height 20
paste input "39509478"
type input "39509478"
click at [566, 312] on button "CONNECT" at bounding box center [570, 315] width 48 height 15
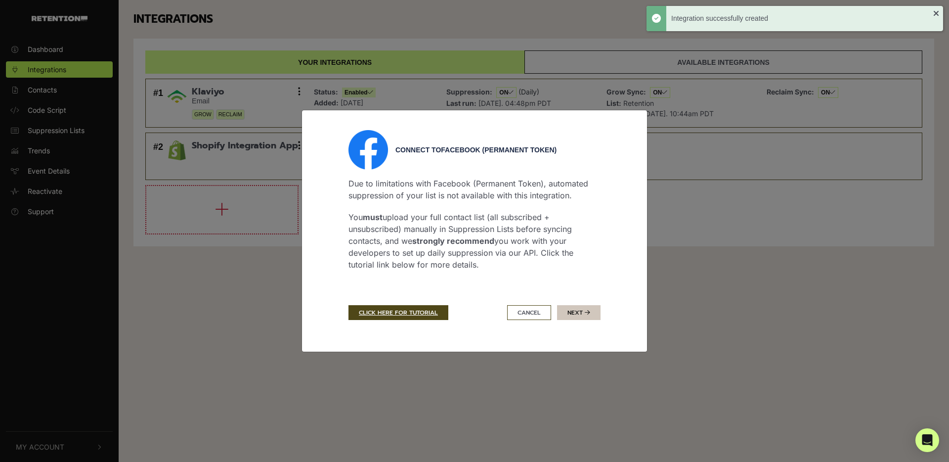
click at [567, 312] on button "Next" at bounding box center [579, 312] width 44 height 15
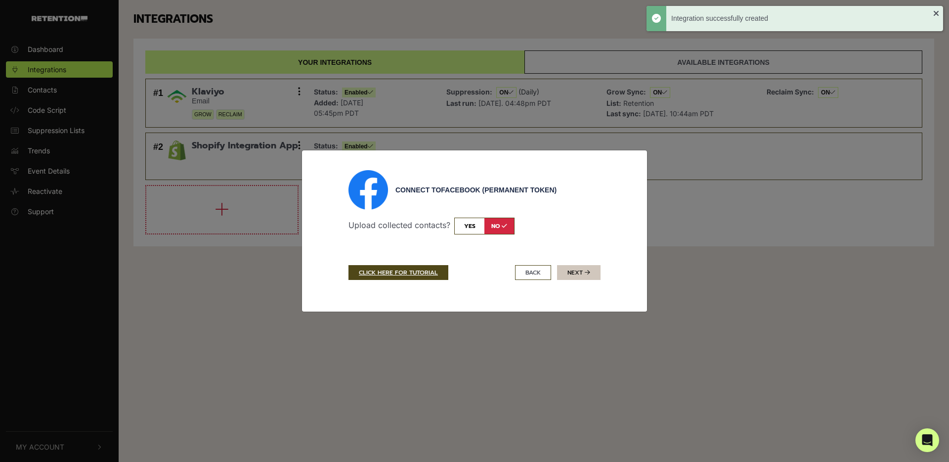
click at [581, 276] on button "Next" at bounding box center [579, 272] width 44 height 15
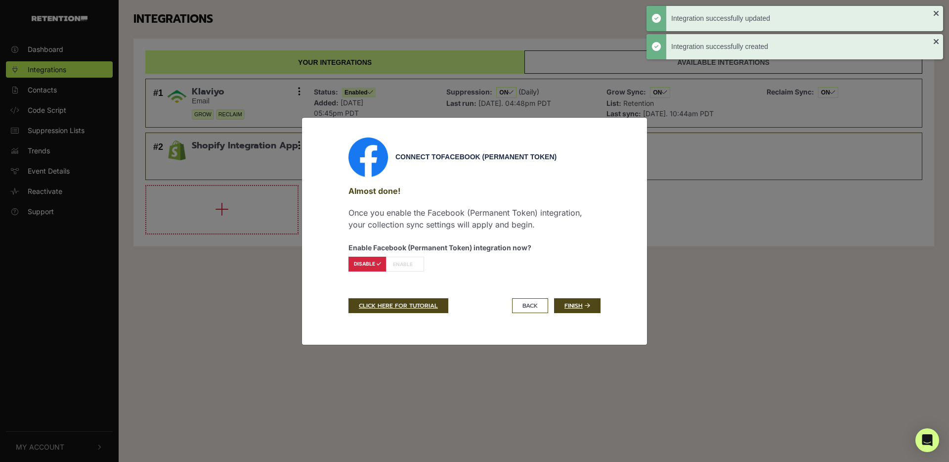
click at [403, 266] on label "ENABLE" at bounding box center [405, 264] width 38 height 15
click at [570, 308] on link "Finish" at bounding box center [577, 305] width 46 height 15
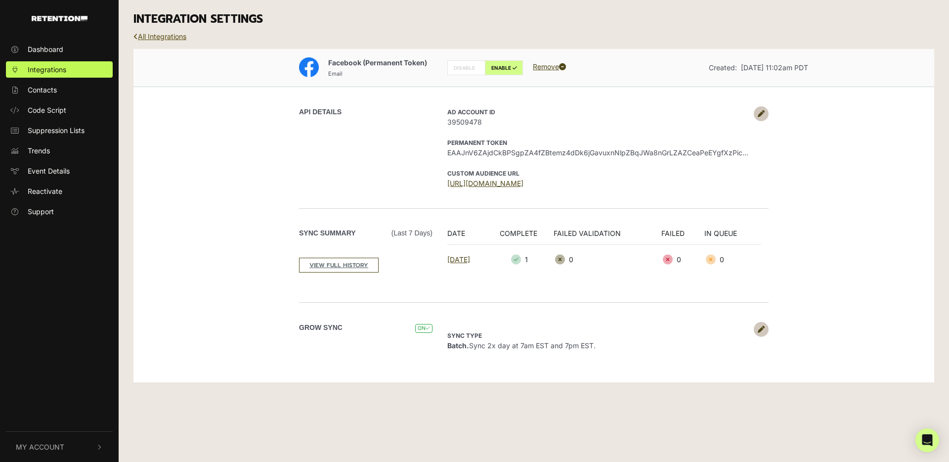
click at [153, 38] on link "All Integrations" at bounding box center [160, 36] width 53 height 8
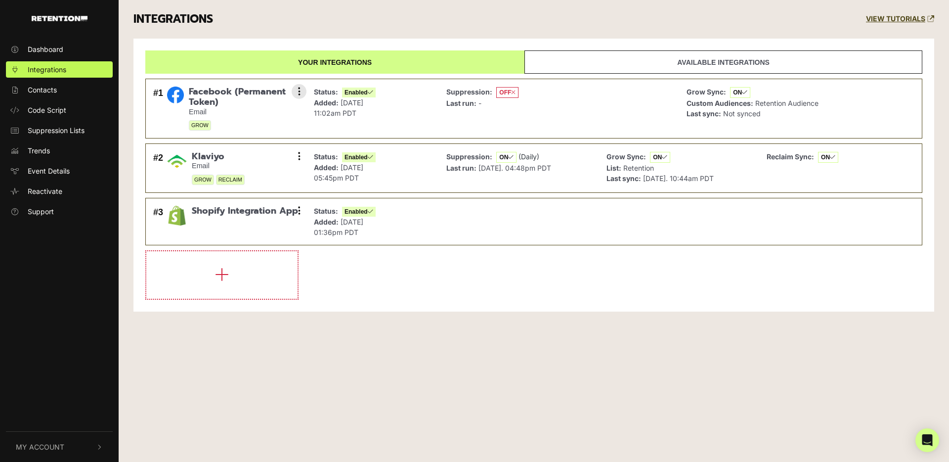
click at [468, 105] on strong "Last run:" at bounding box center [462, 103] width 30 height 8
